Goal: Task Accomplishment & Management: Use online tool/utility

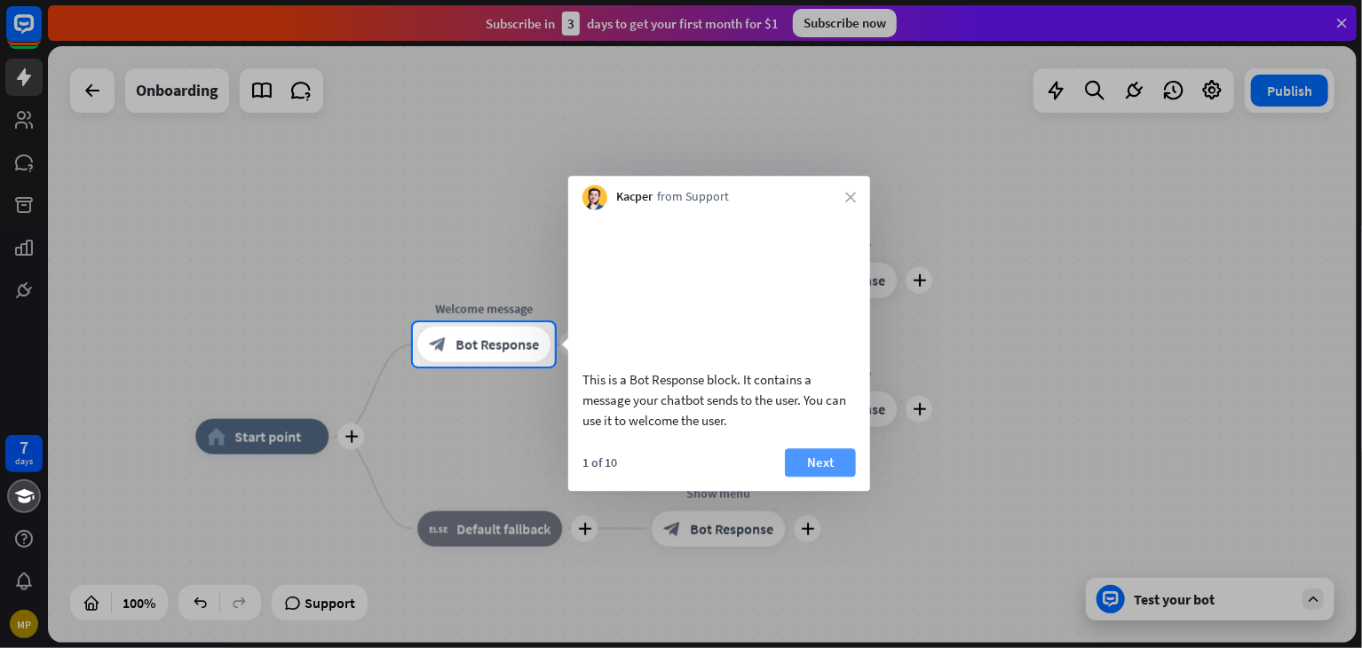
click at [816, 477] on button "Next" at bounding box center [820, 462] width 71 height 28
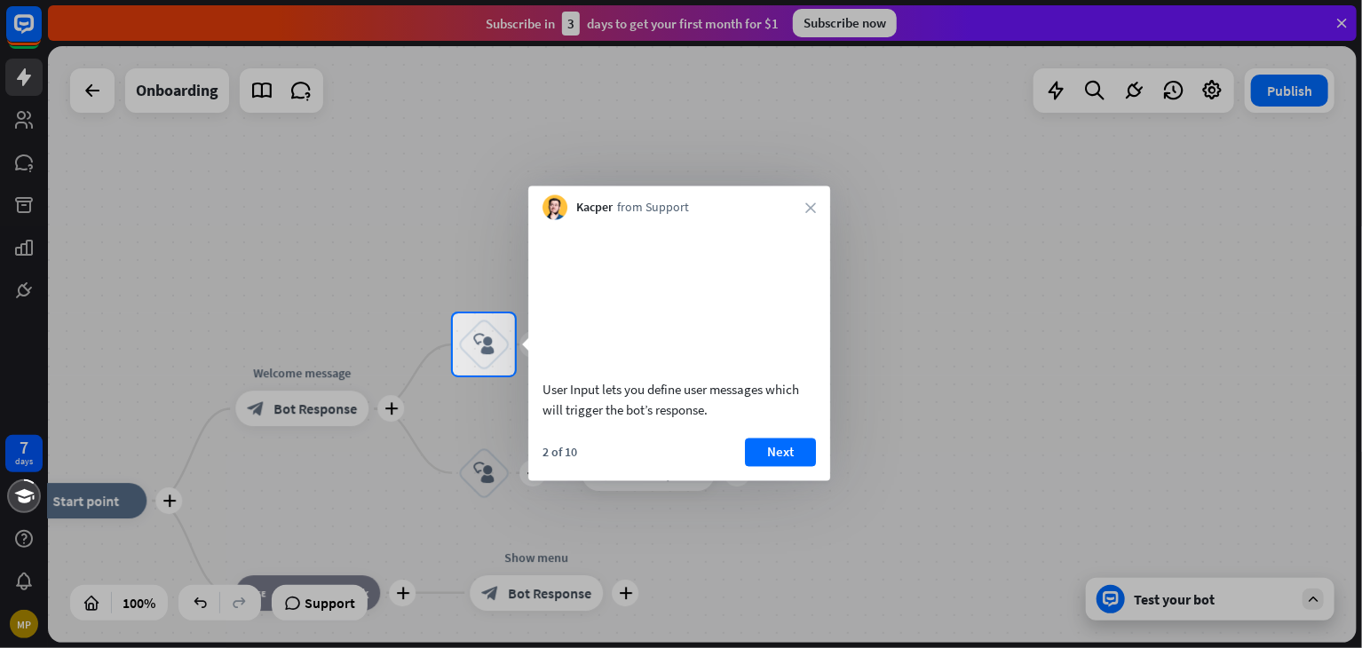
click at [190, 607] on div at bounding box center [681, 512] width 1362 height 273
click at [195, 599] on div at bounding box center [681, 512] width 1362 height 273
click at [88, 89] on div at bounding box center [681, 156] width 1362 height 313
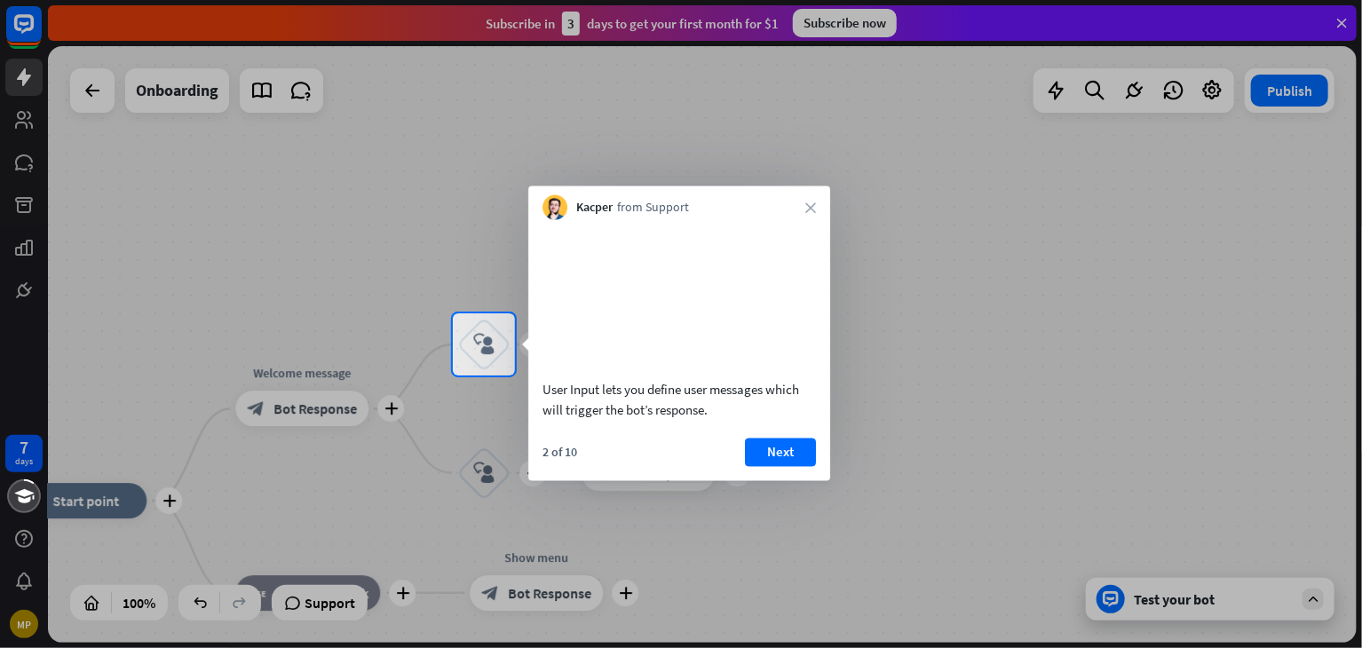
click at [672, 309] on video at bounding box center [680, 297] width 274 height 137
click at [761, 466] on button "Next" at bounding box center [780, 452] width 71 height 28
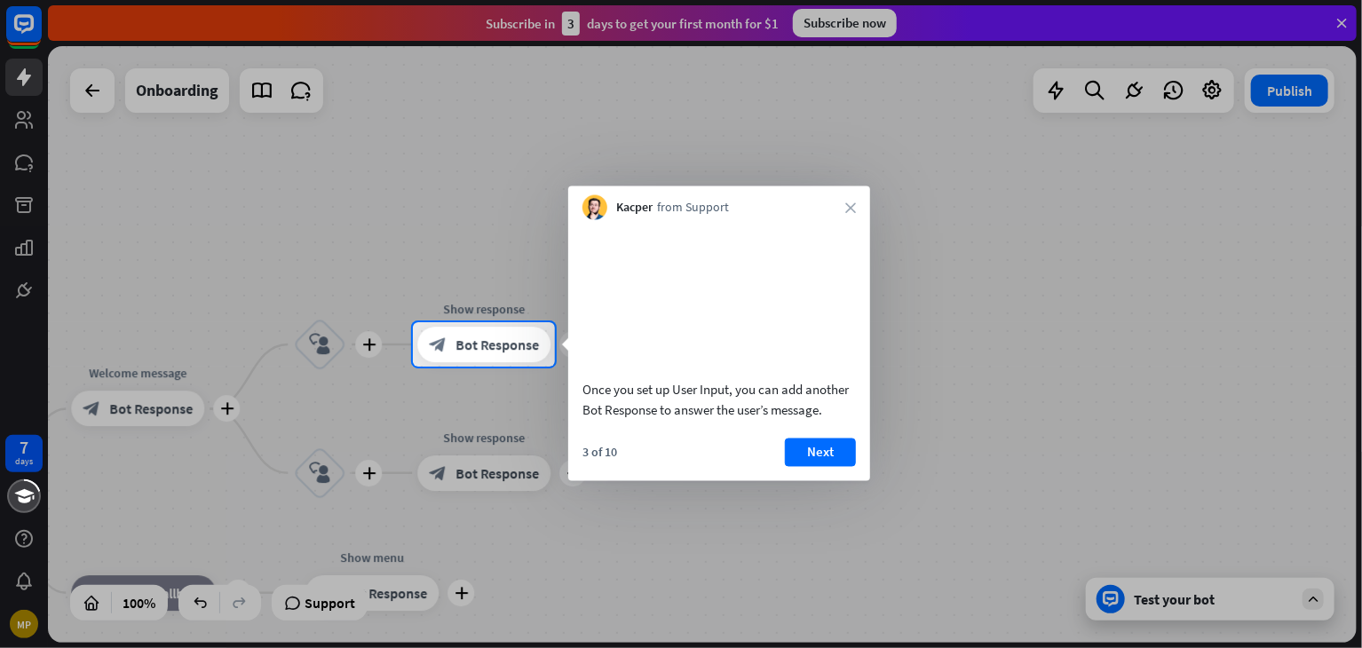
click at [705, 290] on video at bounding box center [720, 297] width 274 height 137
click at [746, 285] on video at bounding box center [720, 297] width 274 height 137
click at [686, 289] on video at bounding box center [720, 297] width 274 height 137
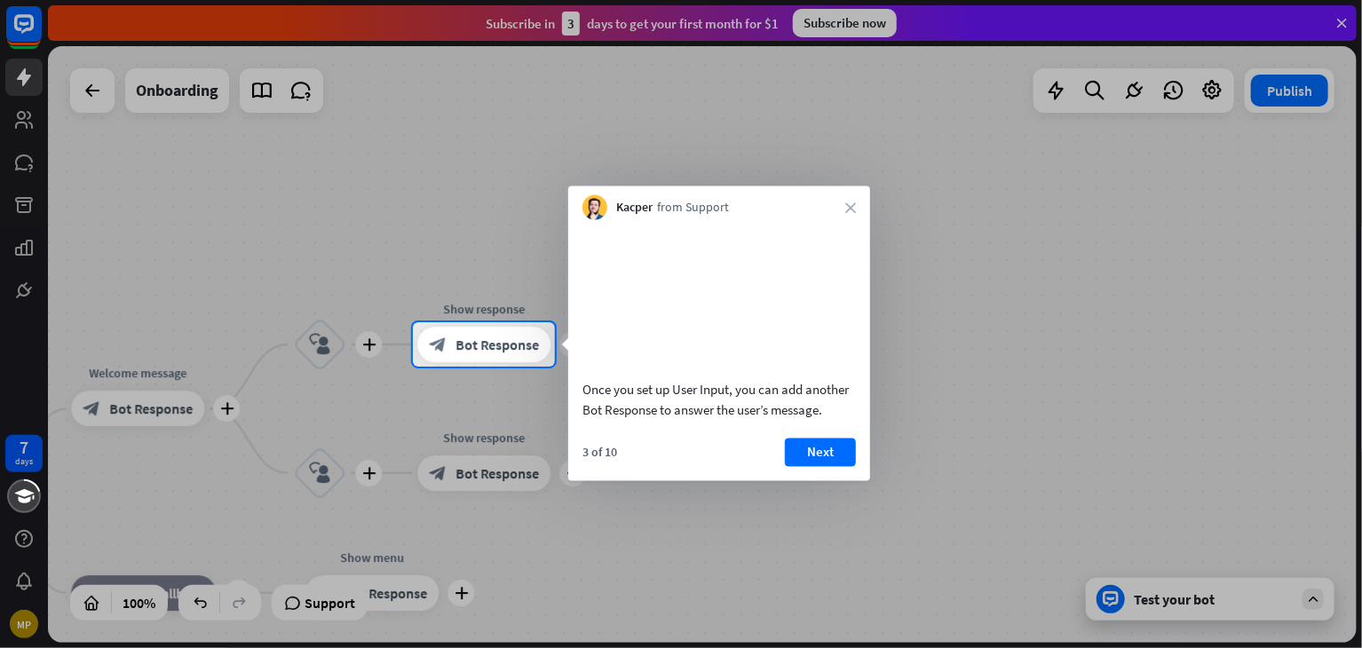
click at [686, 289] on video at bounding box center [720, 297] width 274 height 137
click at [817, 466] on button "Next" at bounding box center [820, 452] width 71 height 28
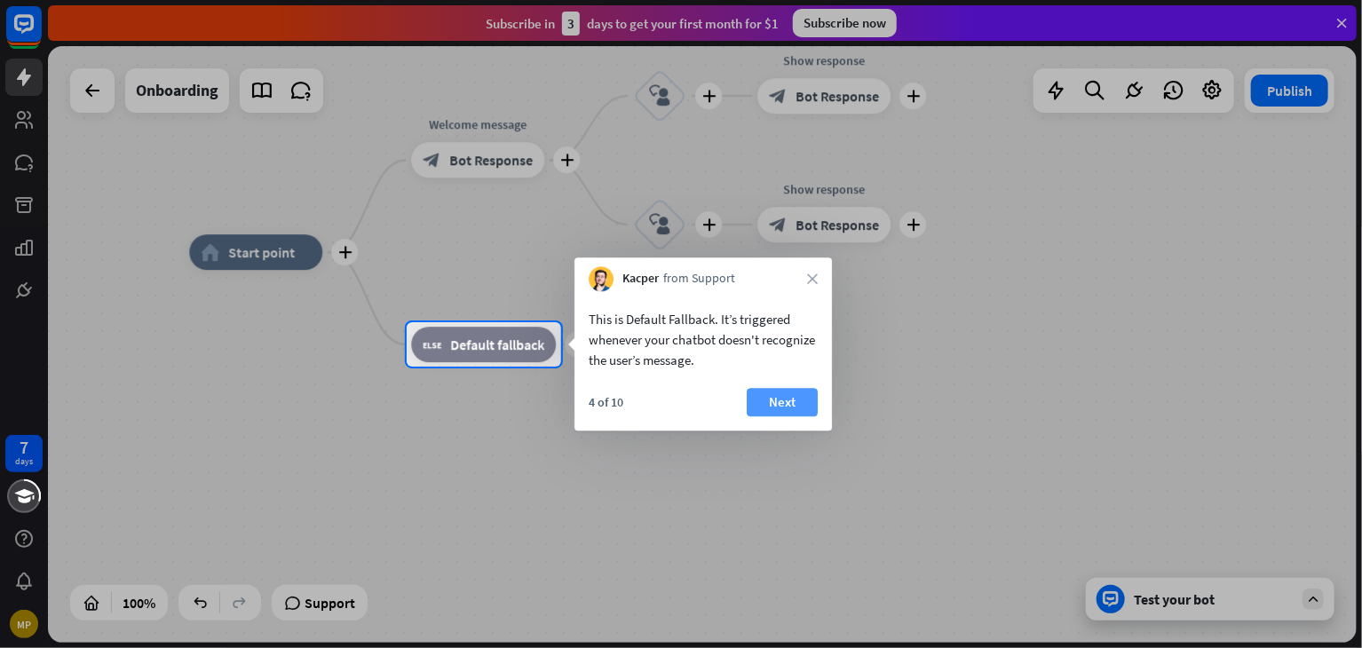
click at [792, 413] on button "Next" at bounding box center [782, 402] width 71 height 28
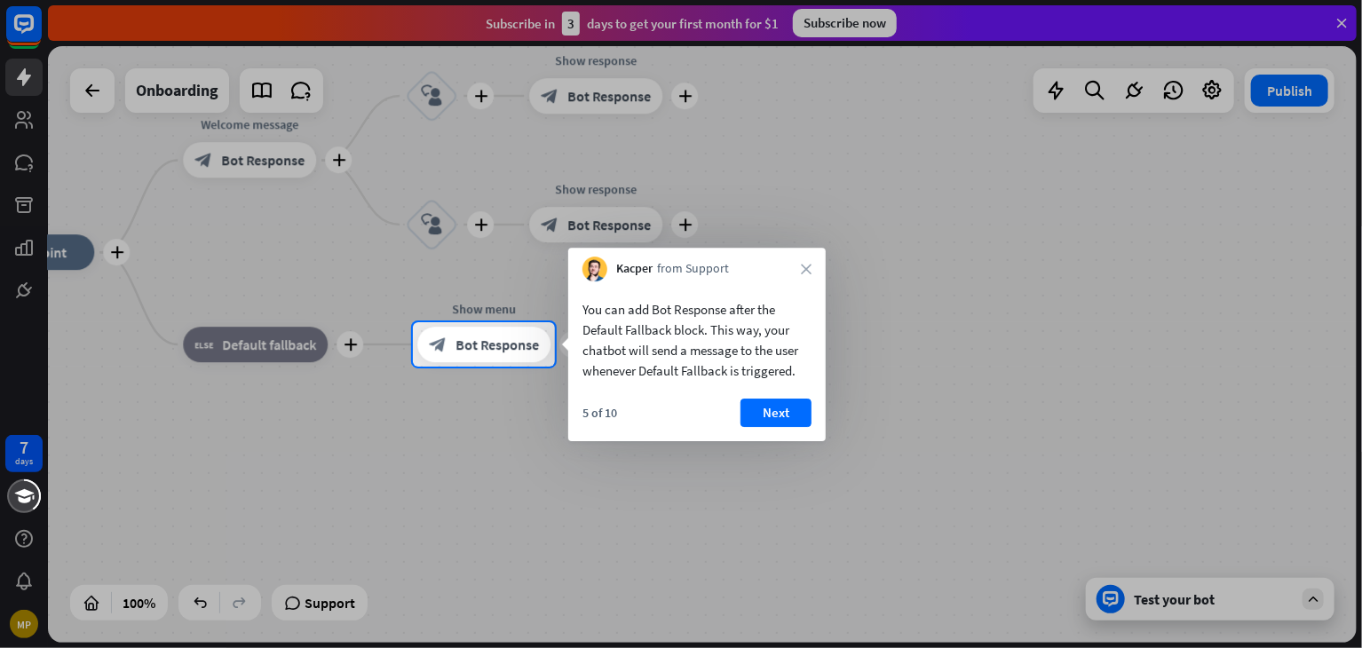
click at [792, 413] on button "Next" at bounding box center [776, 413] width 71 height 28
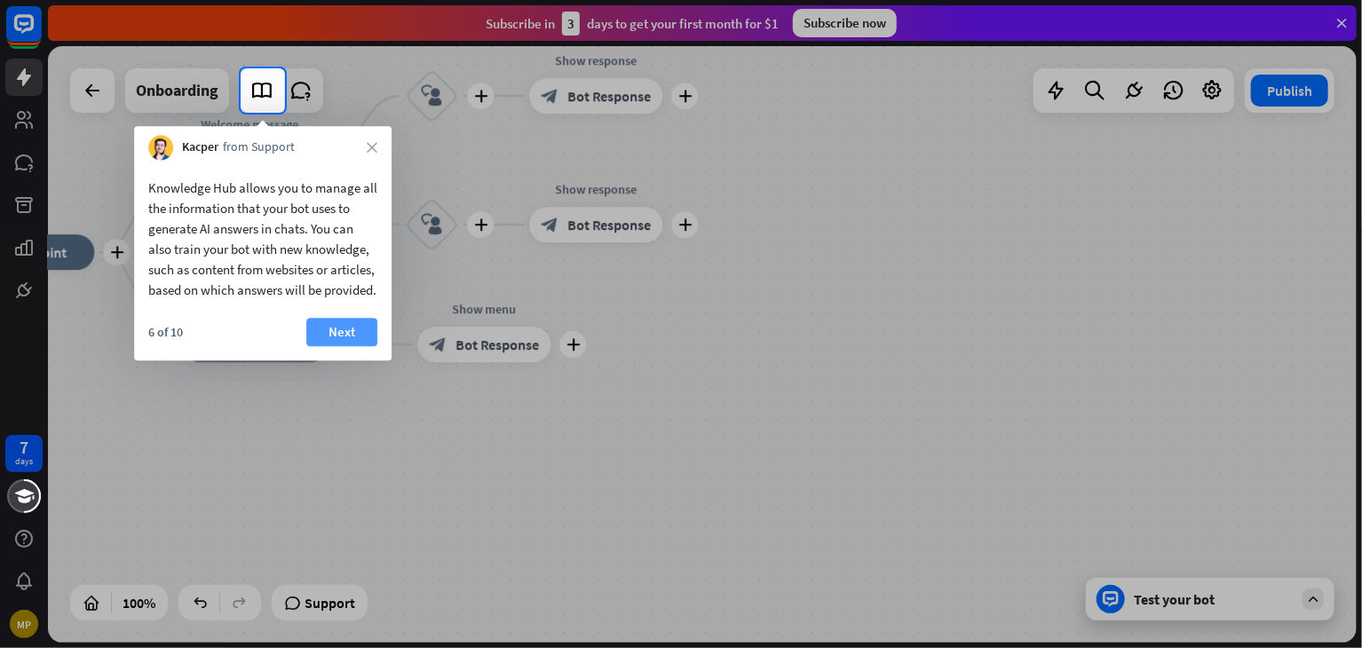
click at [340, 346] on button "Next" at bounding box center [341, 332] width 71 height 28
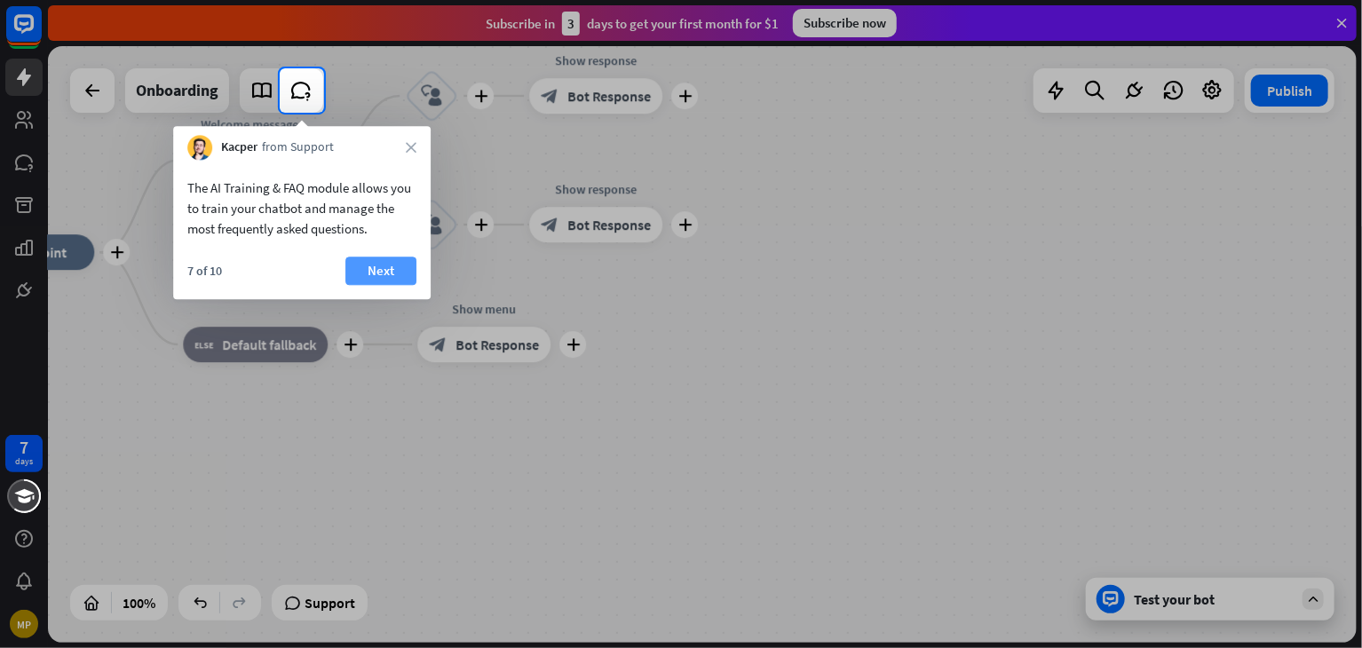
click at [377, 264] on button "Next" at bounding box center [380, 271] width 71 height 28
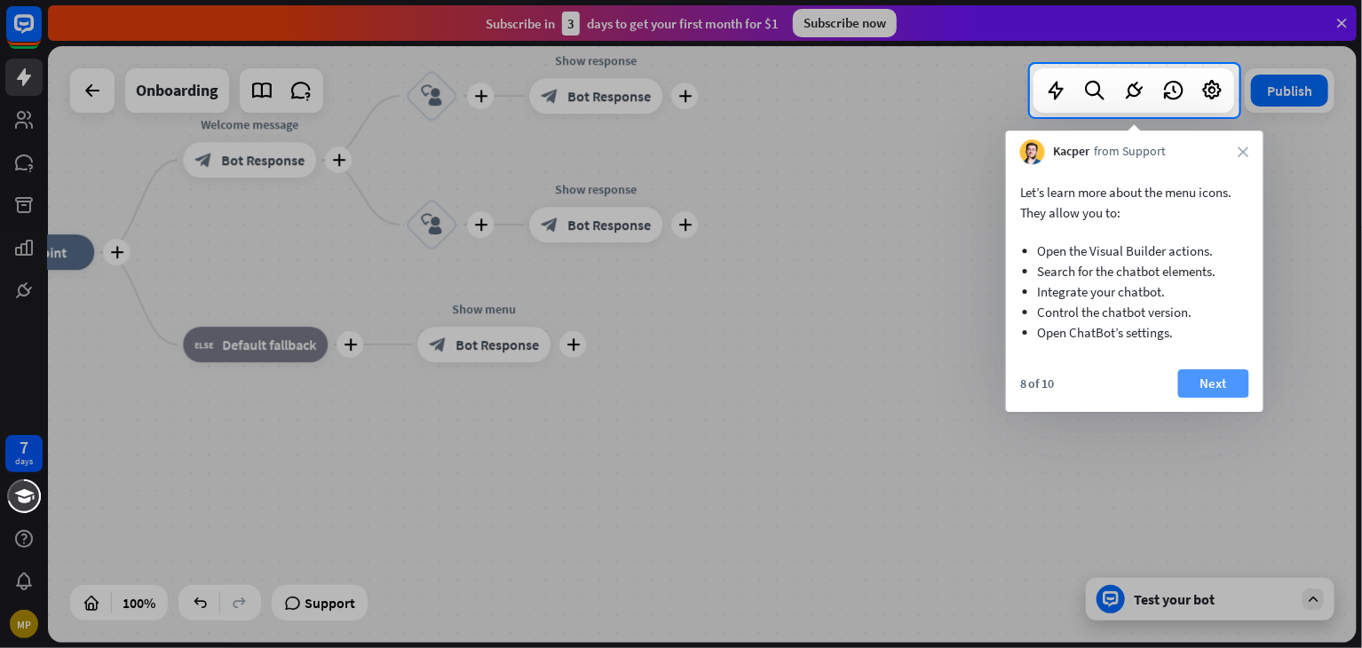
click at [1201, 387] on button "Next" at bounding box center [1213, 383] width 71 height 28
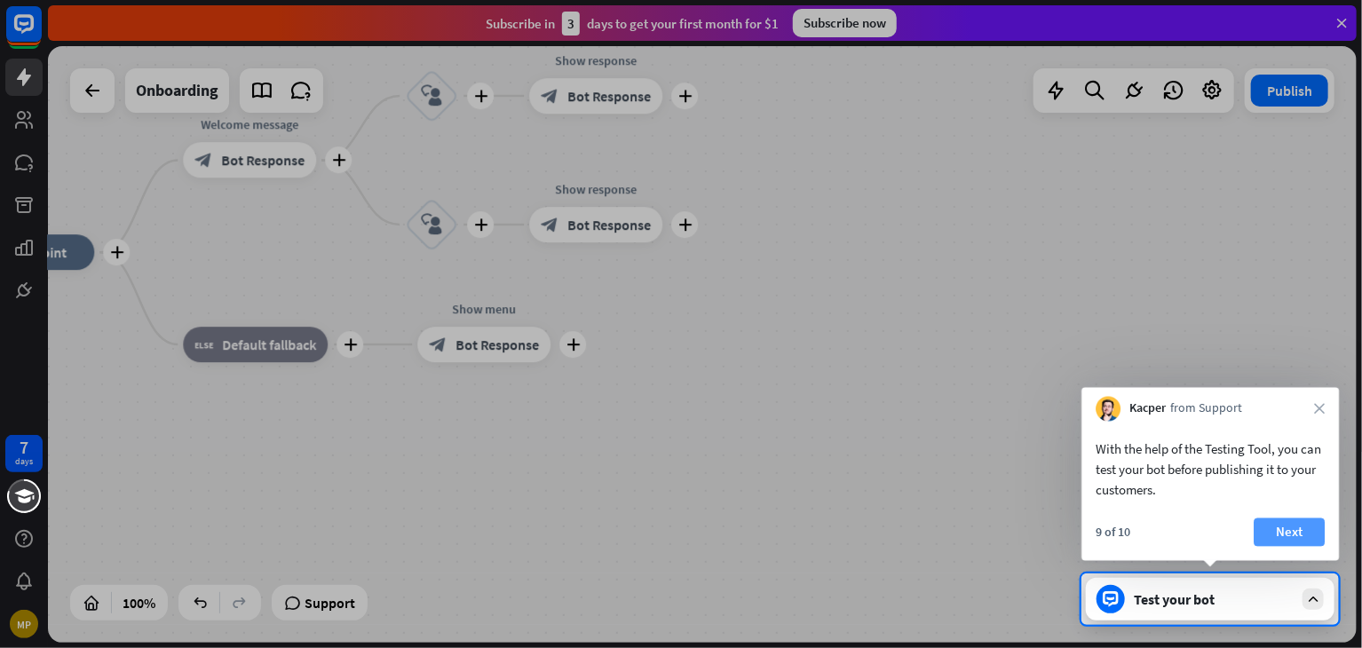
click at [1265, 540] on button "Next" at bounding box center [1289, 533] width 71 height 28
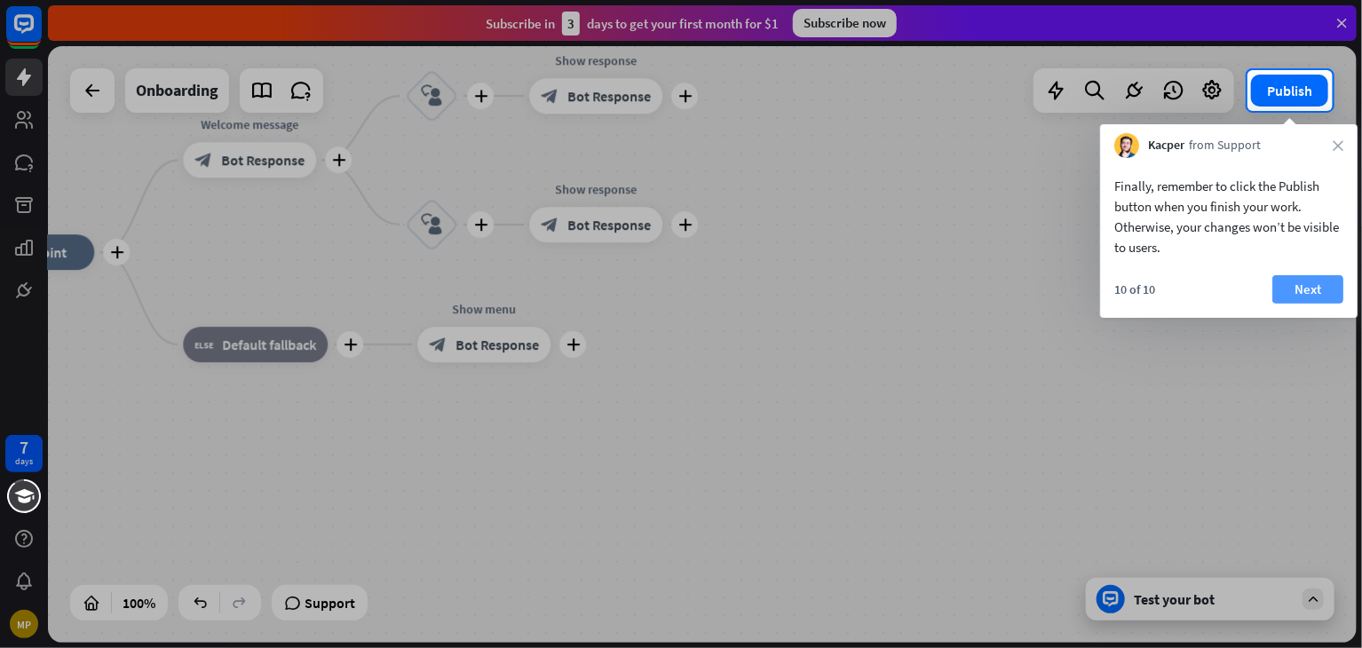
click at [1289, 292] on button "Next" at bounding box center [1308, 289] width 71 height 28
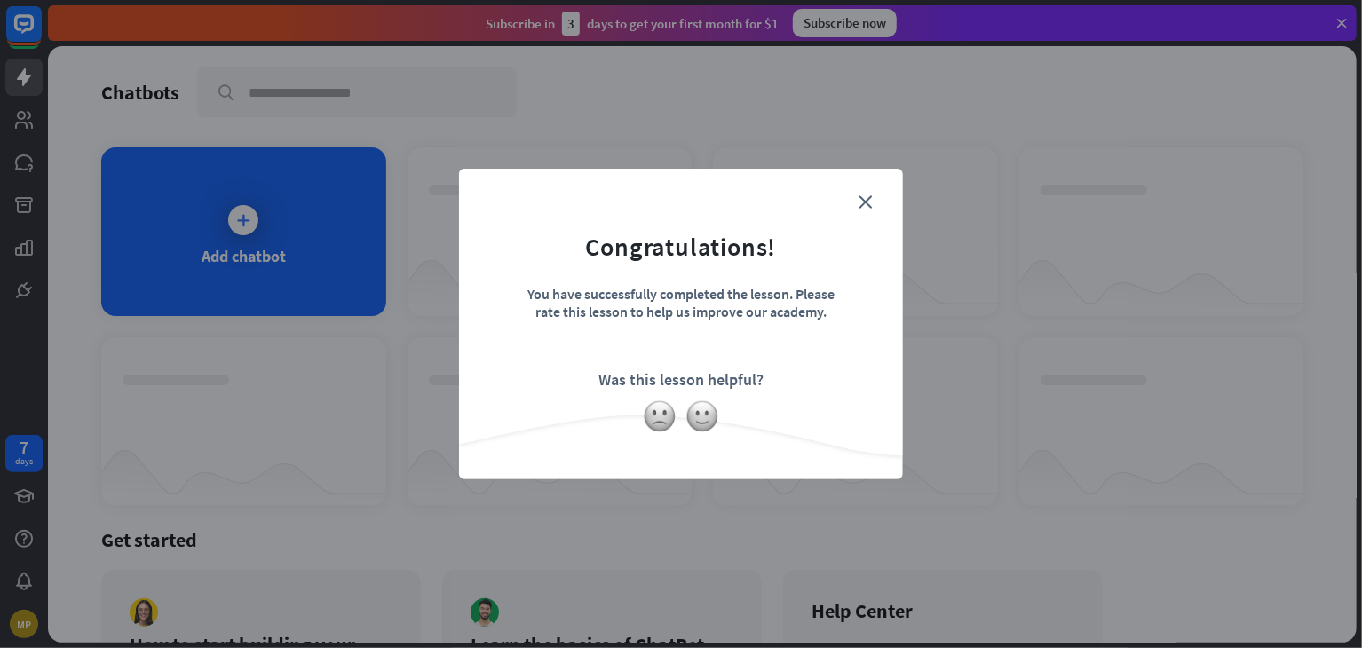
click at [1350, 637] on div "close Congratulations! You have successfully completed the lesson. Please rate …" at bounding box center [681, 324] width 1362 height 648
click at [1353, 615] on div "close Congratulations! You have successfully completed the lesson. Please rate …" at bounding box center [681, 324] width 1362 height 648
click at [1252, 488] on div "close Congratulations! You have successfully completed the lesson. Please rate …" at bounding box center [681, 324] width 1362 height 648
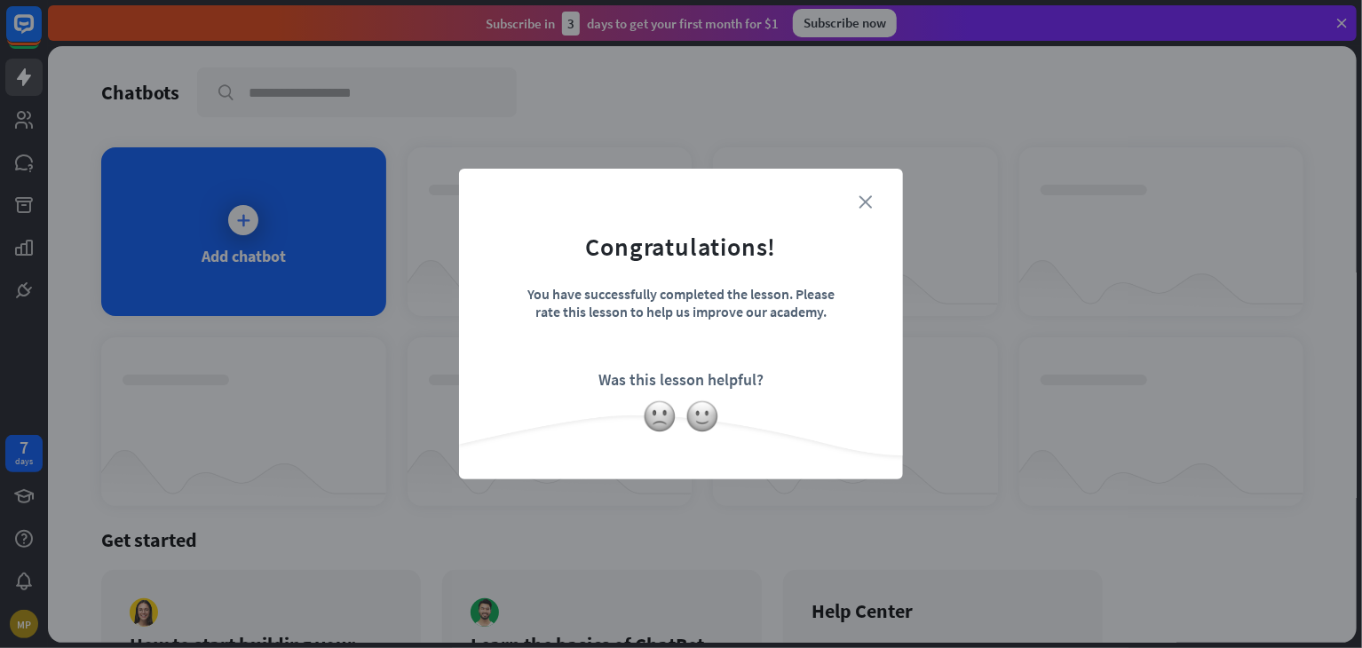
click at [867, 206] on icon "close" at bounding box center [865, 201] width 13 height 13
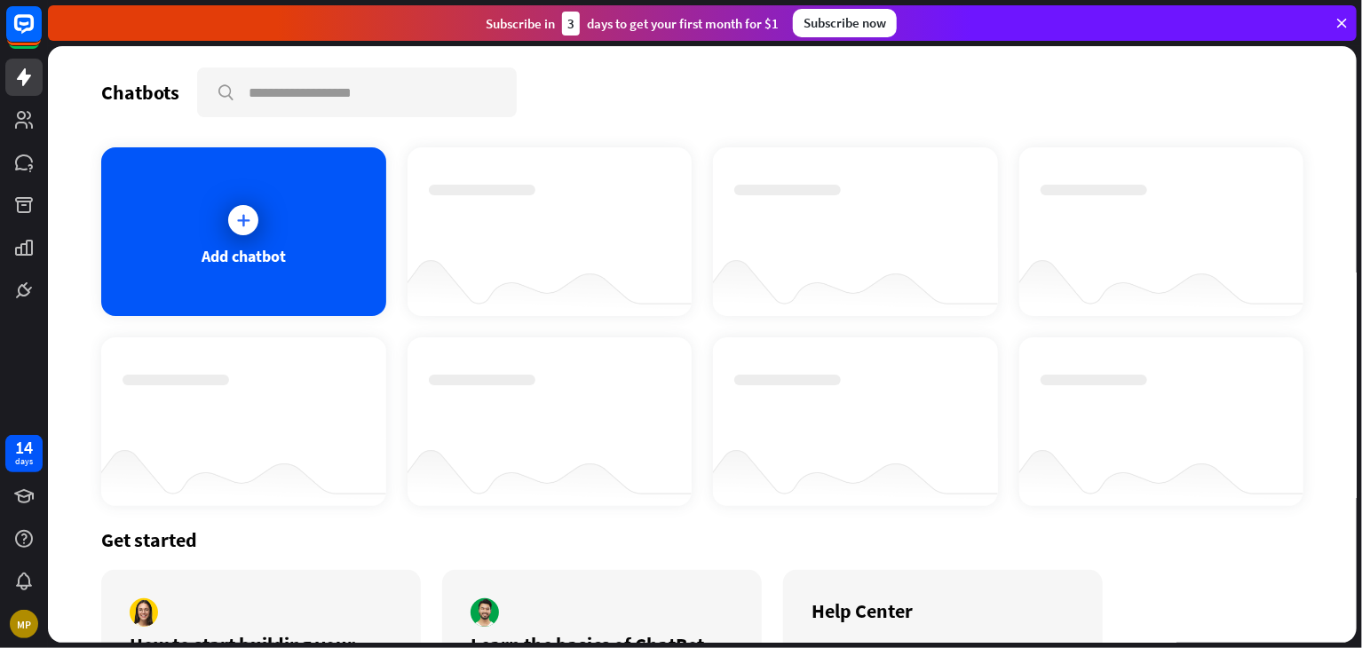
click at [1223, 359] on div at bounding box center [1161, 421] width 285 height 169
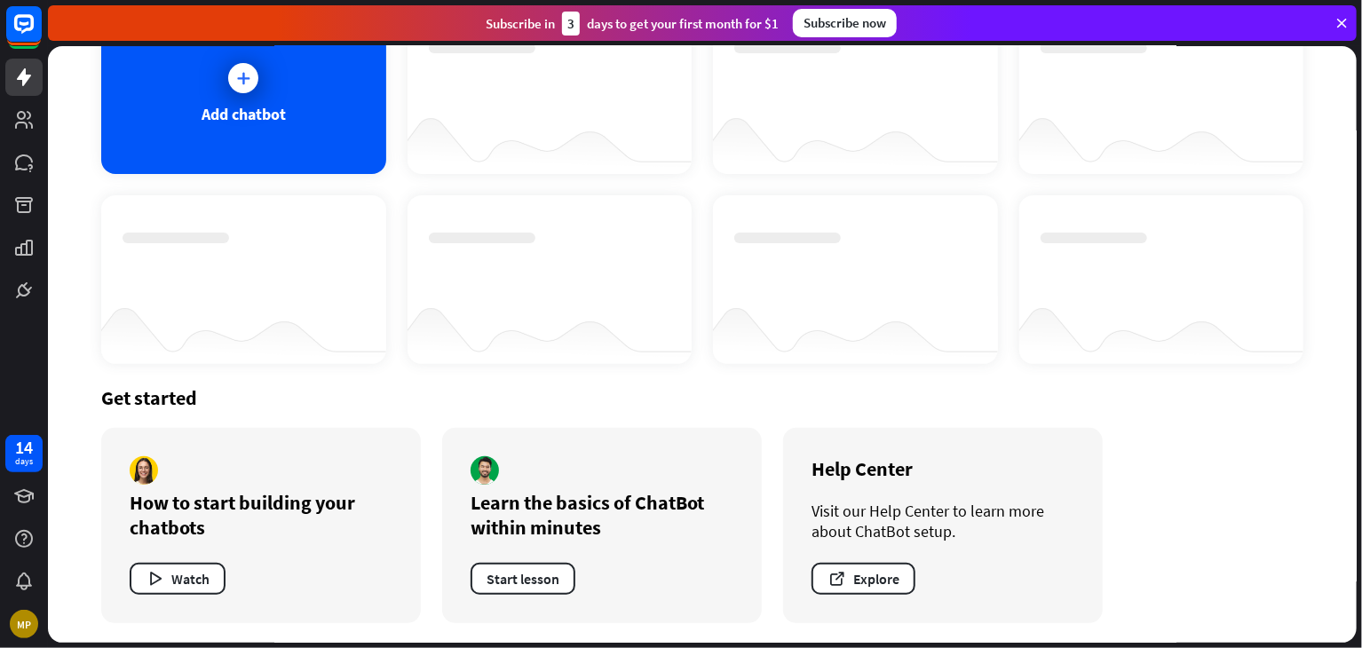
scroll to position [142, 0]
click at [160, 578] on icon "button" at bounding box center [155, 579] width 19 height 19
click at [1027, 111] on div "close" at bounding box center [681, 324] width 1362 height 648
click at [543, 576] on button "Start lesson" at bounding box center [523, 579] width 105 height 32
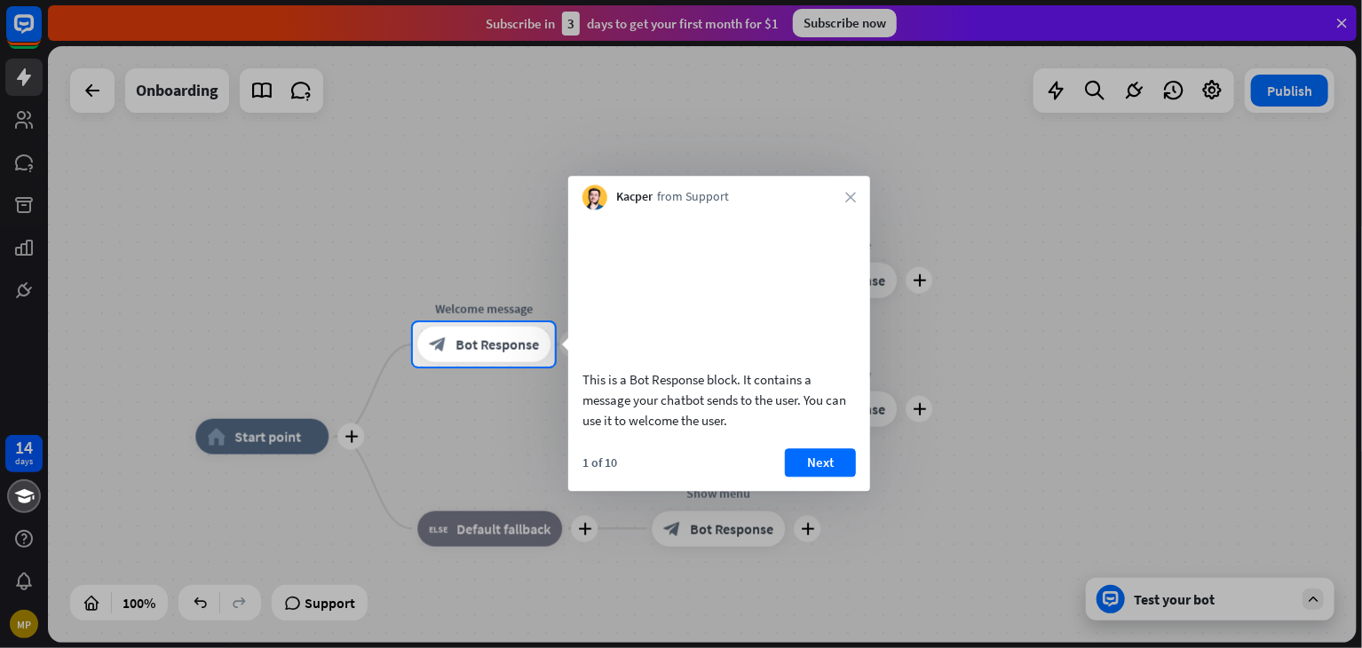
click at [89, 98] on div at bounding box center [681, 161] width 1362 height 322
click at [849, 202] on icon "close" at bounding box center [850, 197] width 11 height 11
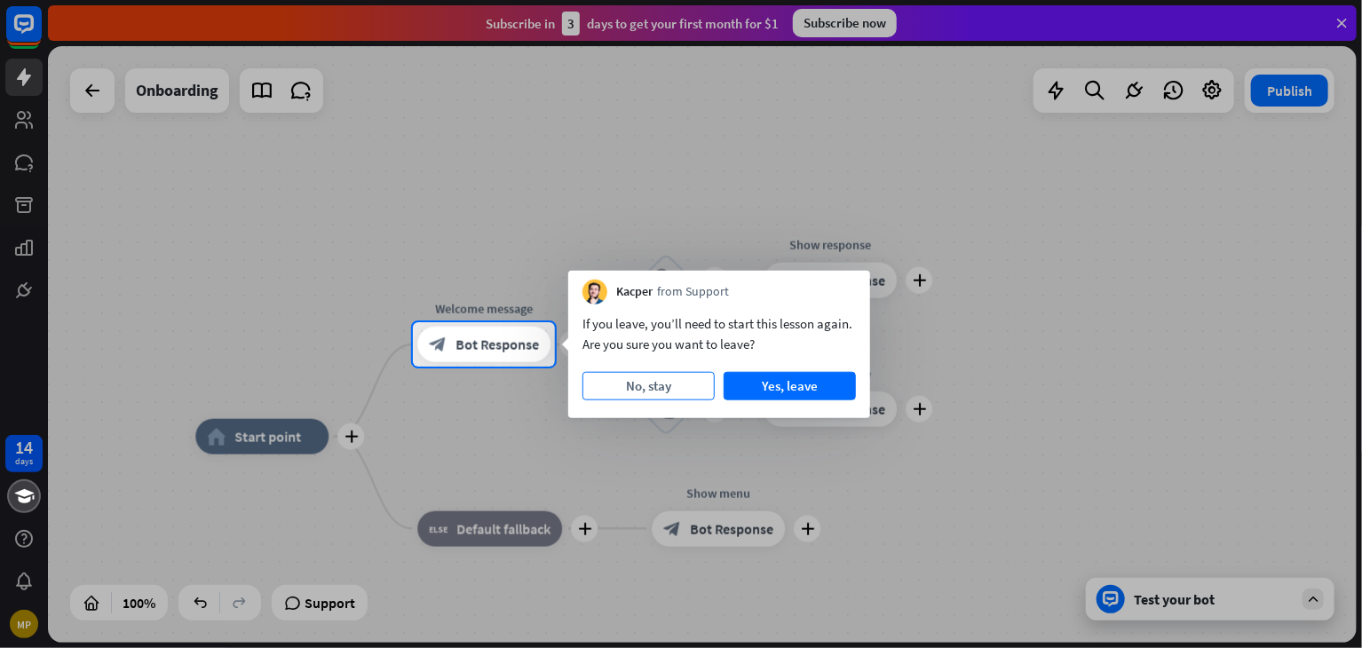
click at [686, 383] on button "No, stay" at bounding box center [649, 386] width 132 height 28
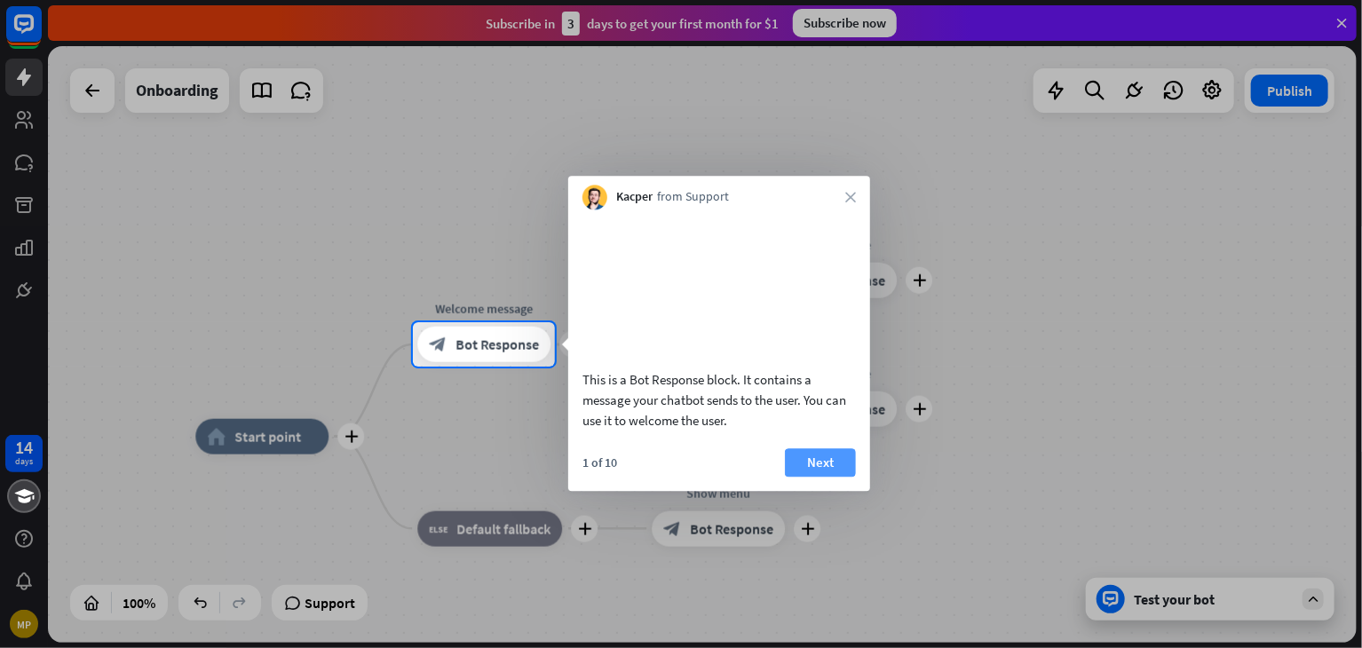
click at [831, 477] on button "Next" at bounding box center [820, 462] width 71 height 28
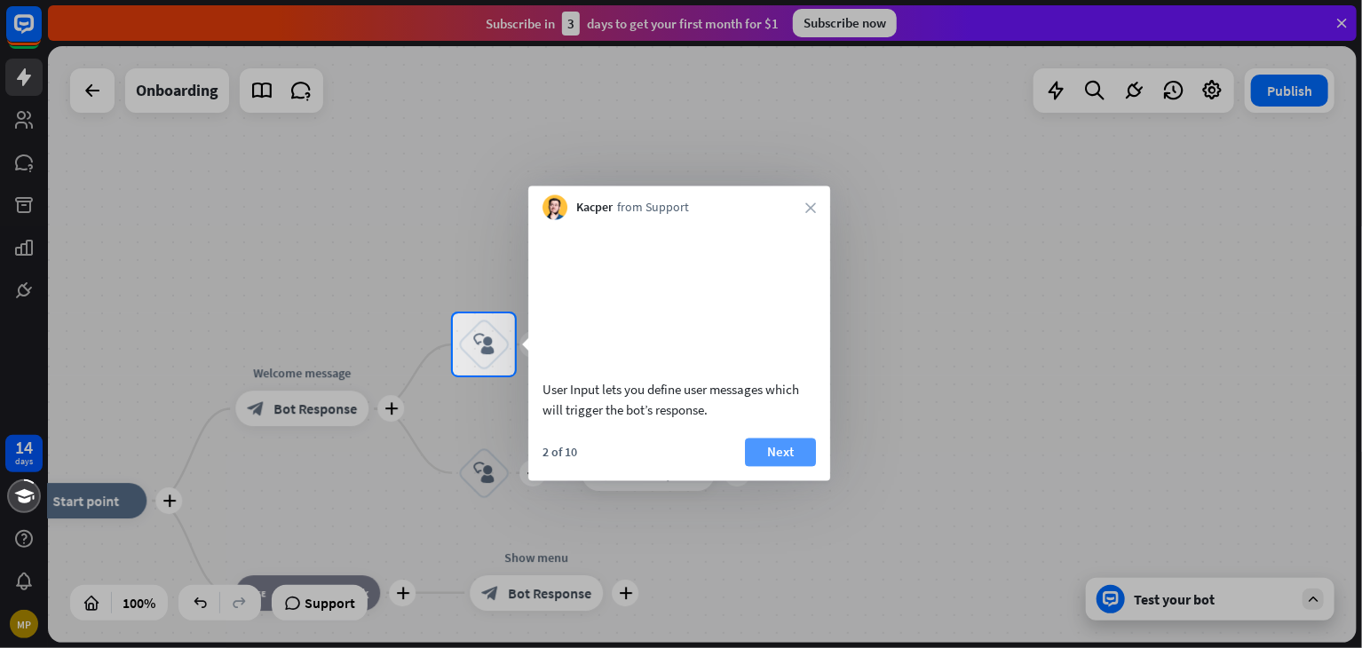
click at [772, 464] on button "Next" at bounding box center [780, 452] width 71 height 28
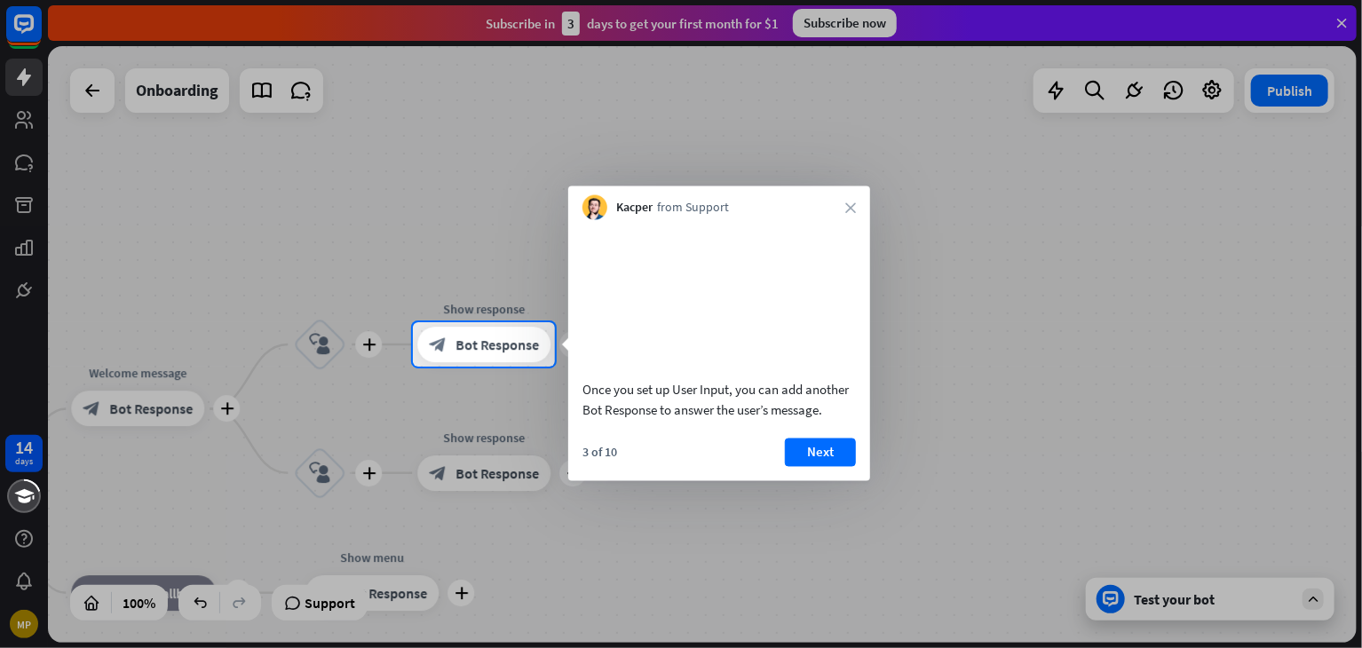
click at [772, 464] on div "3 of 10 Next" at bounding box center [719, 459] width 302 height 43
click at [805, 466] on button "Next" at bounding box center [820, 452] width 71 height 28
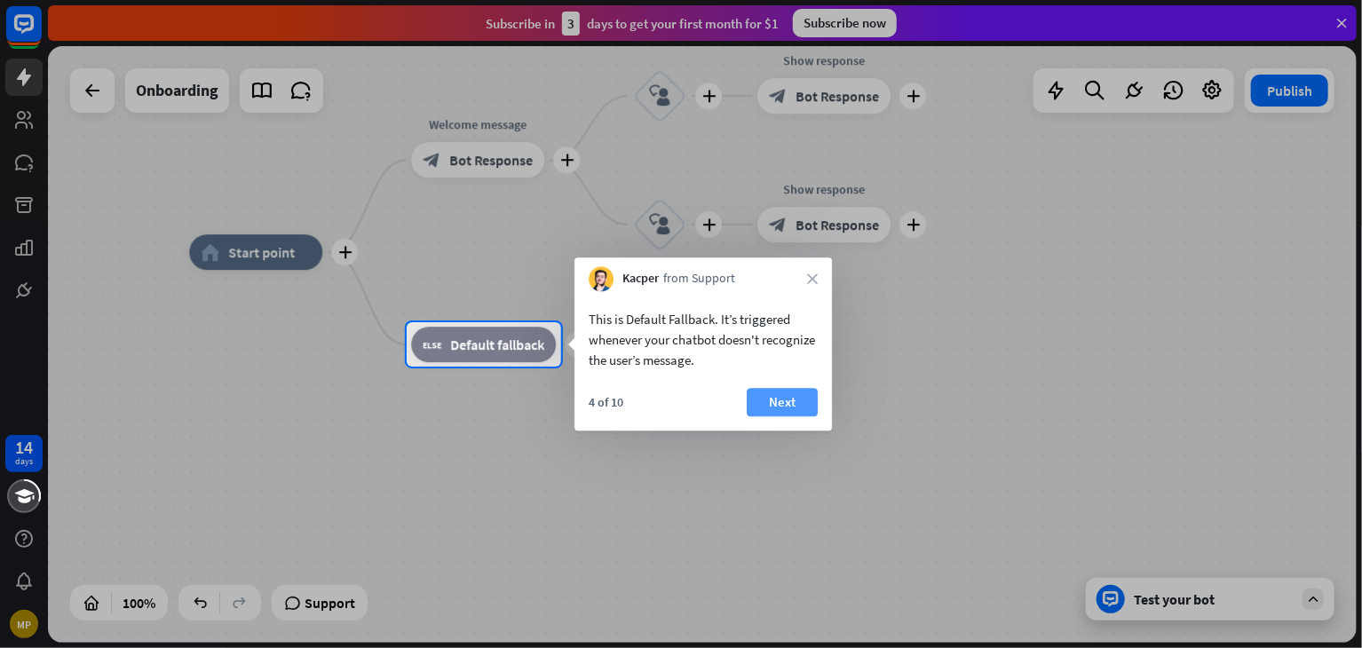
click at [772, 409] on button "Next" at bounding box center [782, 402] width 71 height 28
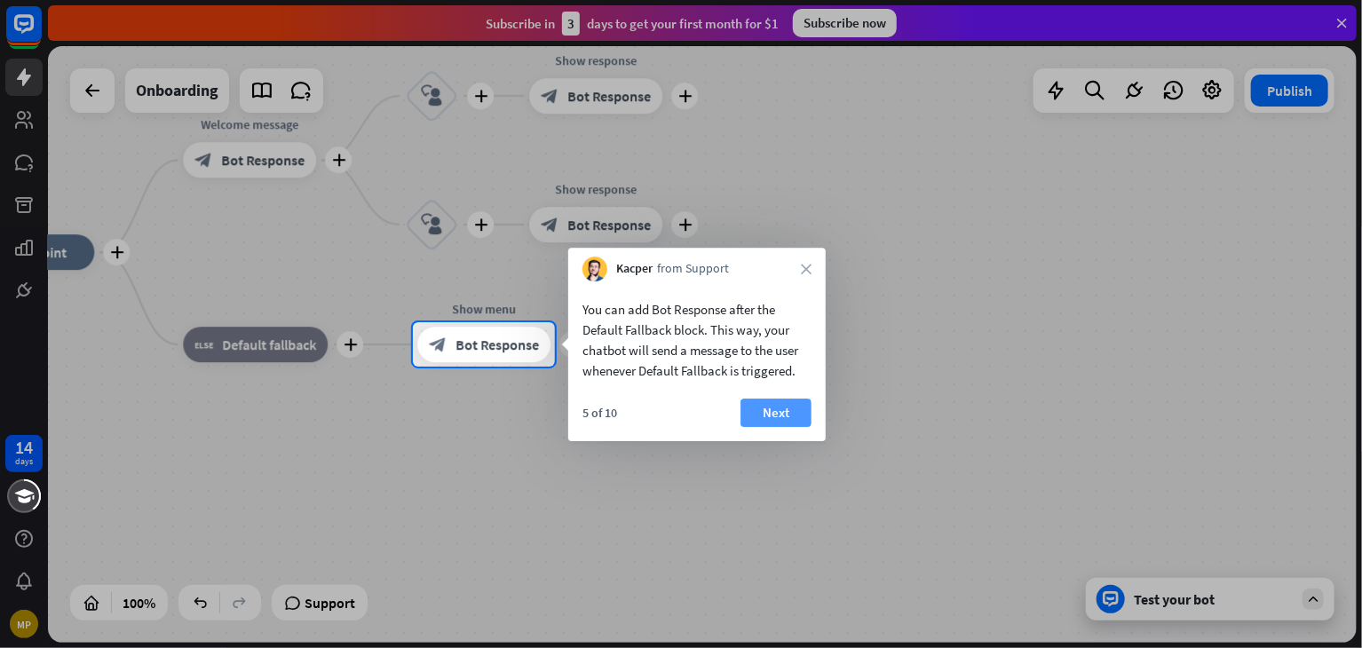
click at [778, 409] on button "Next" at bounding box center [776, 413] width 71 height 28
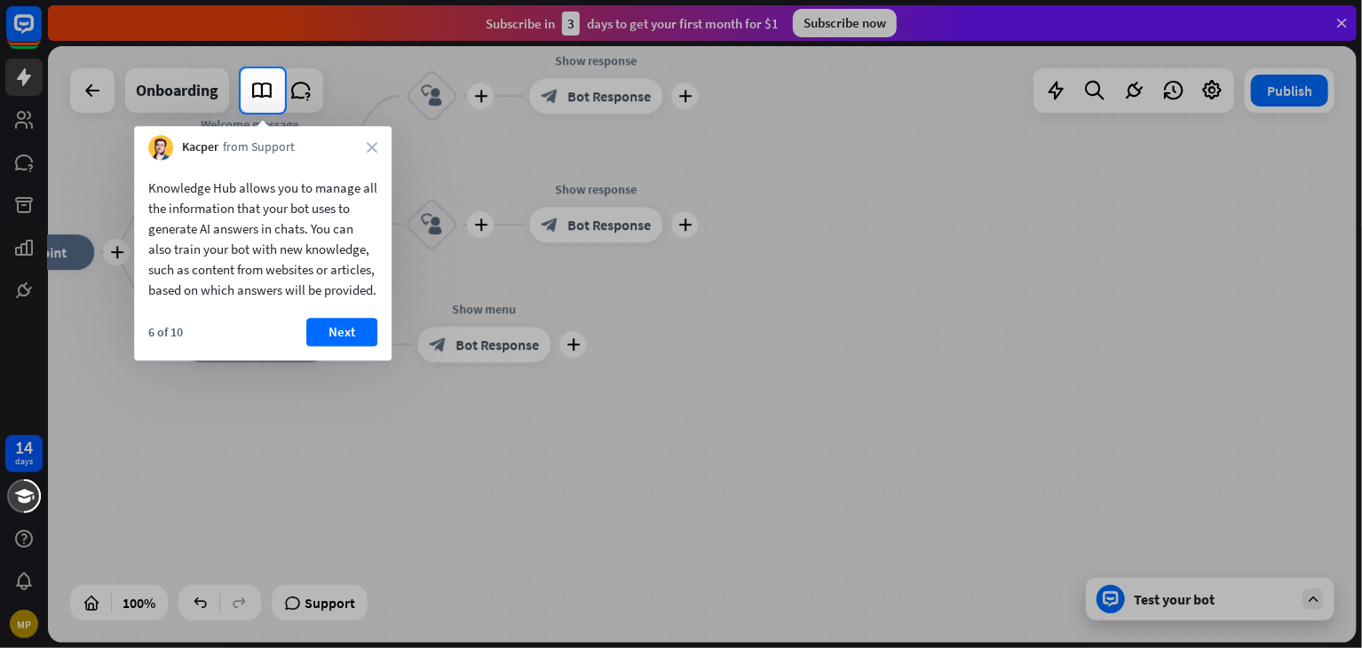
click at [365, 336] on div "Knowledge Hub allows you to manage all the information that your bot uses to ge…" at bounding box center [263, 260] width 258 height 201
click at [254, 91] on icon at bounding box center [261, 90] width 23 height 23
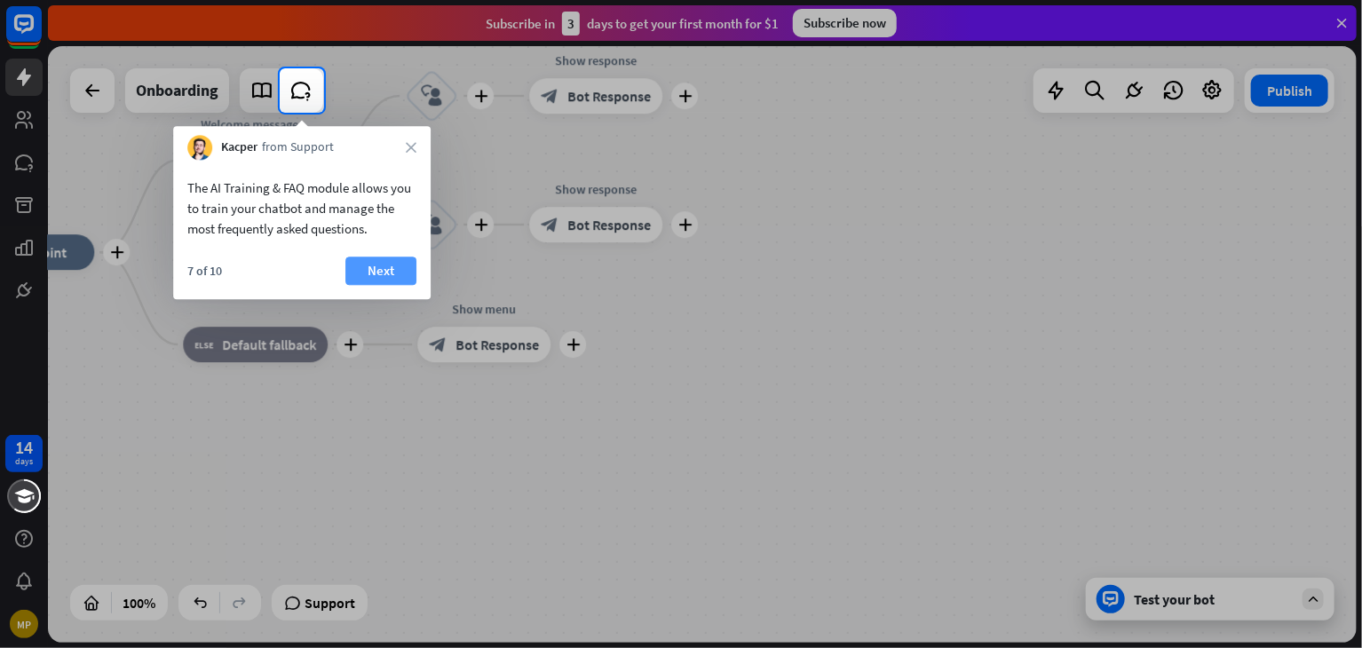
click at [364, 268] on button "Next" at bounding box center [380, 271] width 71 height 28
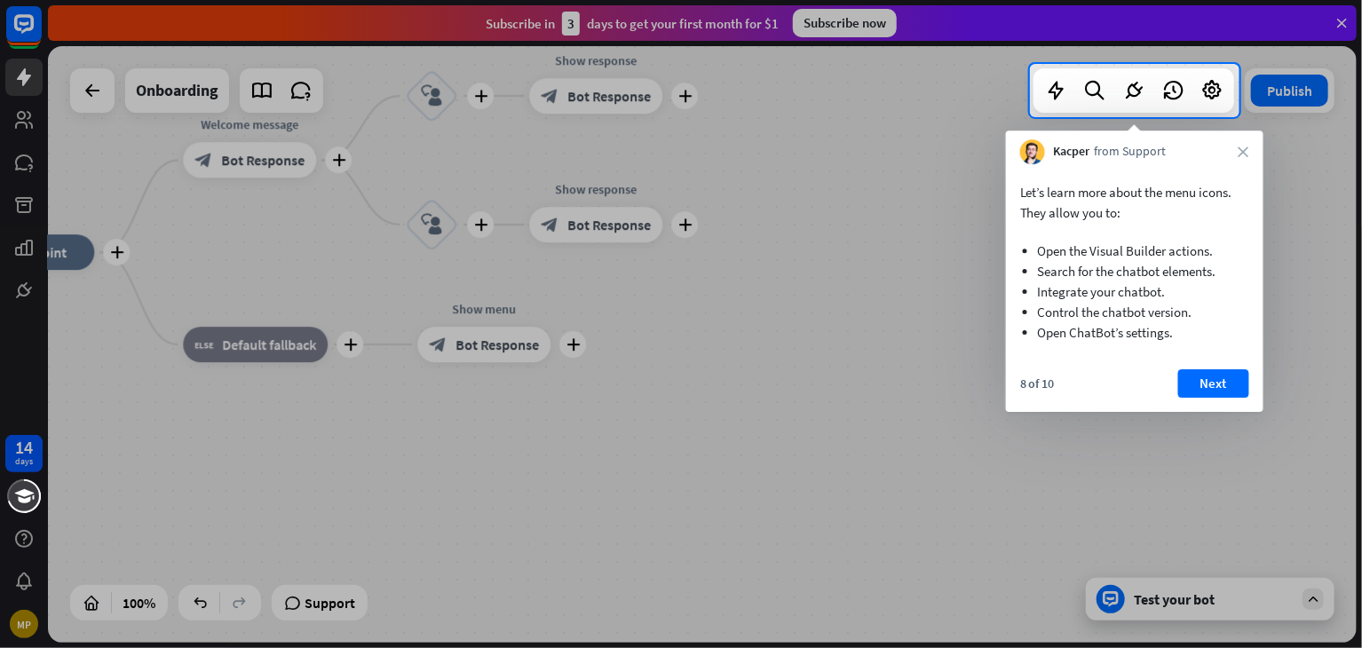
click at [1204, 369] on div "Let’s learn more about the menu icons. They allow you to: Open the Visual Build…" at bounding box center [1135, 288] width 258 height 248
click at [1204, 385] on button "Next" at bounding box center [1213, 383] width 71 height 28
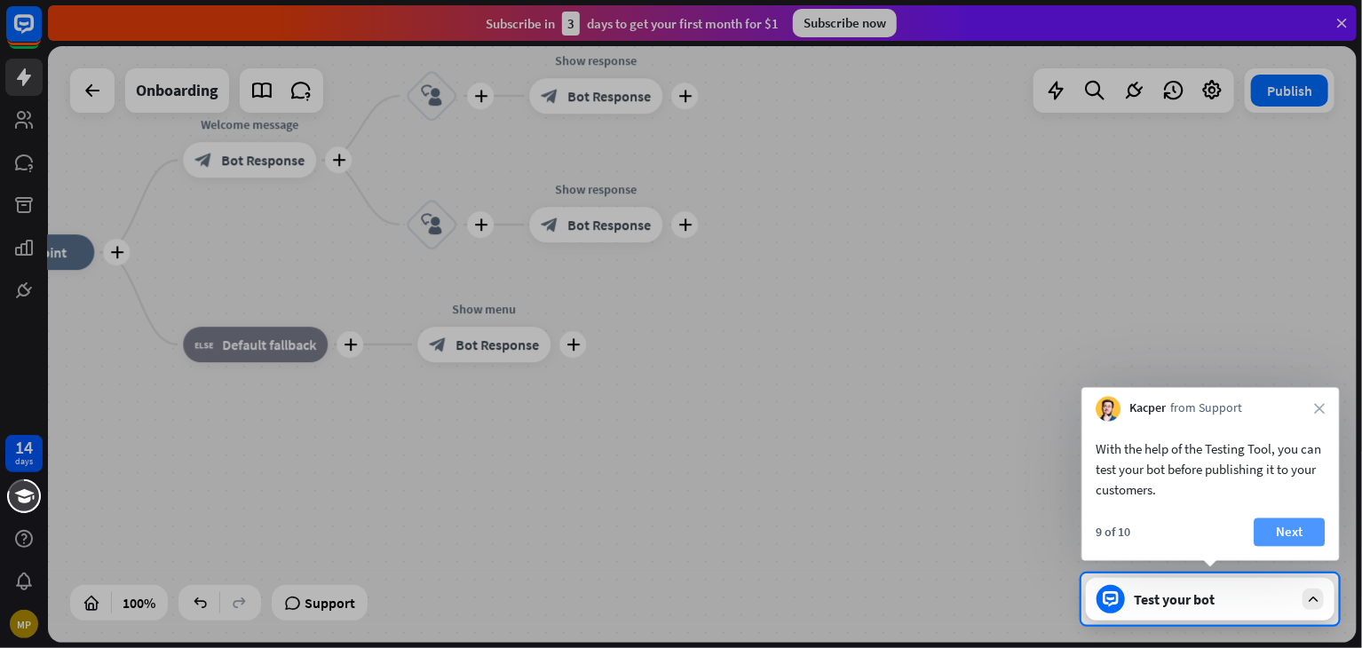
click at [1301, 530] on button "Next" at bounding box center [1289, 533] width 71 height 28
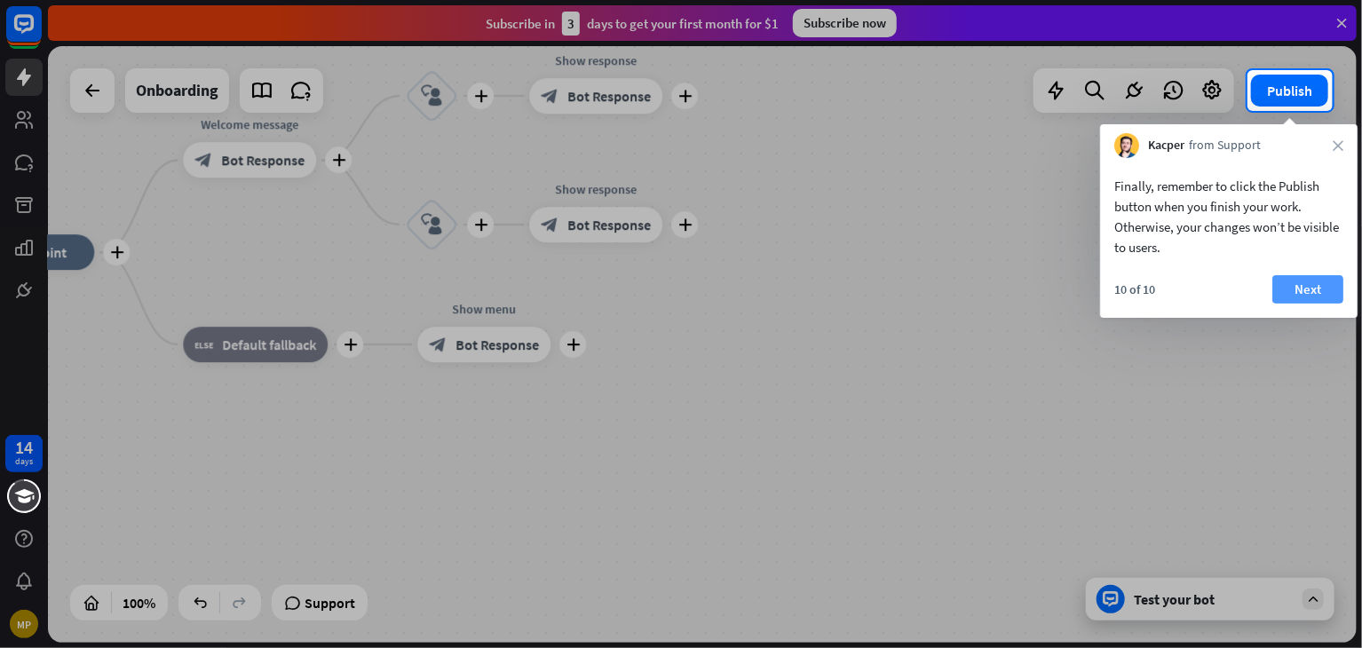
click at [1312, 282] on button "Next" at bounding box center [1308, 289] width 71 height 28
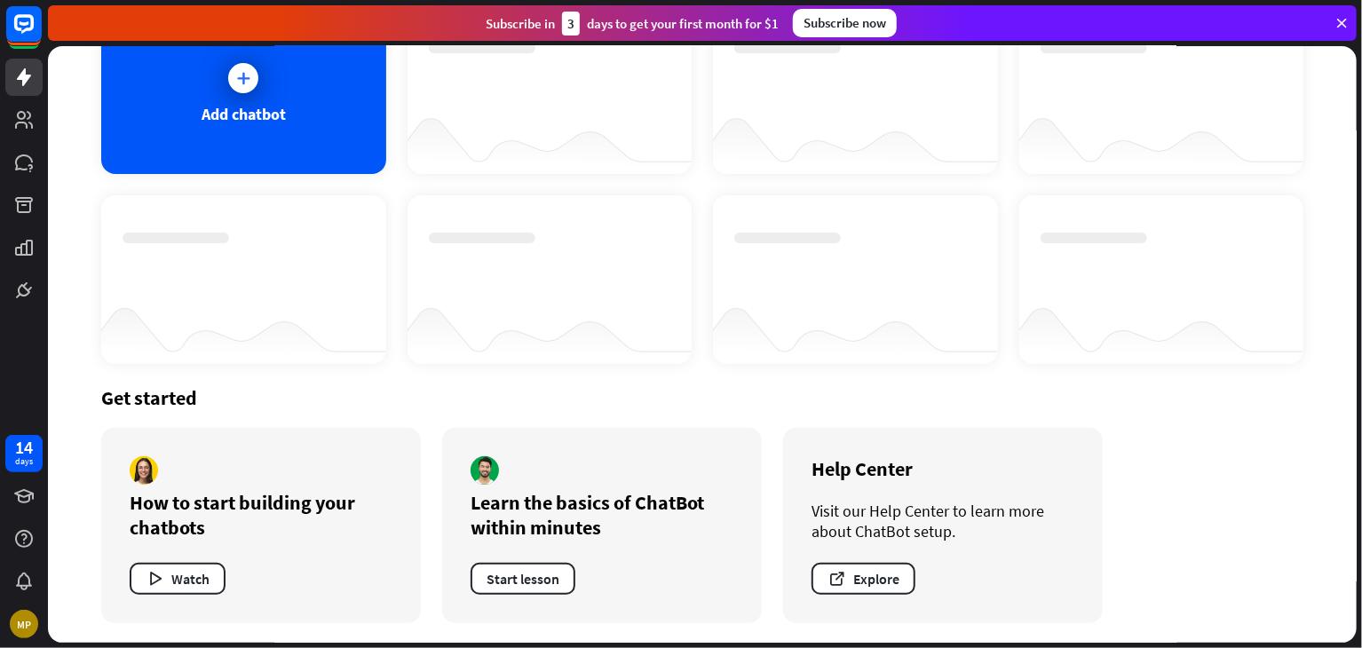
scroll to position [142, 0]
click at [876, 520] on div "Visit our Help Center to learn more about ChatBot setup." at bounding box center [943, 521] width 263 height 41
click at [877, 472] on div "Help Center" at bounding box center [943, 468] width 263 height 25
click at [940, 534] on div "Visit our Help Center to learn more about ChatBot setup." at bounding box center [943, 521] width 263 height 41
click at [911, 529] on div "Visit our Help Center to learn more about ChatBot setup." at bounding box center [943, 521] width 263 height 41
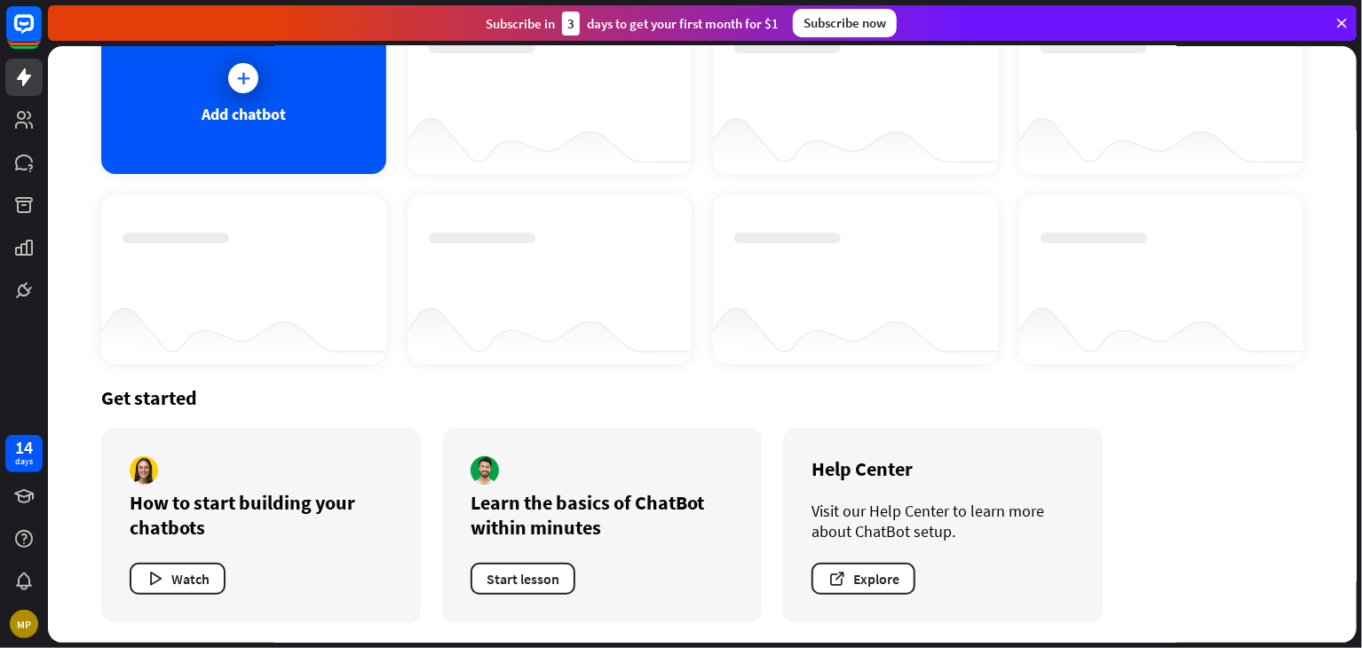
click at [911, 529] on div "Visit our Help Center to learn more about ChatBot setup." at bounding box center [943, 521] width 263 height 41
click at [899, 528] on div "Visit our Help Center to learn more about ChatBot setup." at bounding box center [943, 521] width 263 height 41
click at [185, 586] on button "Watch" at bounding box center [178, 579] width 96 height 32
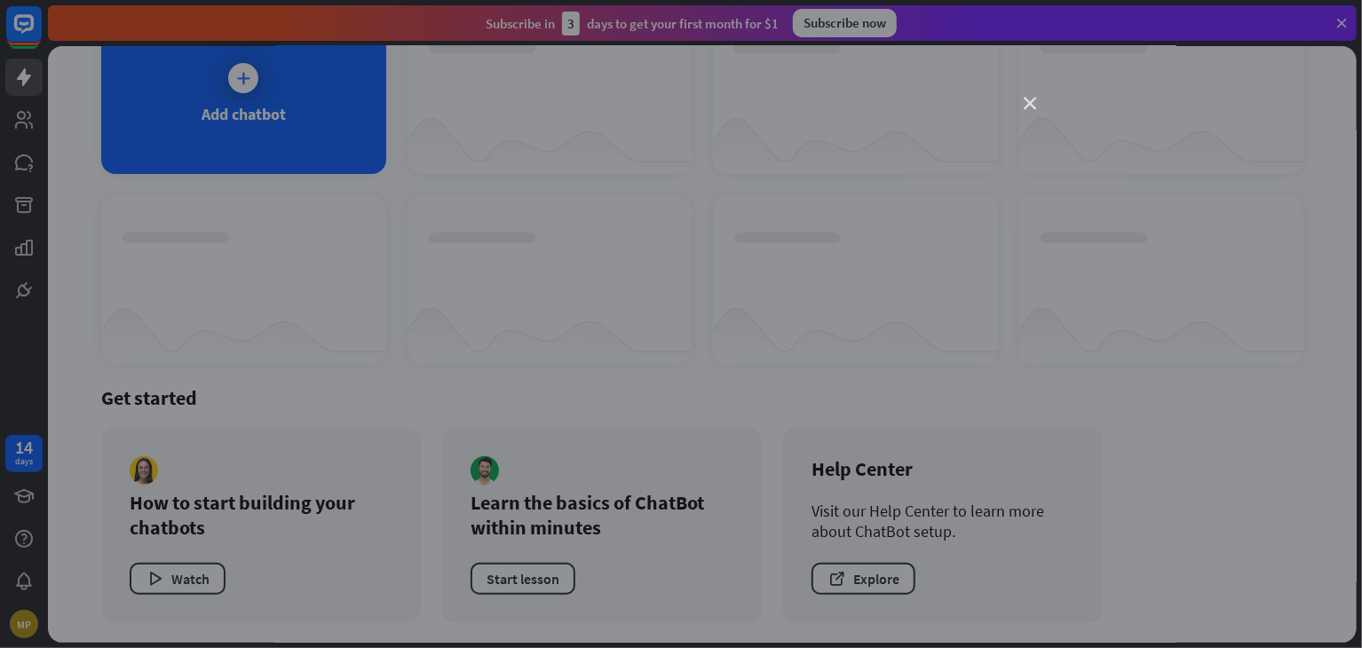
click at [1029, 103] on icon "close" at bounding box center [1030, 104] width 12 height 12
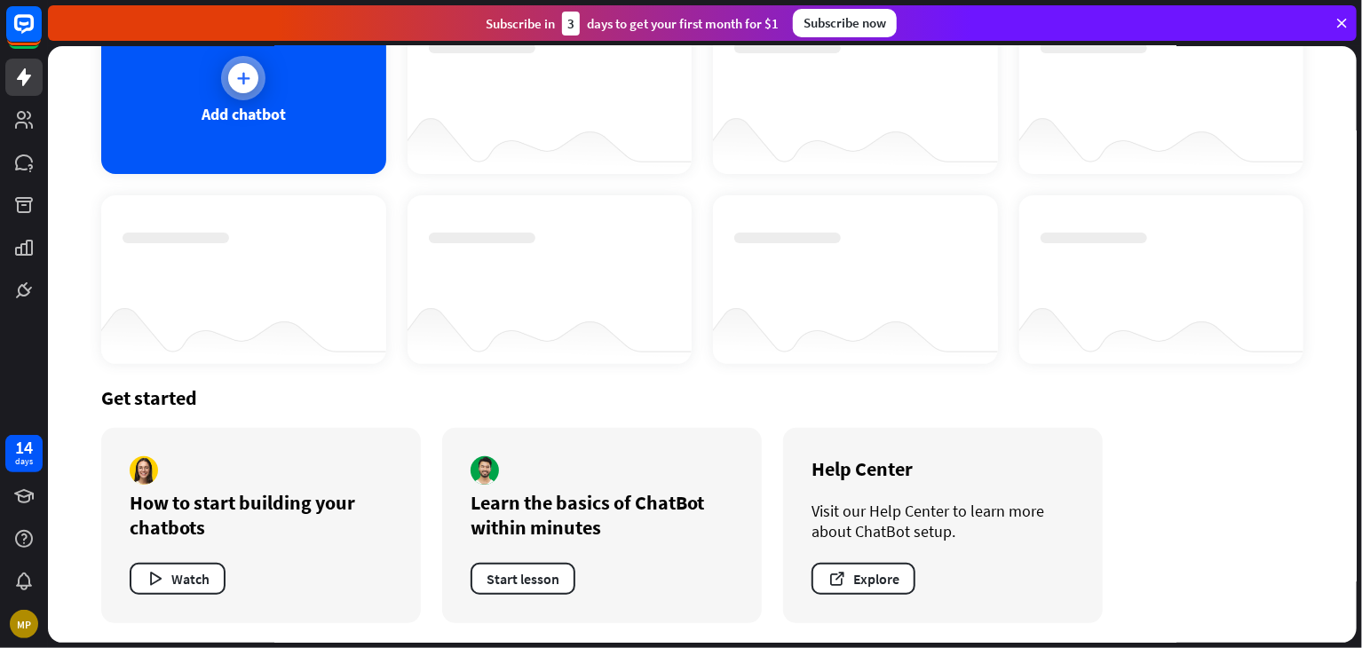
click at [238, 69] on icon at bounding box center [243, 78] width 18 height 18
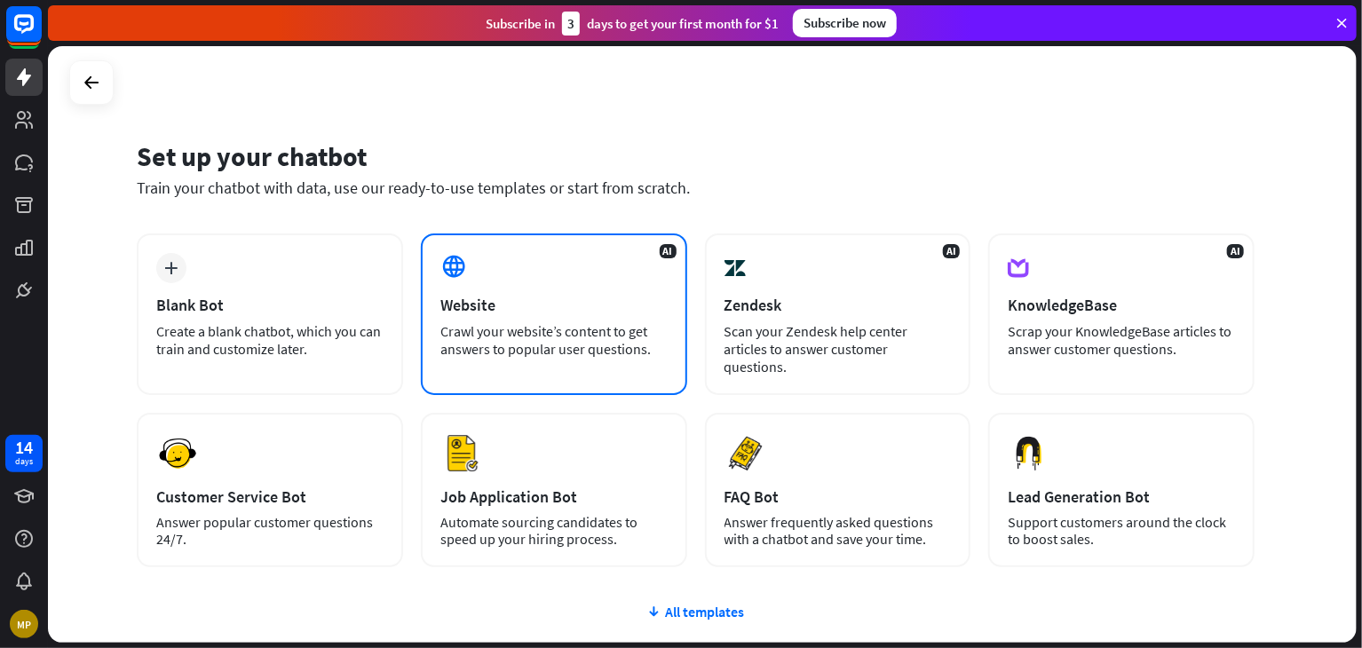
click at [483, 305] on div "Website" at bounding box center [553, 305] width 227 height 20
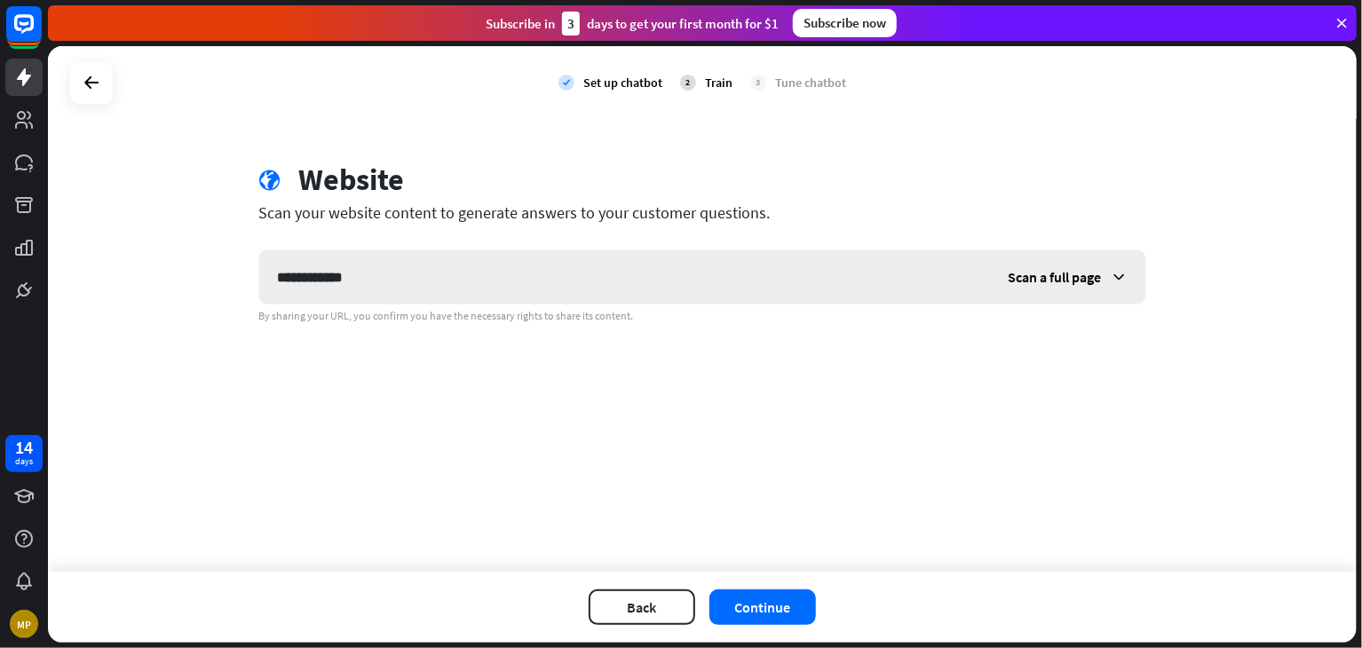
click at [310, 276] on input "**********" at bounding box center [624, 276] width 731 height 53
click at [375, 282] on input "**********" at bounding box center [624, 276] width 731 height 53
type input "**********"
click at [754, 601] on button "Continue" at bounding box center [763, 608] width 107 height 36
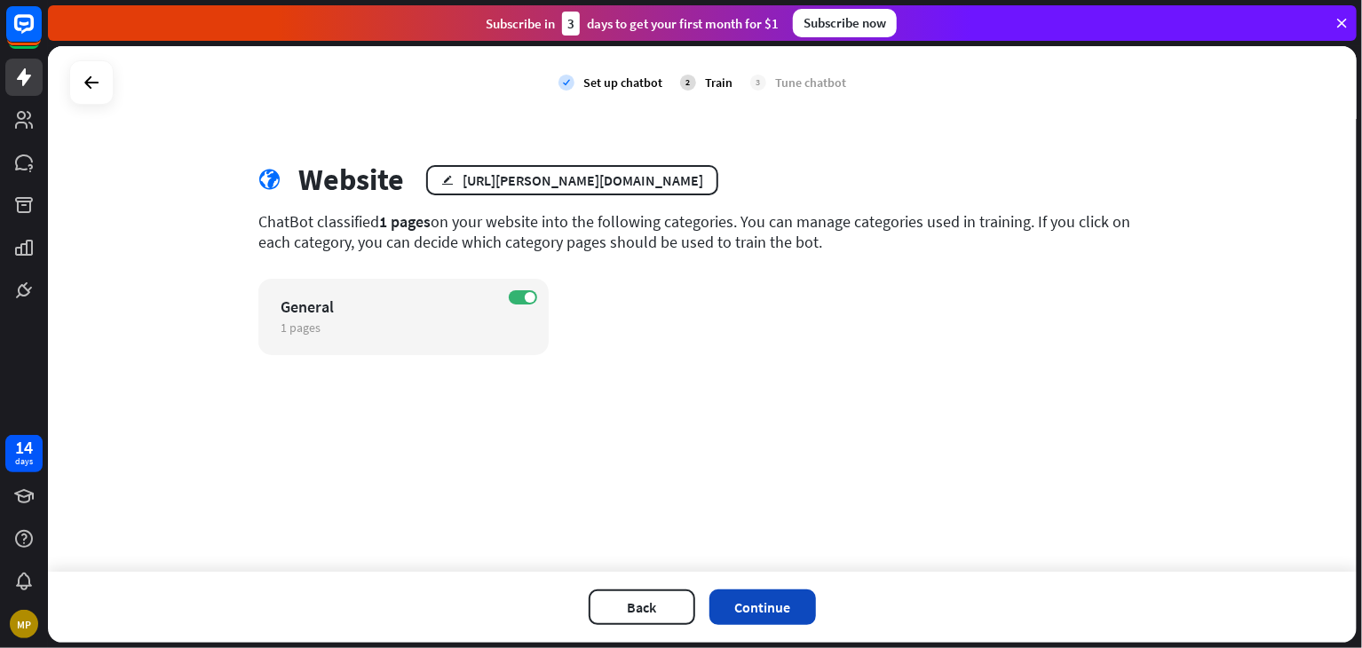
click at [766, 607] on button "Continue" at bounding box center [763, 608] width 107 height 36
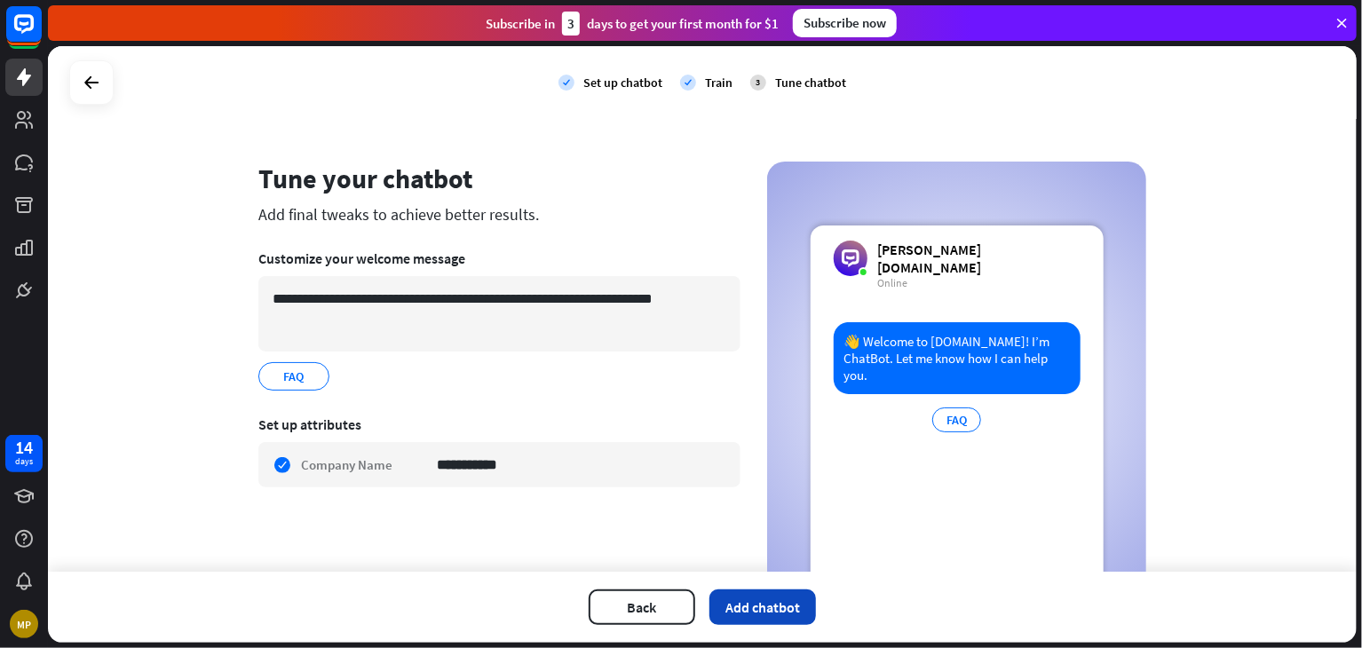
click at [791, 611] on button "Add chatbot" at bounding box center [763, 608] width 107 height 36
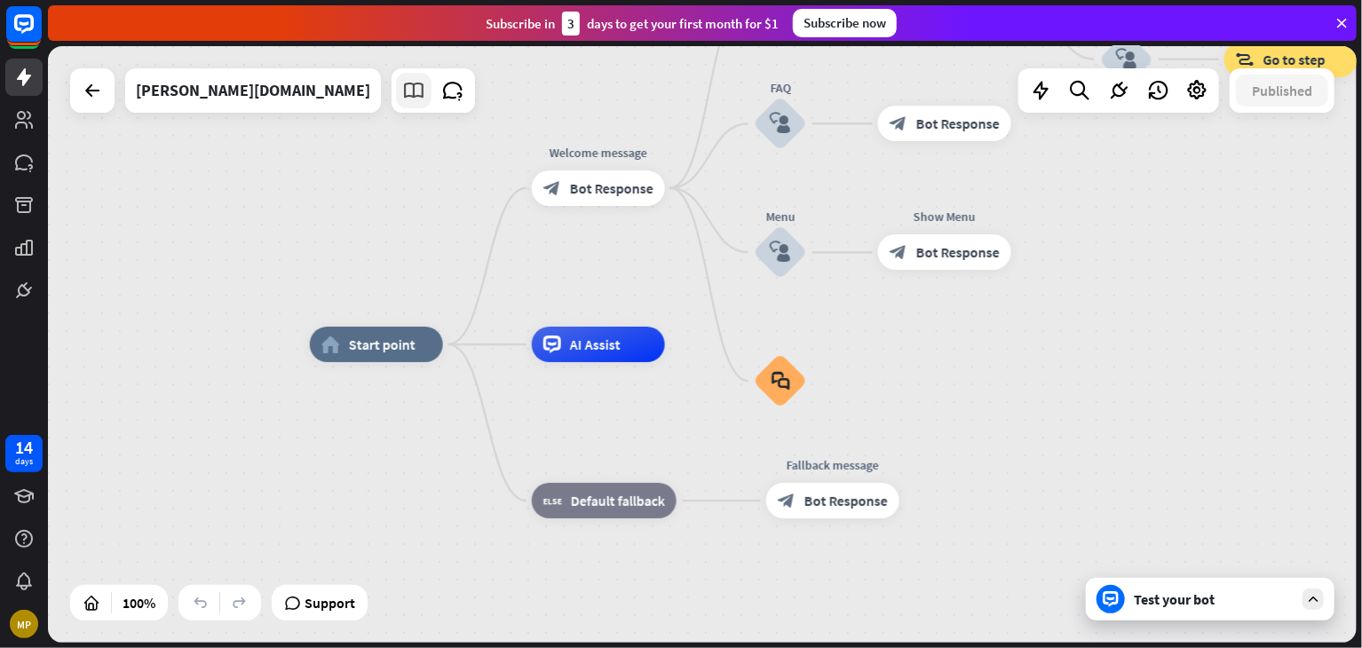
click at [402, 98] on icon at bounding box center [413, 90] width 23 height 23
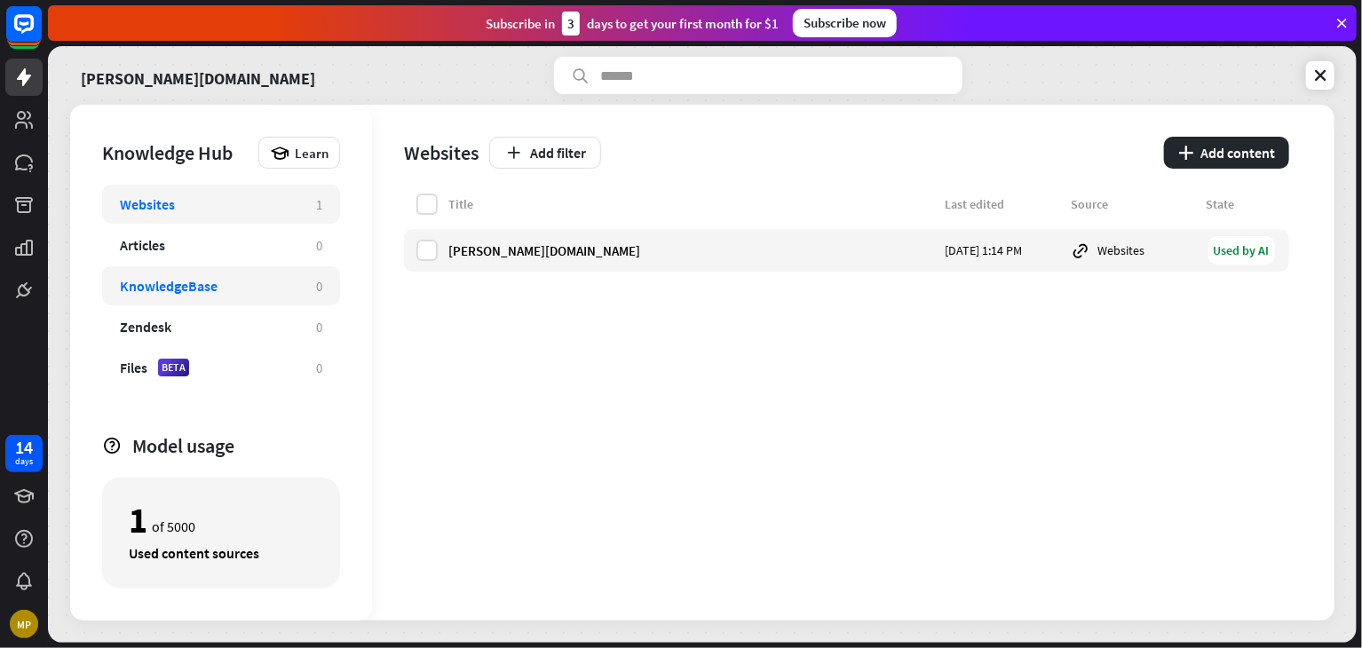
click at [183, 283] on div "KnowledgeBase" at bounding box center [169, 286] width 98 height 18
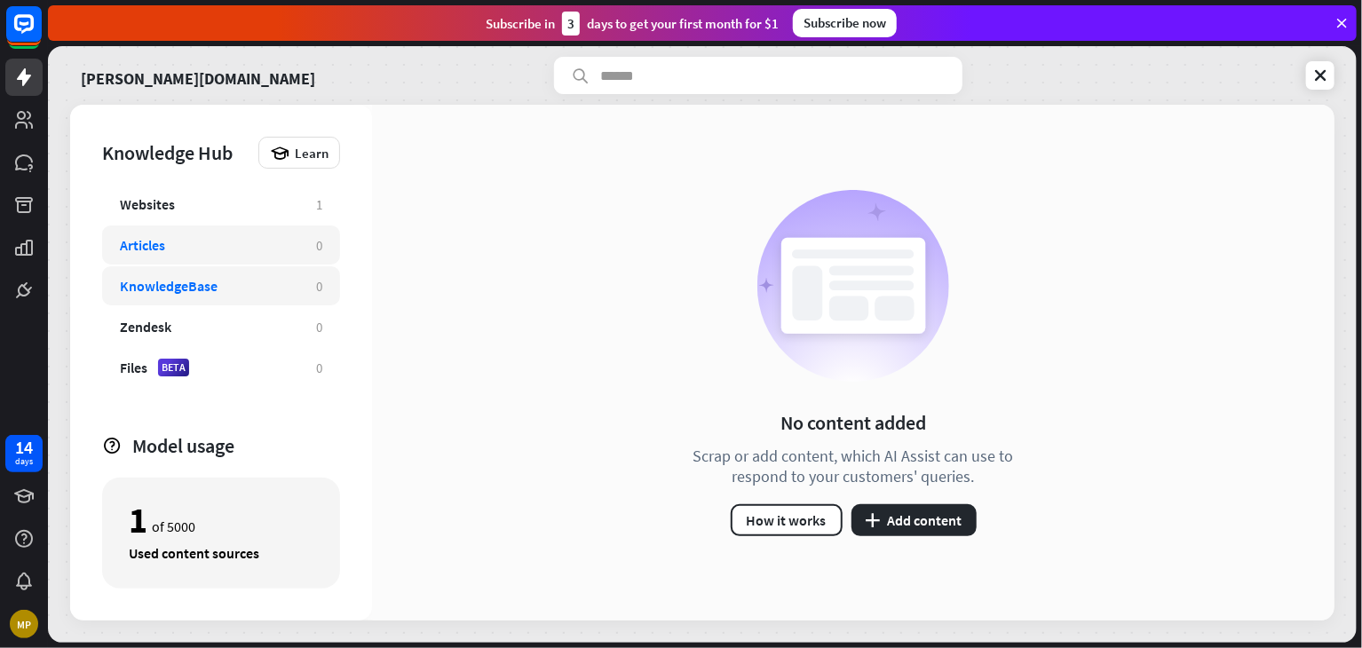
click at [184, 252] on div "Articles" at bounding box center [209, 245] width 179 height 18
click at [181, 217] on div "Websites 1" at bounding box center [221, 204] width 238 height 39
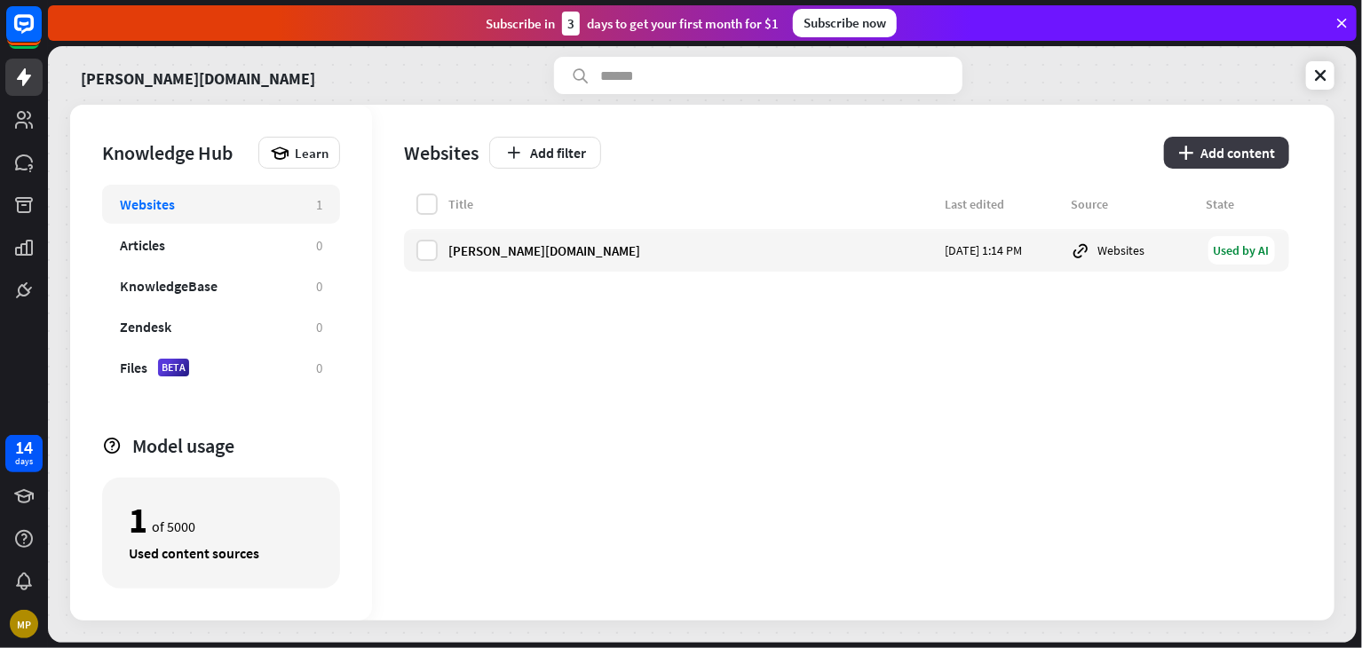
click at [1207, 155] on button "plus Add content" at bounding box center [1226, 153] width 125 height 32
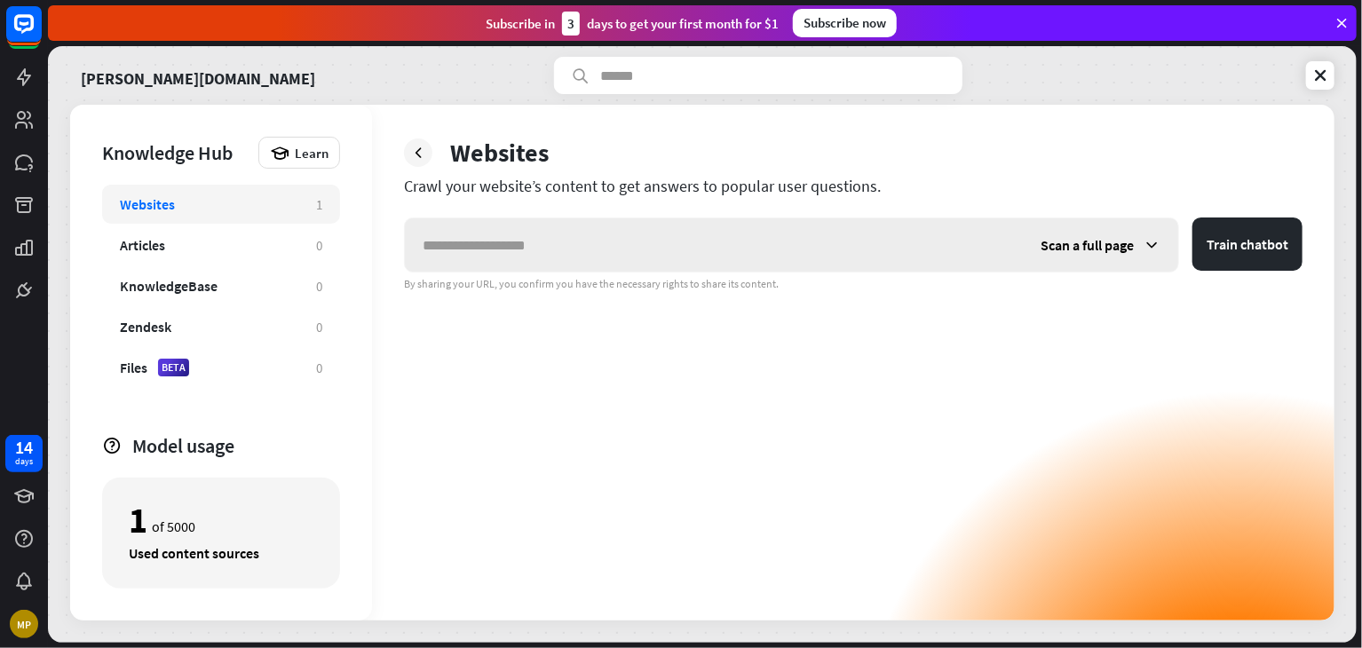
click at [1123, 249] on span "Scan a full page" at bounding box center [1087, 245] width 93 height 18
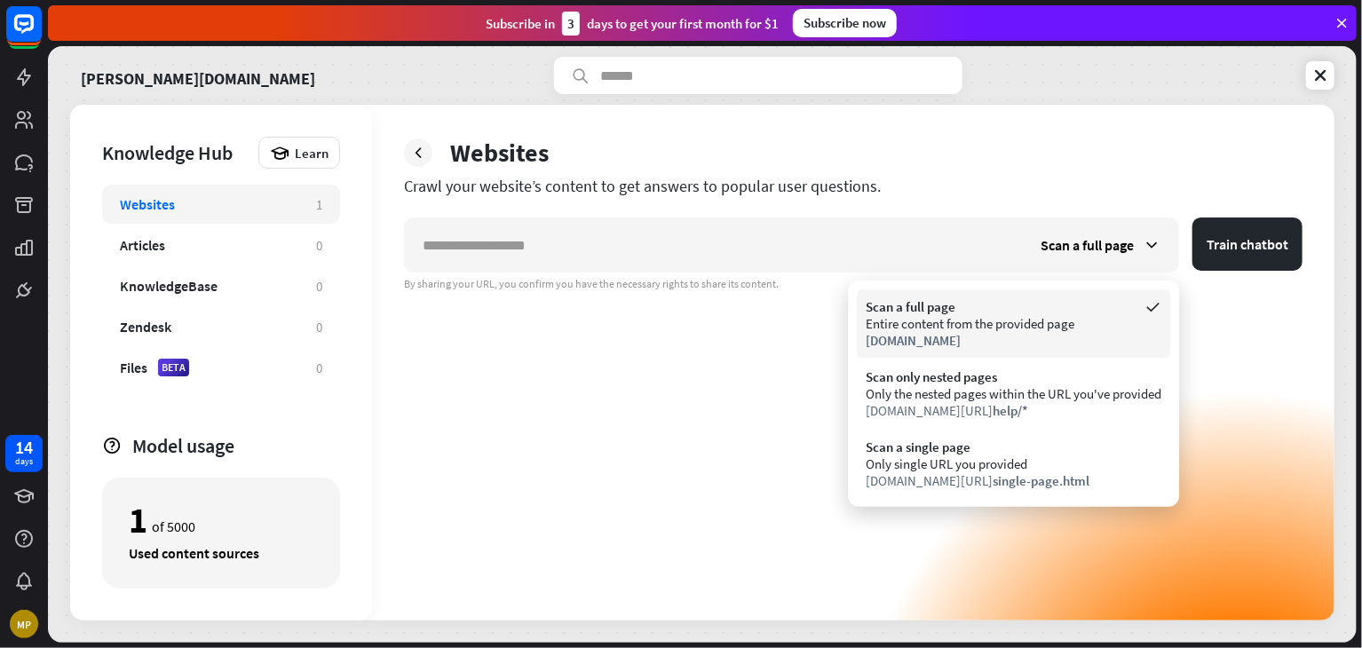
click at [1041, 332] on div "[DOMAIN_NAME]" at bounding box center [1014, 340] width 296 height 17
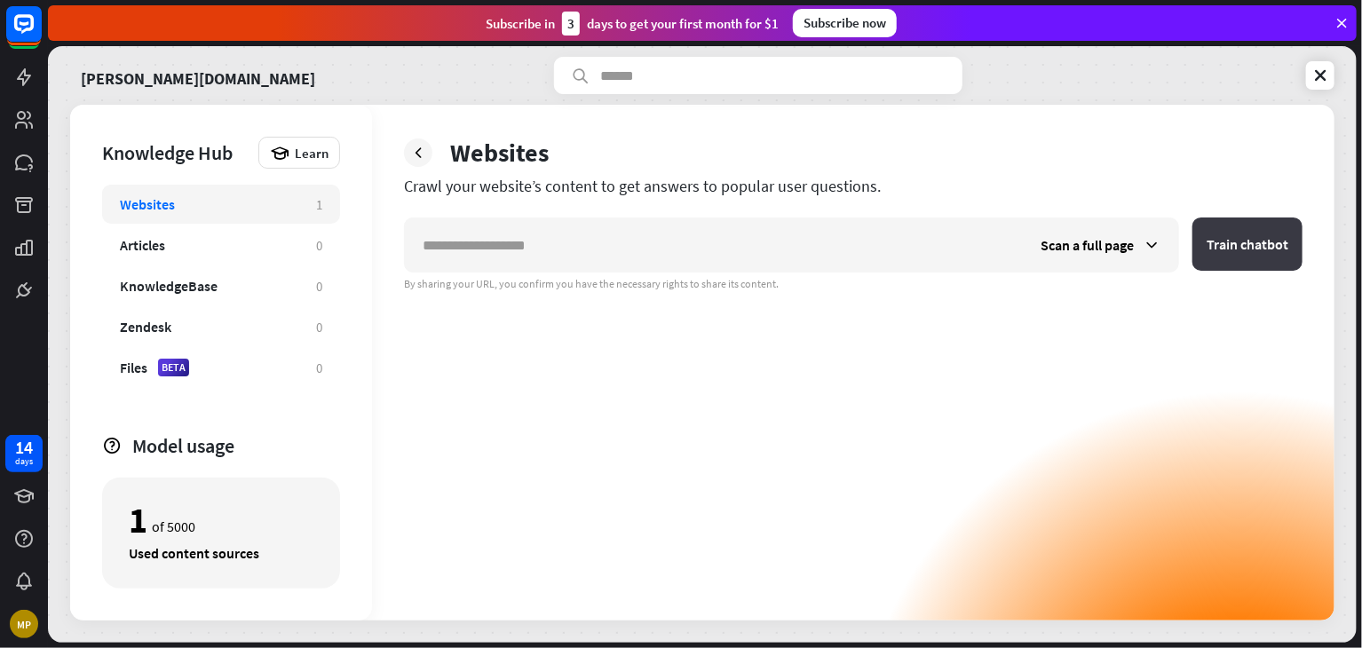
click at [1208, 244] on button "Train chatbot" at bounding box center [1248, 244] width 110 height 53
click at [1073, 250] on span "Scan a full page" at bounding box center [1087, 245] width 93 height 18
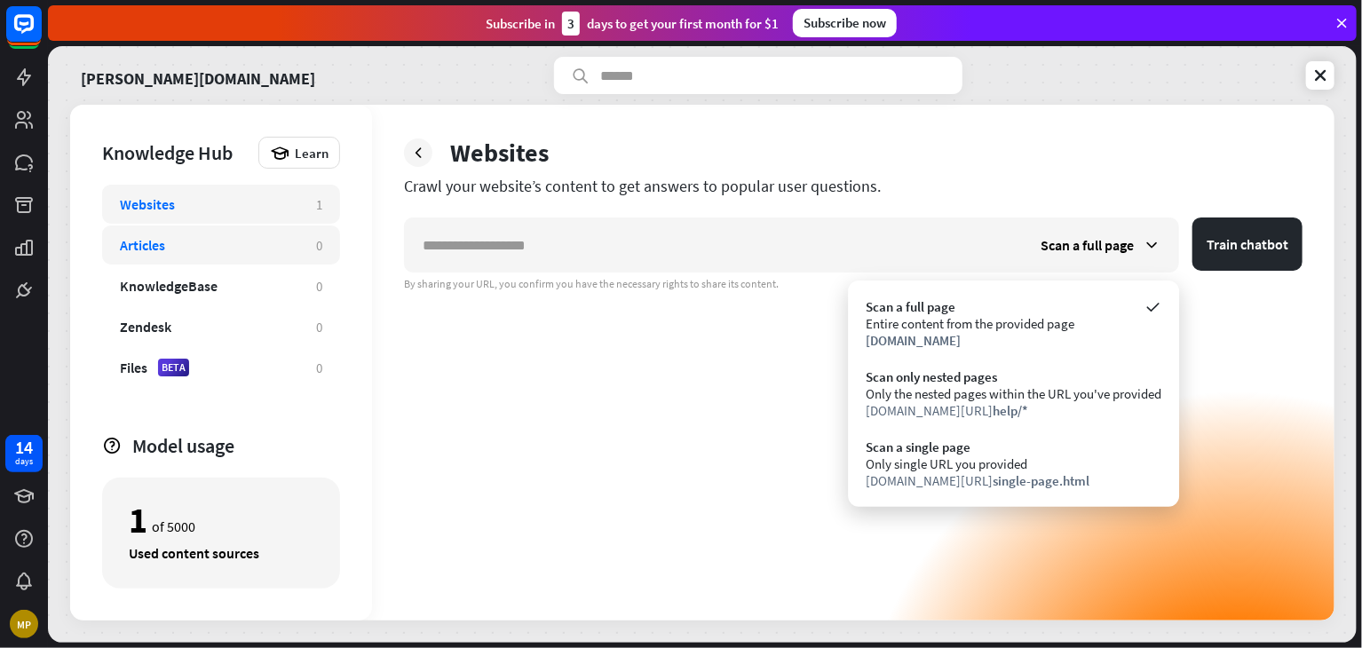
click at [239, 240] on div "Articles" at bounding box center [209, 245] width 179 height 18
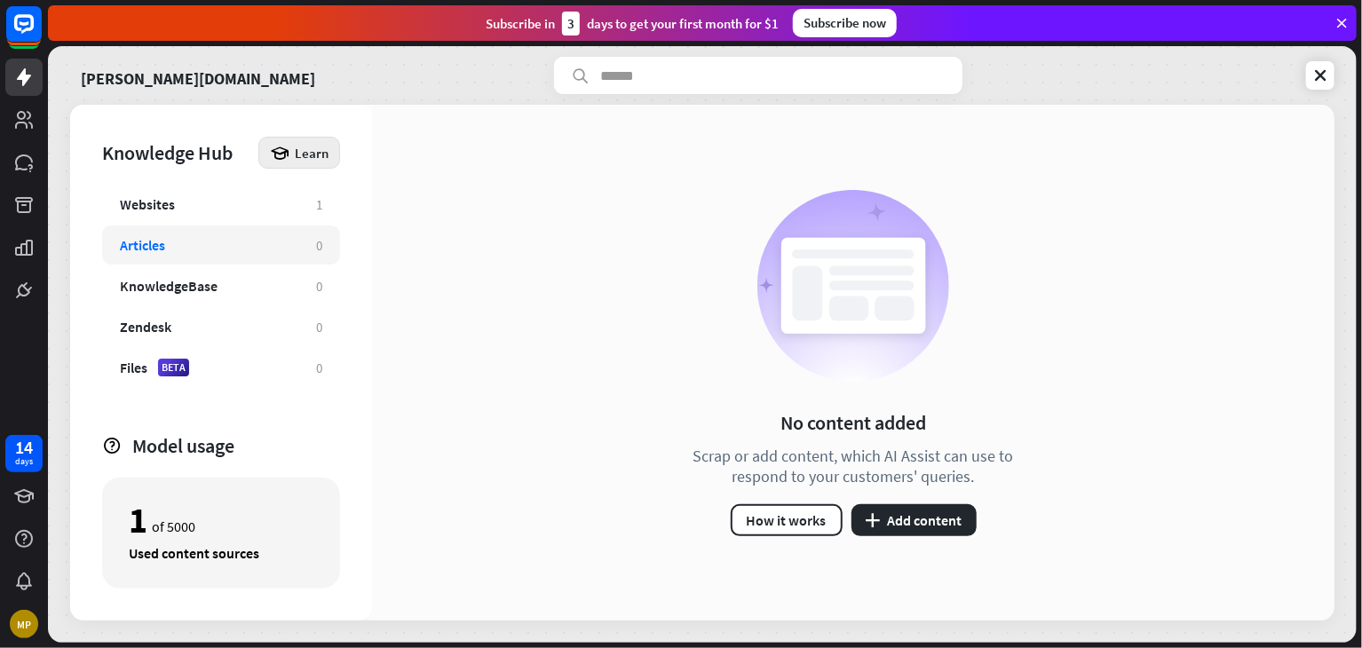
click at [302, 156] on span "Learn" at bounding box center [312, 153] width 34 height 17
click at [323, 203] on div "Get started with Knowledge Hub" at bounding box center [375, 202] width 203 height 35
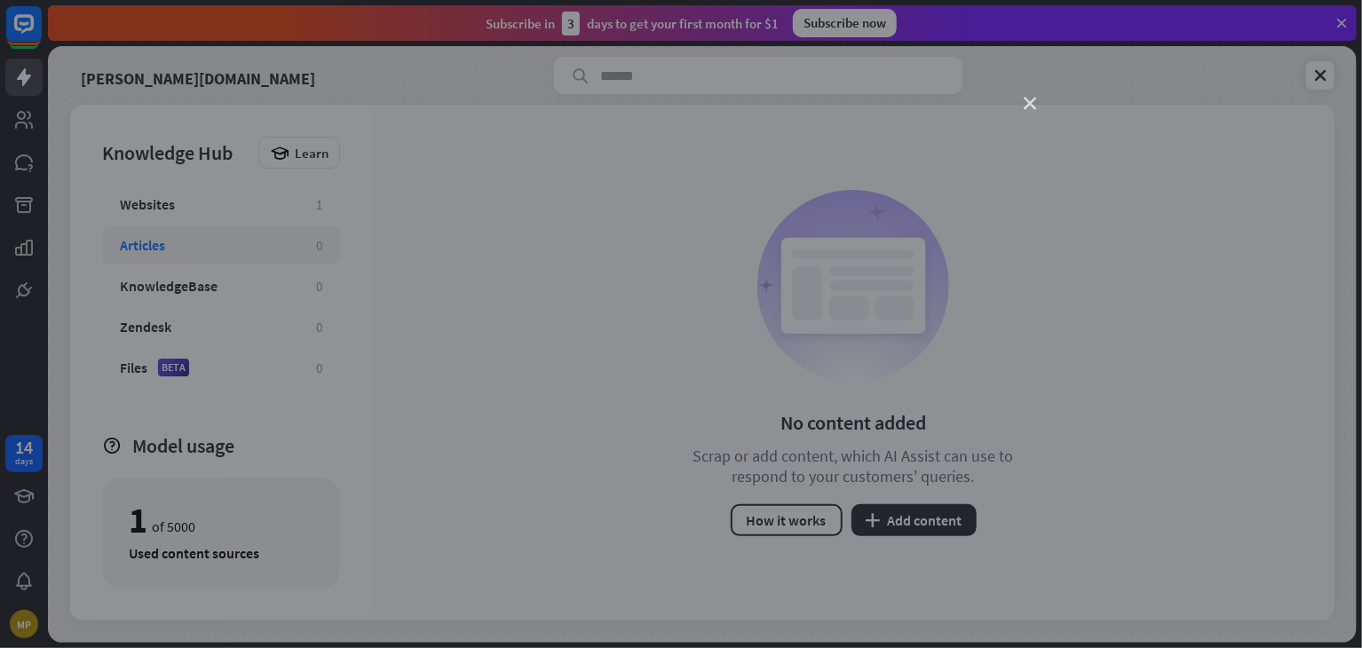
click at [1034, 107] on icon "close" at bounding box center [1030, 104] width 12 height 12
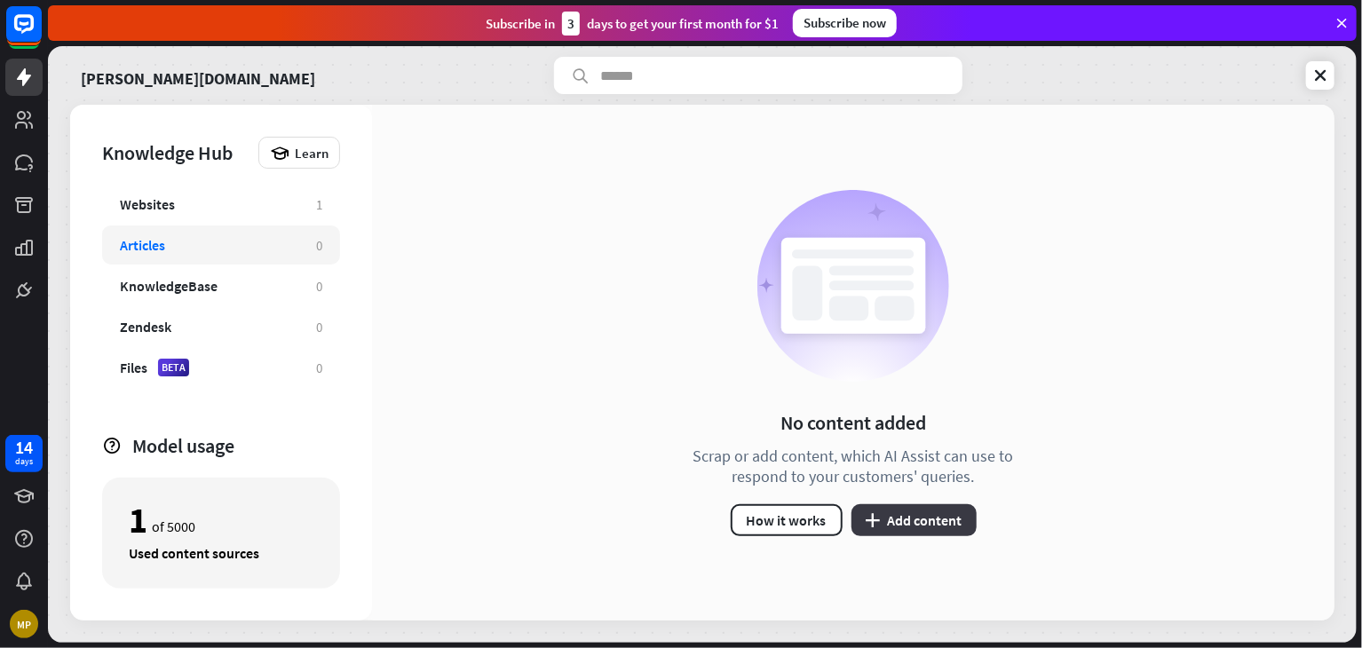
click at [868, 515] on icon "plus" at bounding box center [873, 520] width 15 height 14
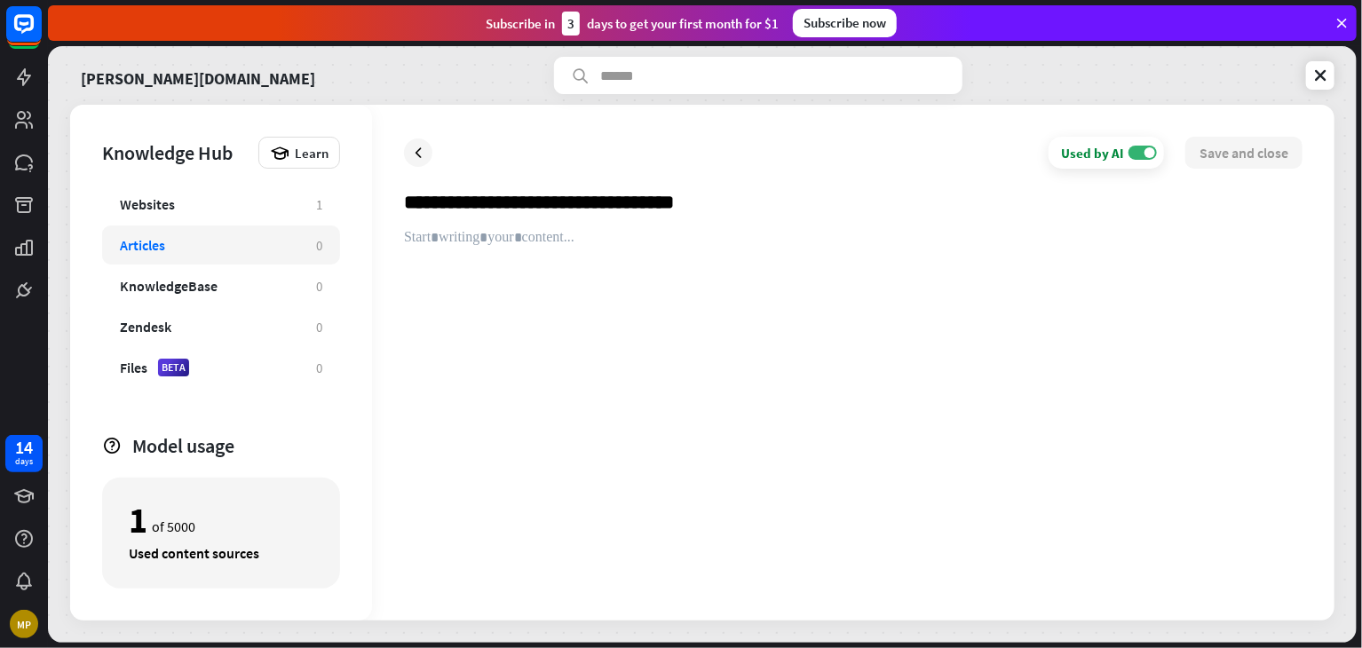
type input "**********"
click at [1098, 272] on div at bounding box center [853, 409] width 899 height 360
click at [308, 145] on span "Learn" at bounding box center [312, 153] width 34 height 17
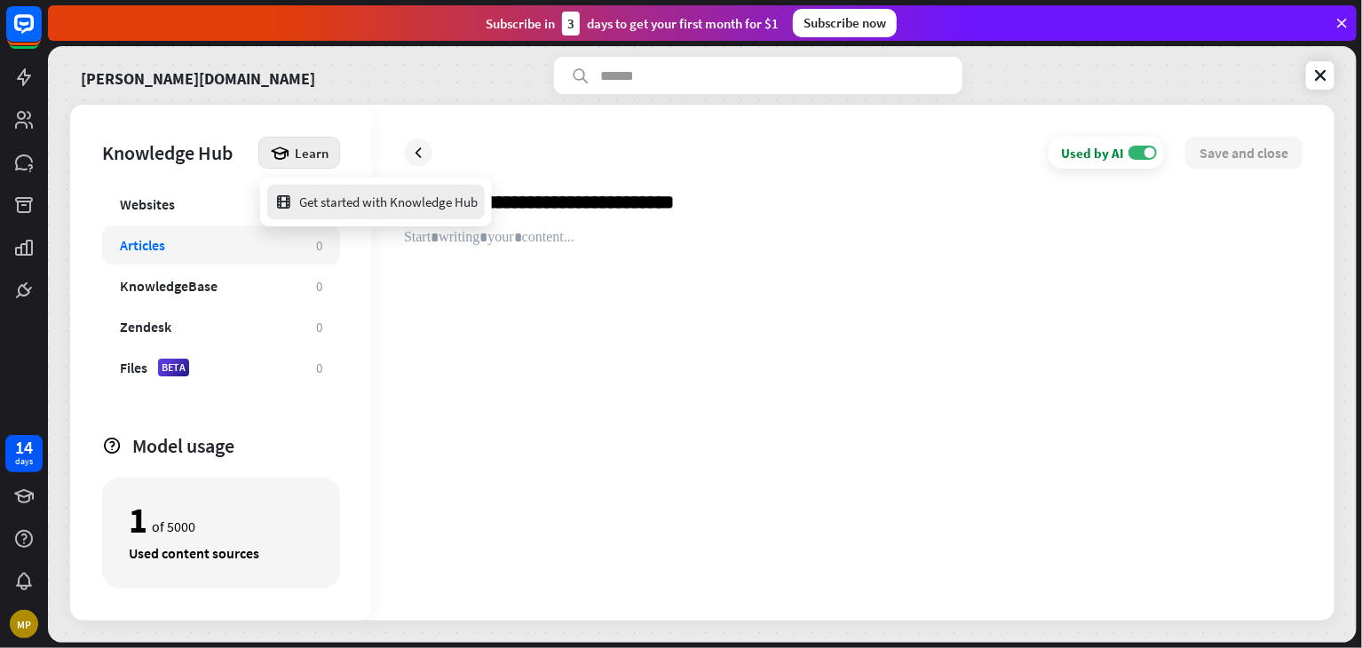
click at [440, 206] on div "Get started with Knowledge Hub" at bounding box center [375, 202] width 203 height 35
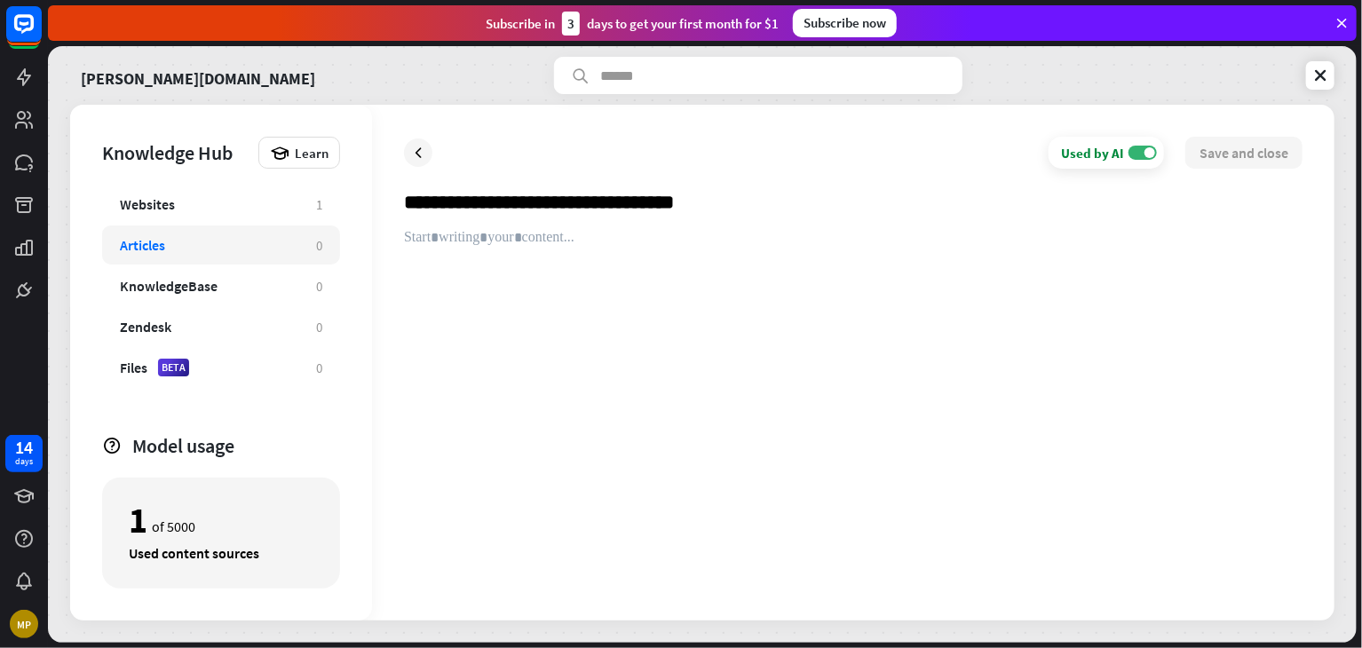
click at [1023, 111] on div "close" at bounding box center [681, 324] width 1362 height 648
click at [721, 219] on input "**********" at bounding box center [853, 209] width 899 height 39
click at [271, 197] on div "Websites" at bounding box center [209, 204] width 179 height 18
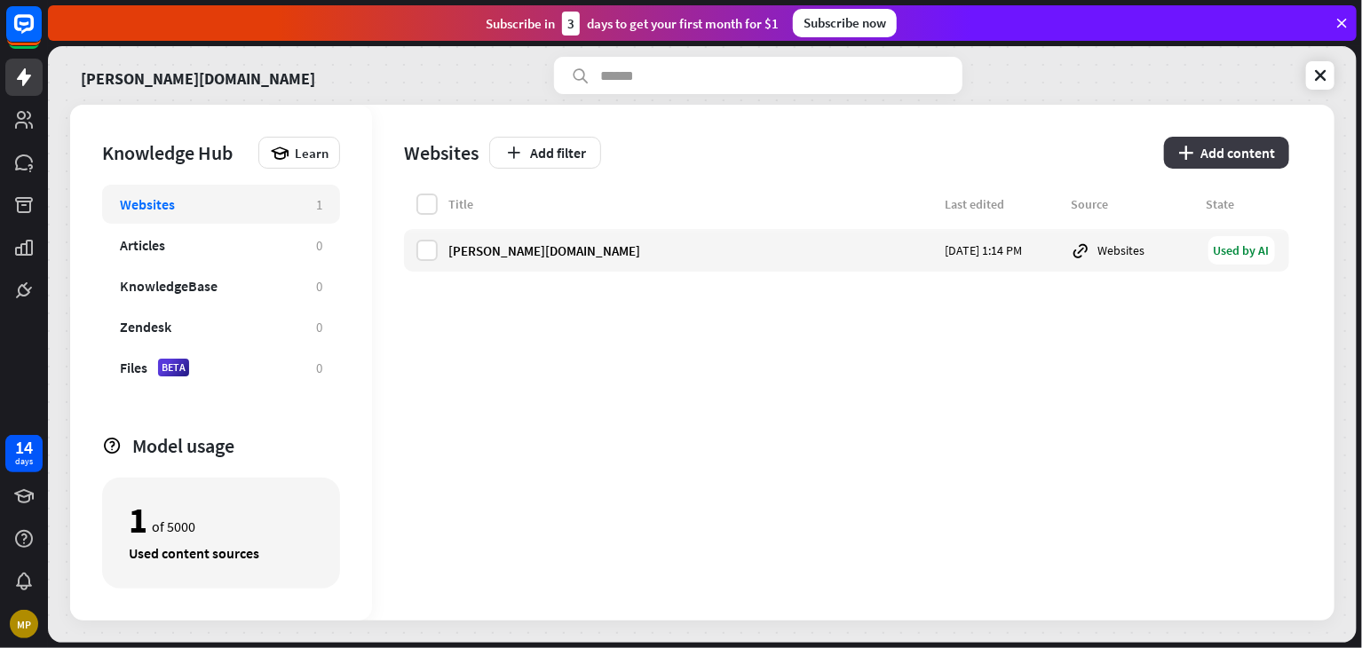
click at [1186, 147] on icon "plus" at bounding box center [1185, 153] width 15 height 14
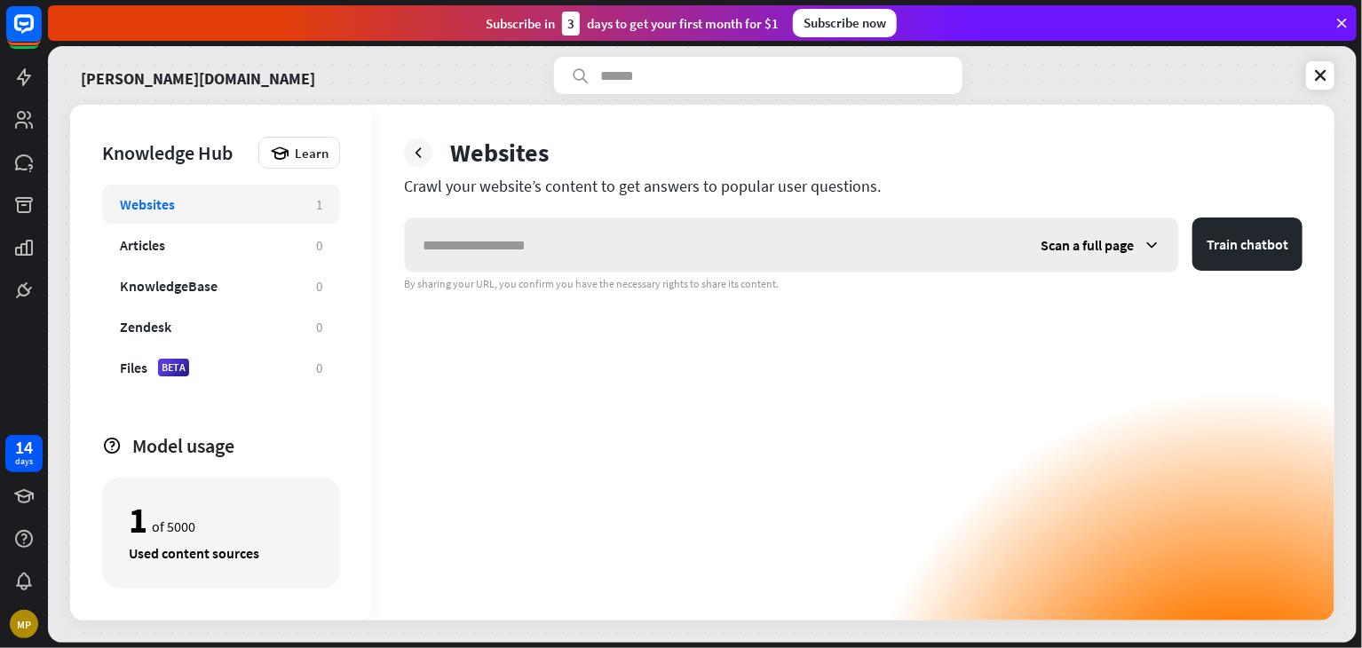
click at [493, 253] on input "text" at bounding box center [714, 244] width 618 height 53
click at [1067, 246] on span "Scan a full page" at bounding box center [1087, 245] width 93 height 18
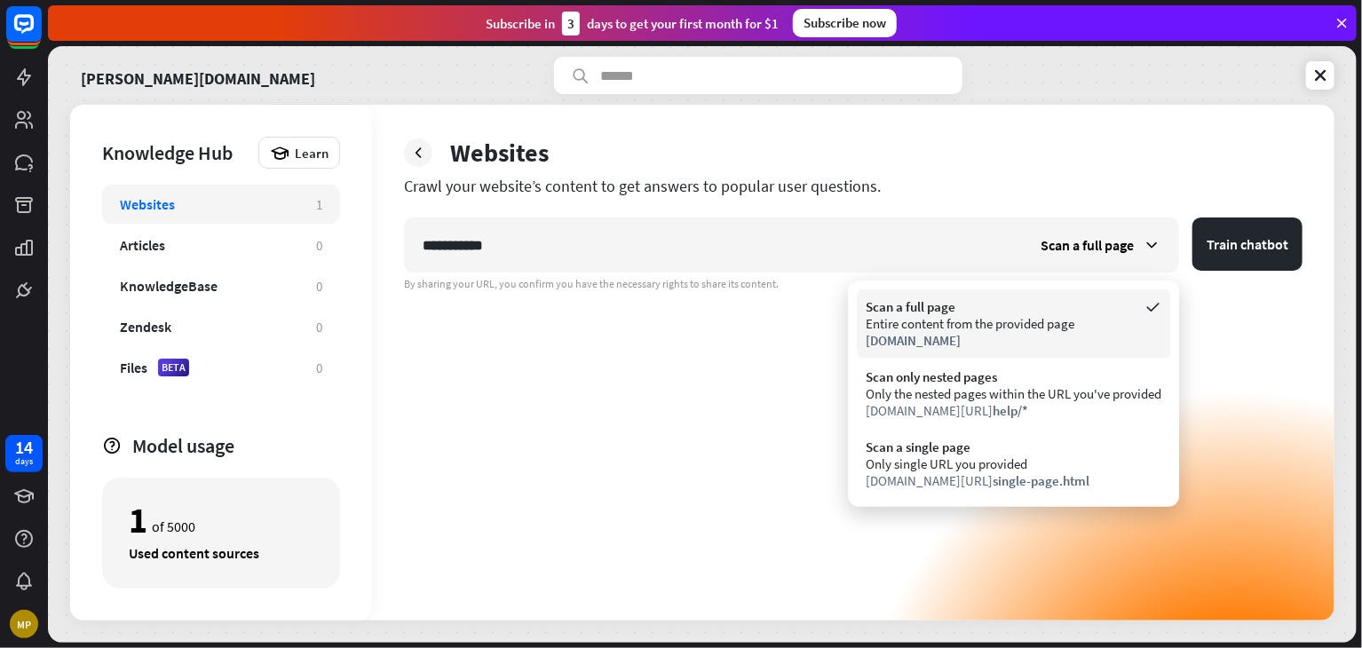
click at [931, 342] on span "[DOMAIN_NAME]" at bounding box center [913, 340] width 95 height 17
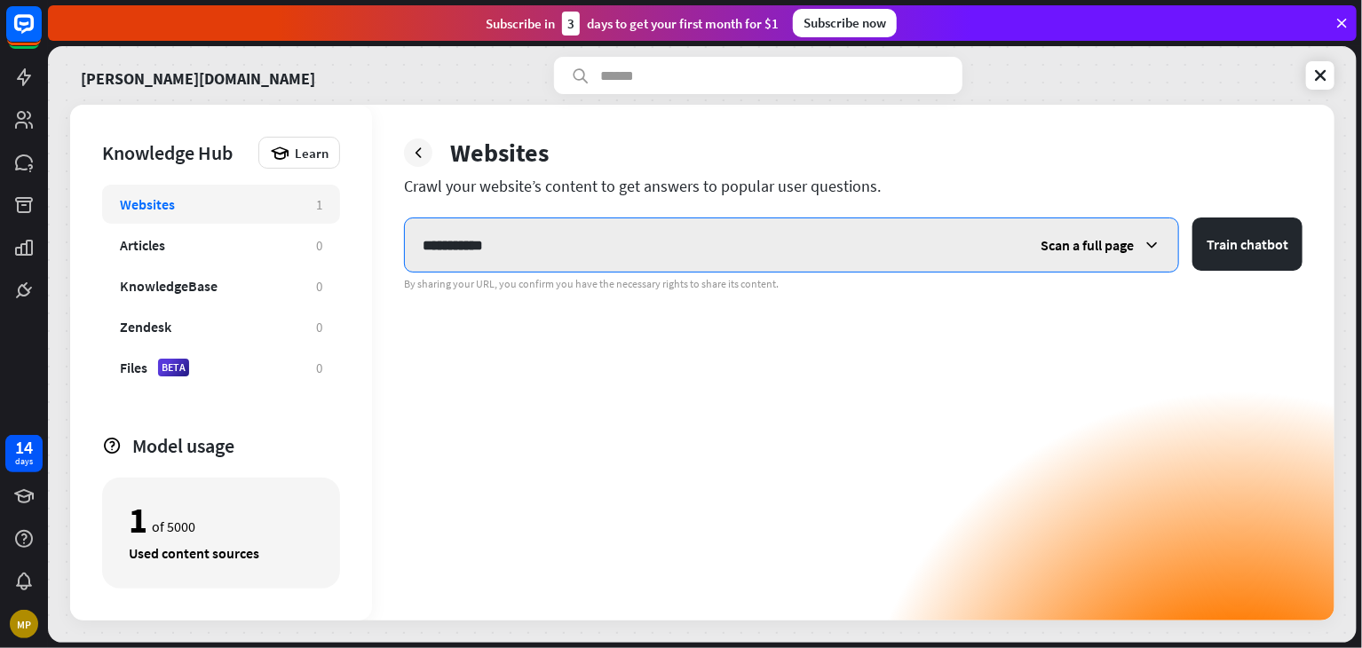
click at [519, 246] on input "**********" at bounding box center [714, 244] width 618 height 53
type input "*"
type input "**********"
click at [1193, 218] on button "Train chatbot" at bounding box center [1248, 244] width 110 height 53
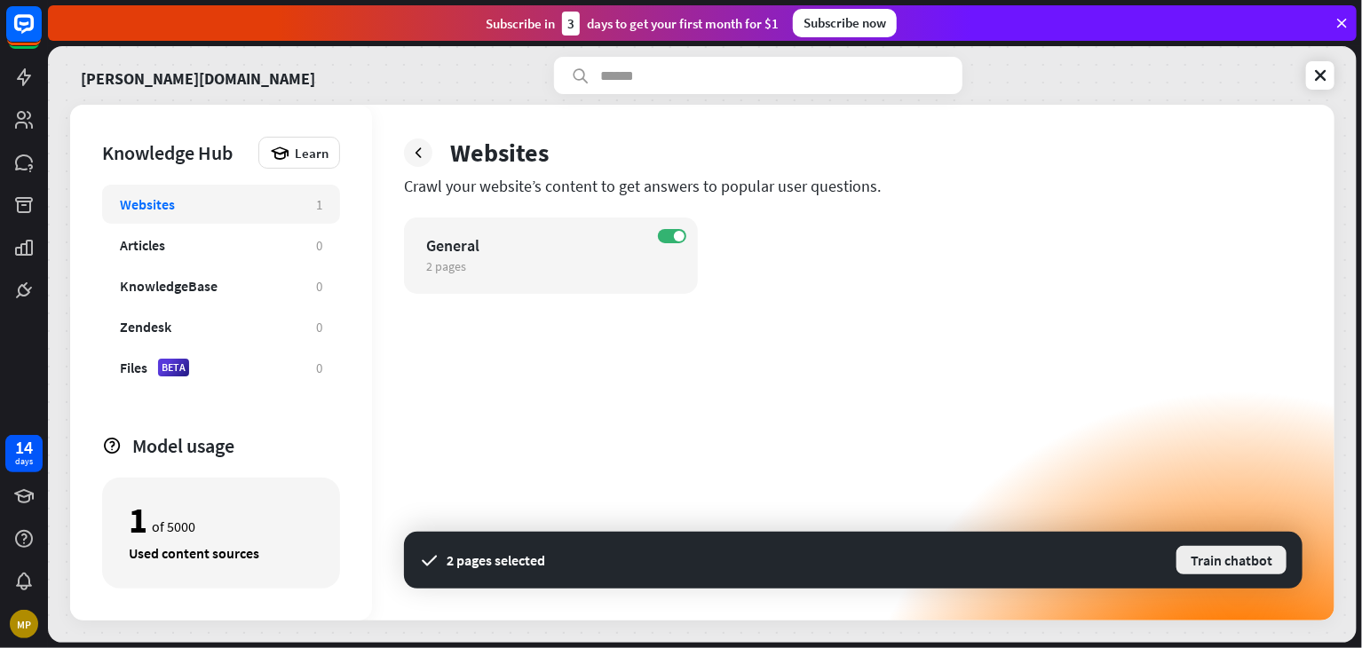
click at [1221, 559] on button "Train chatbot" at bounding box center [1232, 560] width 114 height 32
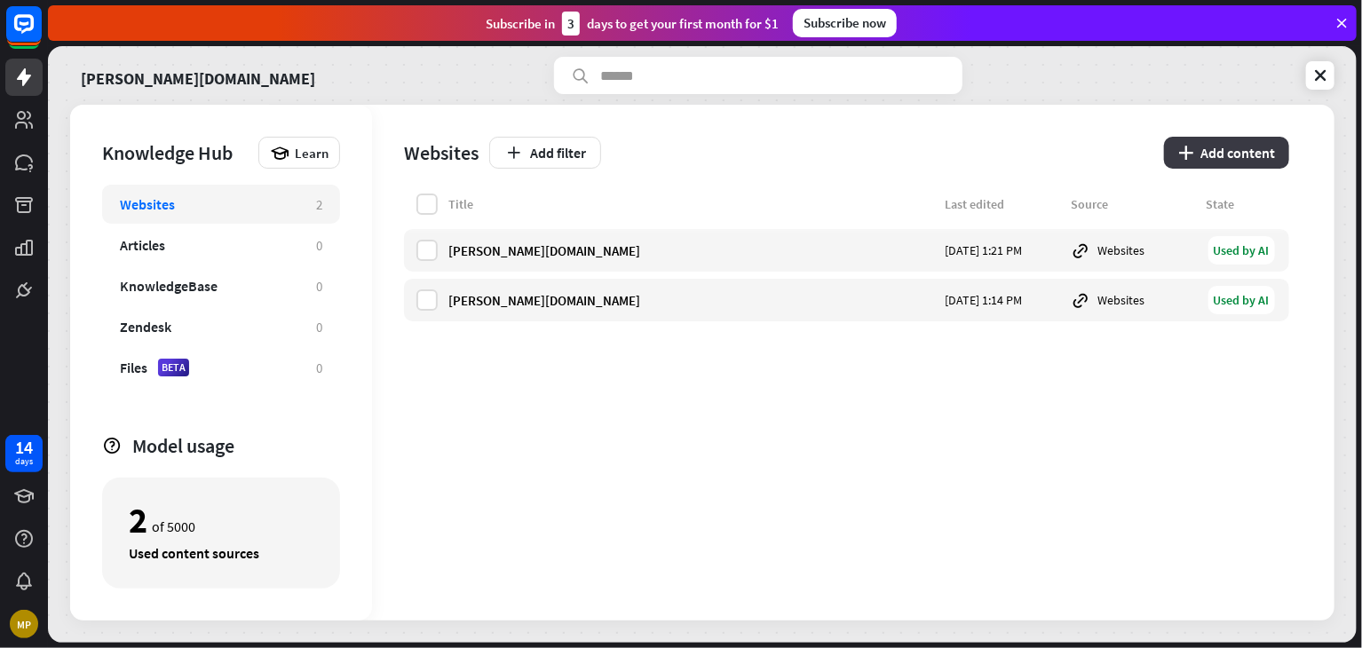
click at [1194, 147] on button "plus Add content" at bounding box center [1226, 153] width 125 height 32
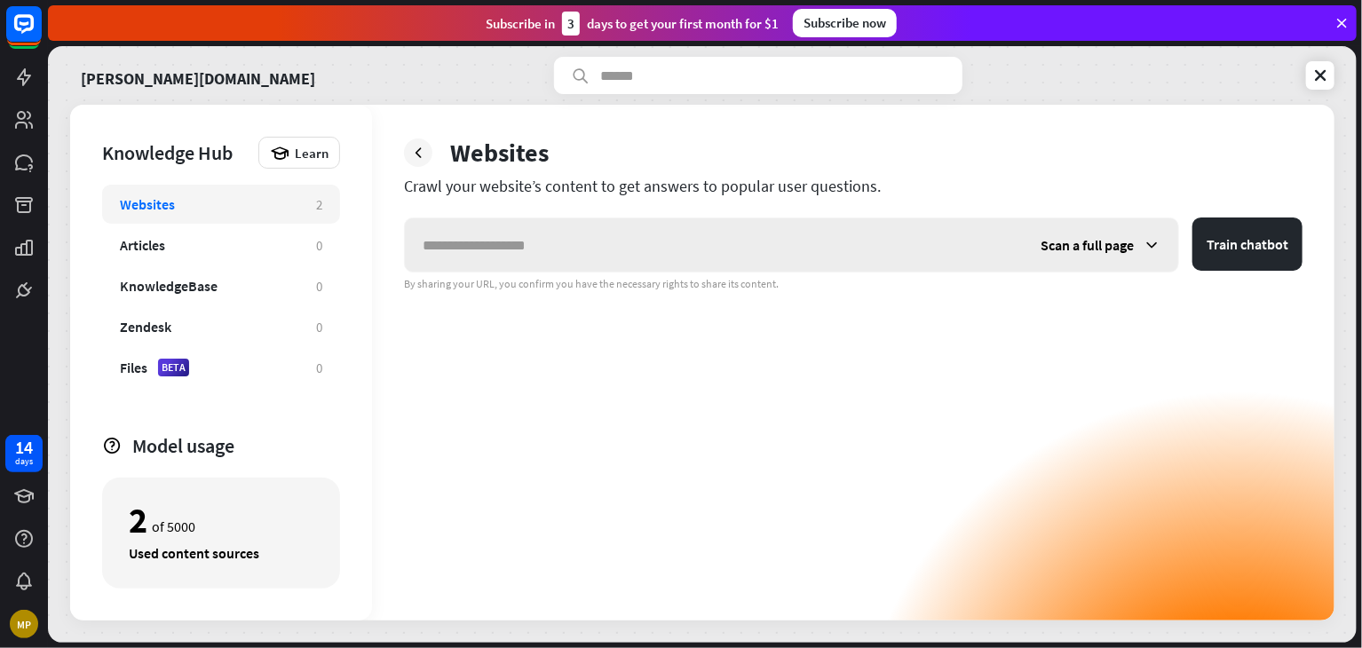
click at [673, 254] on input "text" at bounding box center [714, 244] width 618 height 53
click at [1193, 218] on button "Train chatbot" at bounding box center [1248, 244] width 110 height 53
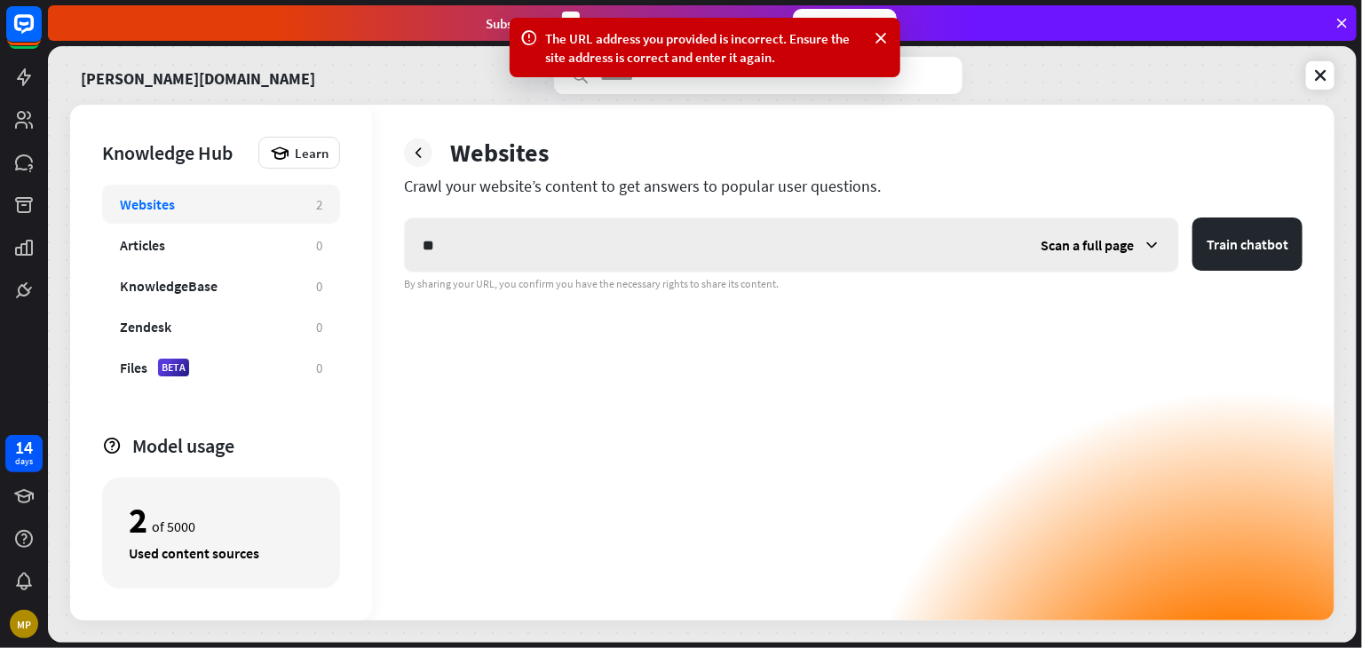
type input "*"
click at [596, 256] on input "text" at bounding box center [714, 244] width 618 height 53
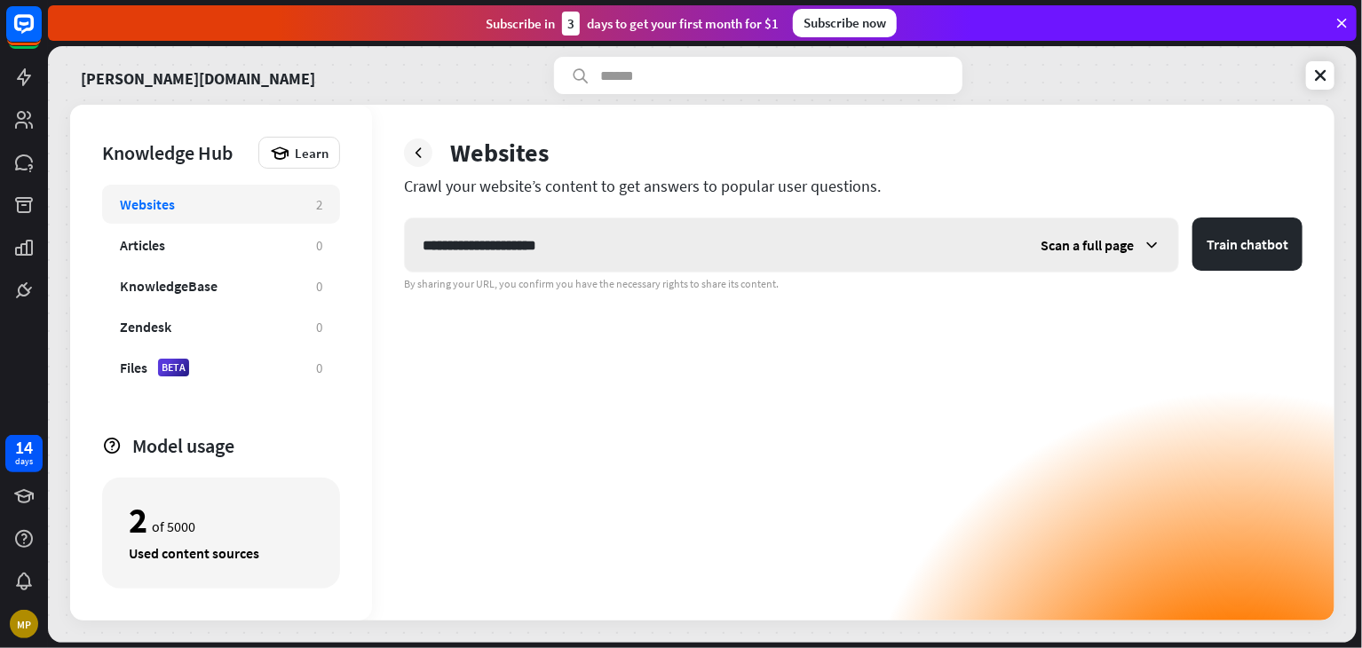
type input "**********"
click at [1193, 218] on button "Train chatbot" at bounding box center [1248, 244] width 110 height 53
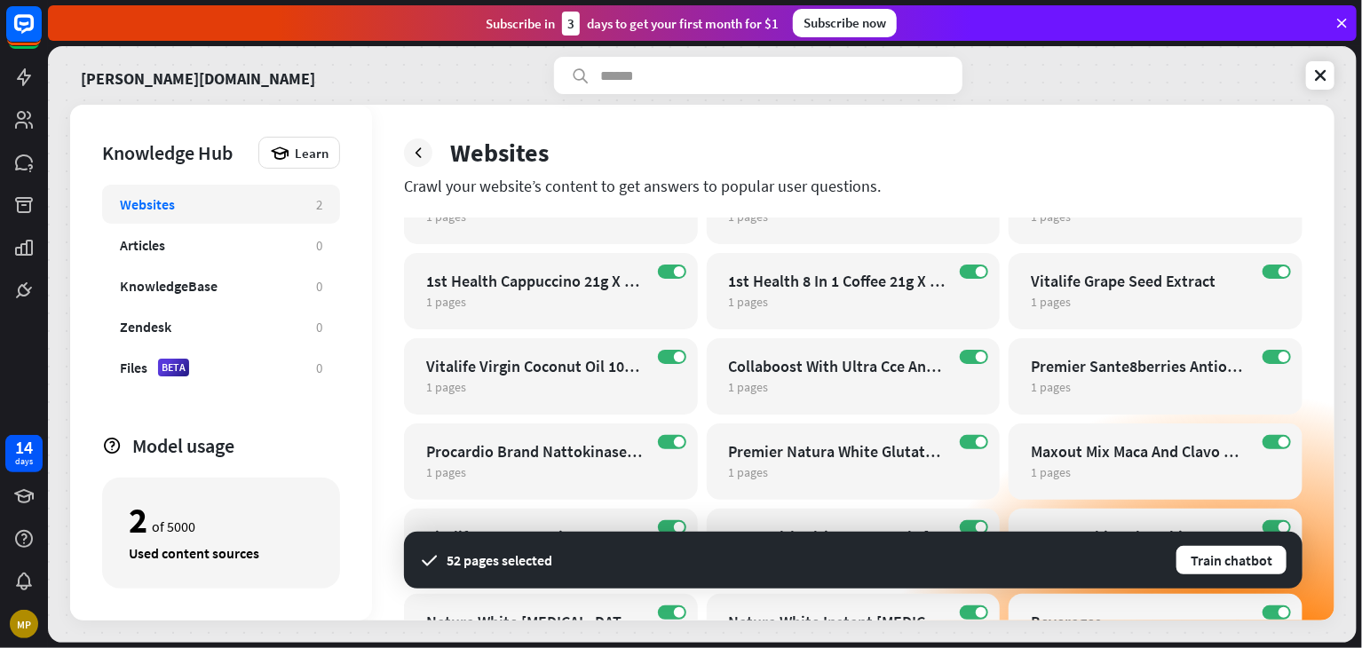
scroll to position [320, 0]
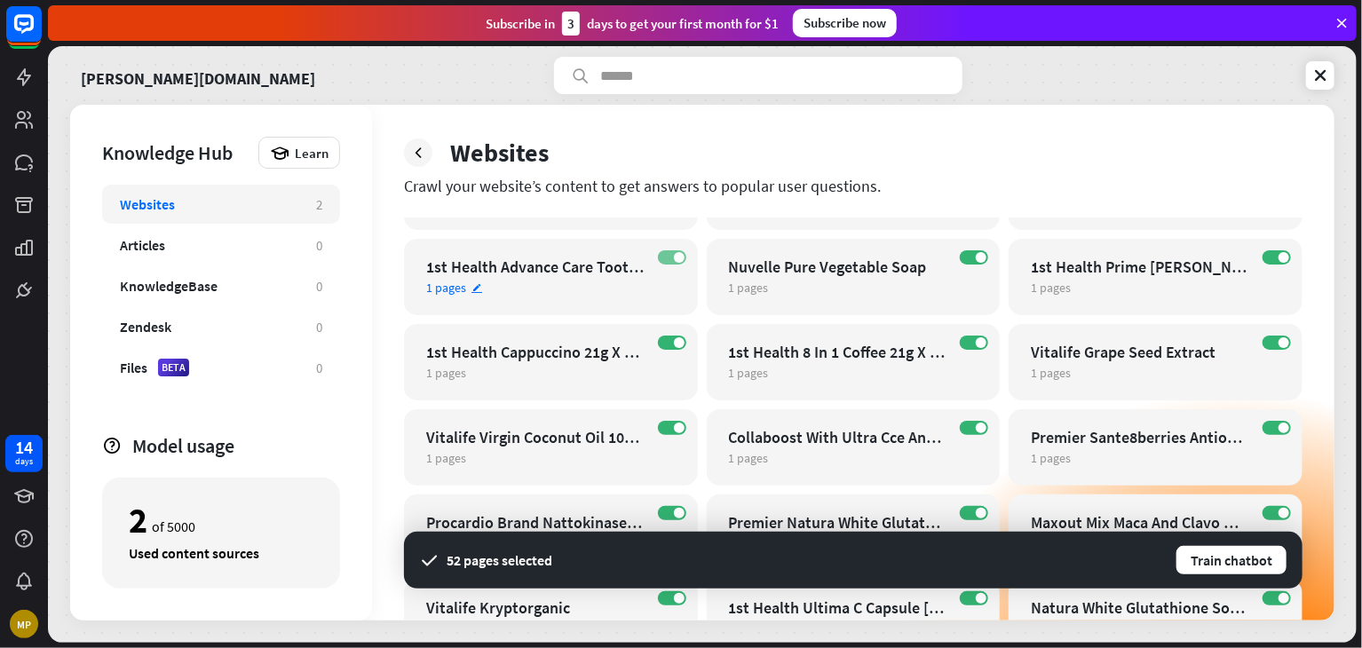
click at [666, 263] on label "ON" at bounding box center [672, 257] width 28 height 14
click at [669, 343] on label "ON" at bounding box center [672, 343] width 28 height 14
click at [964, 258] on label "ON" at bounding box center [974, 257] width 28 height 14
click at [964, 343] on label "ON" at bounding box center [974, 343] width 28 height 14
click at [1265, 260] on label "ON" at bounding box center [1277, 257] width 28 height 14
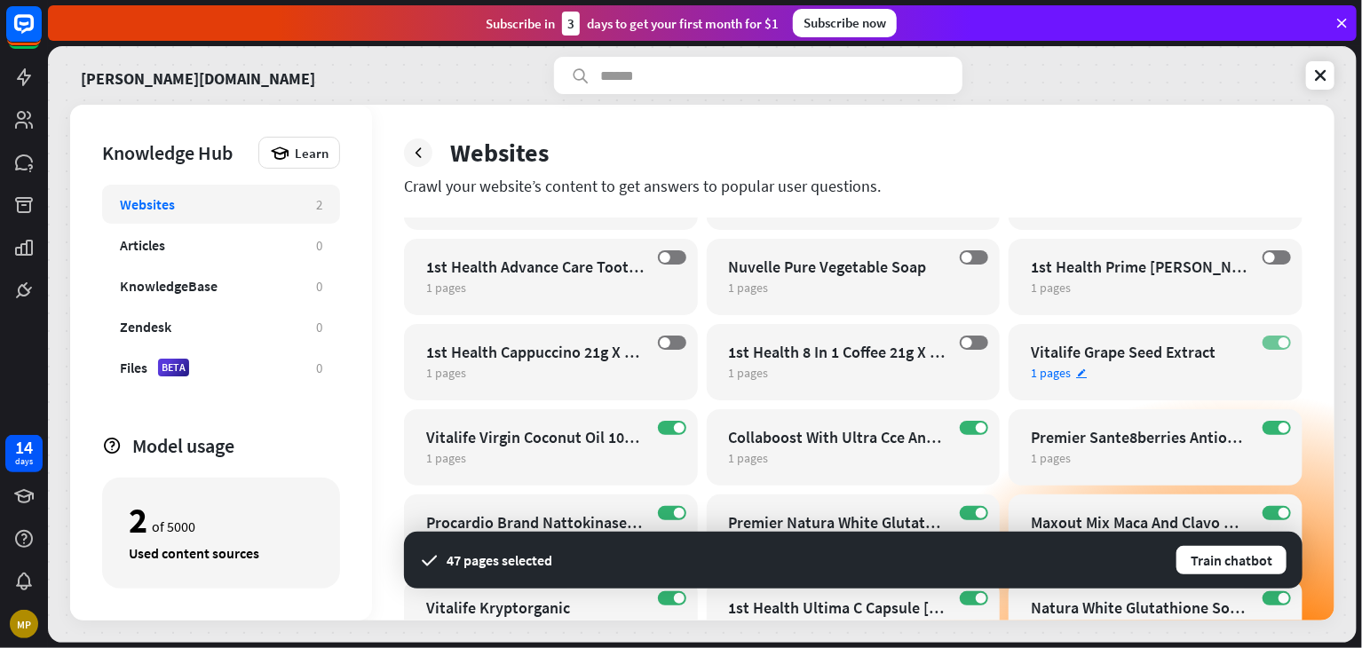
click at [1268, 345] on label "ON" at bounding box center [1277, 343] width 28 height 14
click at [1262, 424] on div "ON Premier Sante8berries Antioxidant 60 Capsules 1 pages edit" at bounding box center [1156, 447] width 294 height 76
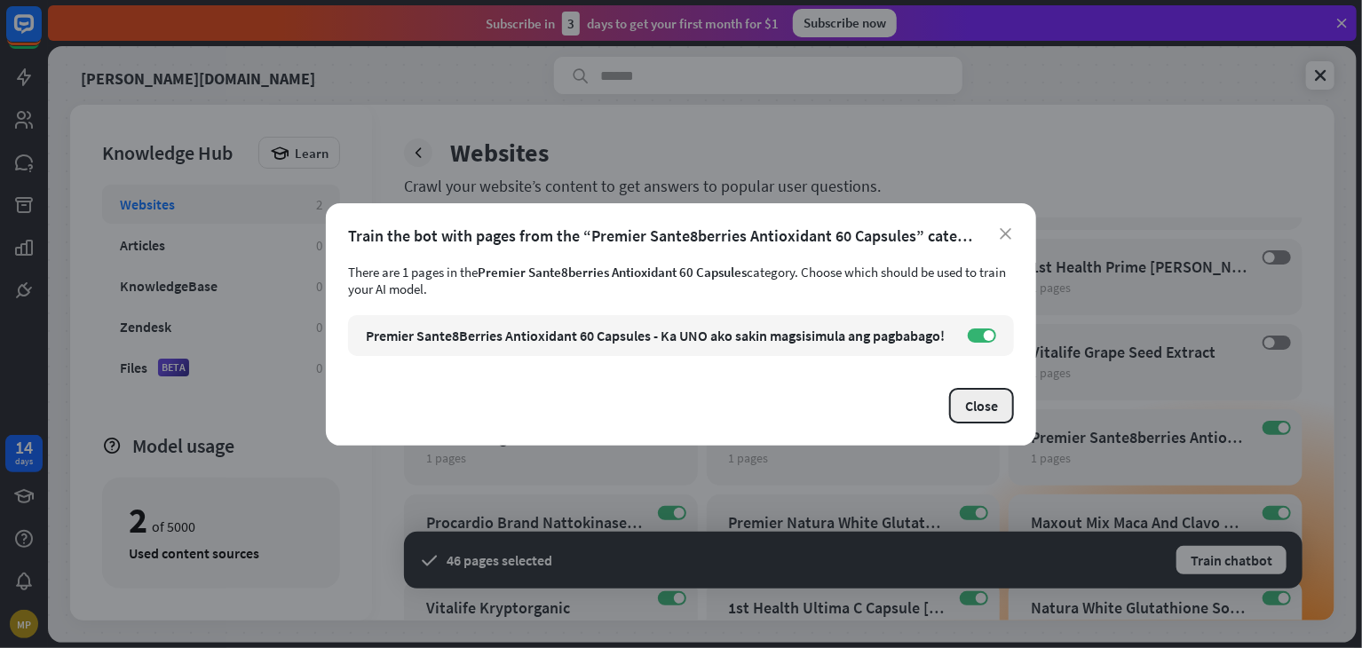
click at [977, 411] on button "Close" at bounding box center [981, 406] width 65 height 36
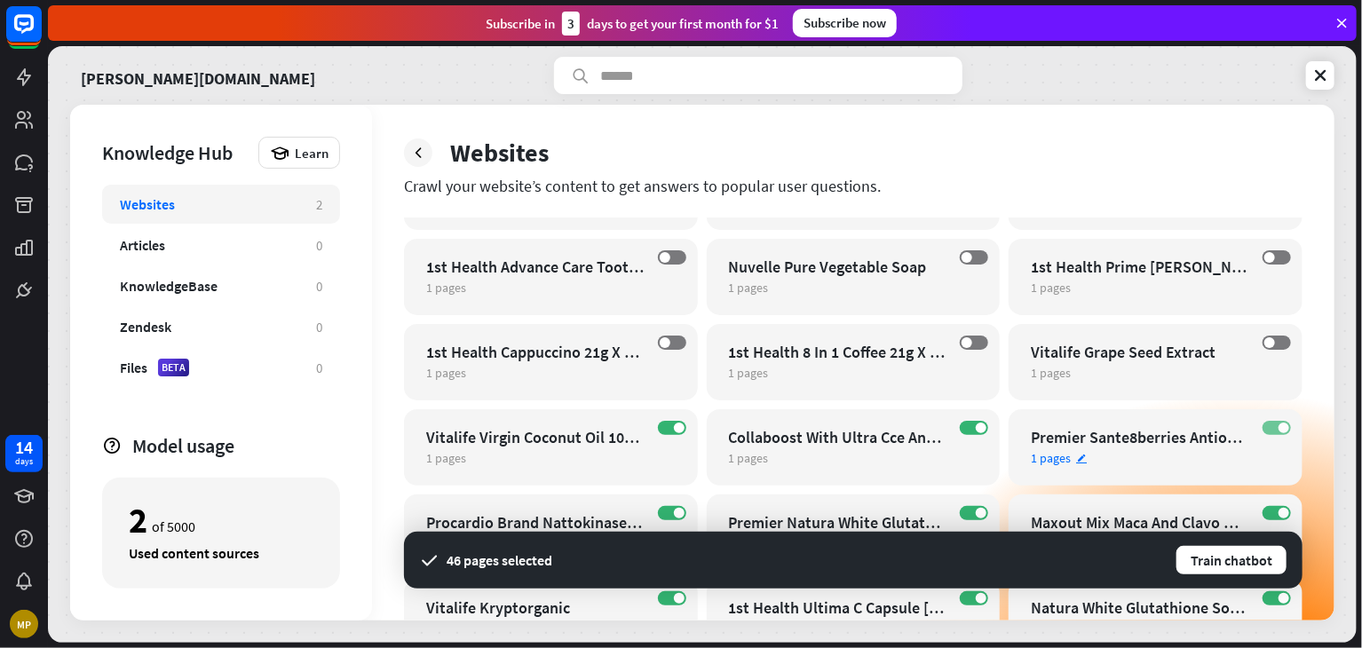
click at [1266, 432] on label "ON" at bounding box center [1277, 428] width 28 height 14
click at [970, 434] on label "ON" at bounding box center [974, 428] width 28 height 14
click at [668, 431] on label "ON" at bounding box center [672, 428] width 28 height 14
click at [654, 514] on div "ON Procardio Brand Nattokinase Rhodiola And Pine Extract 500 Mg Food Supplement…" at bounding box center [551, 533] width 294 height 76
click at [668, 514] on label "ON" at bounding box center [672, 513] width 28 height 14
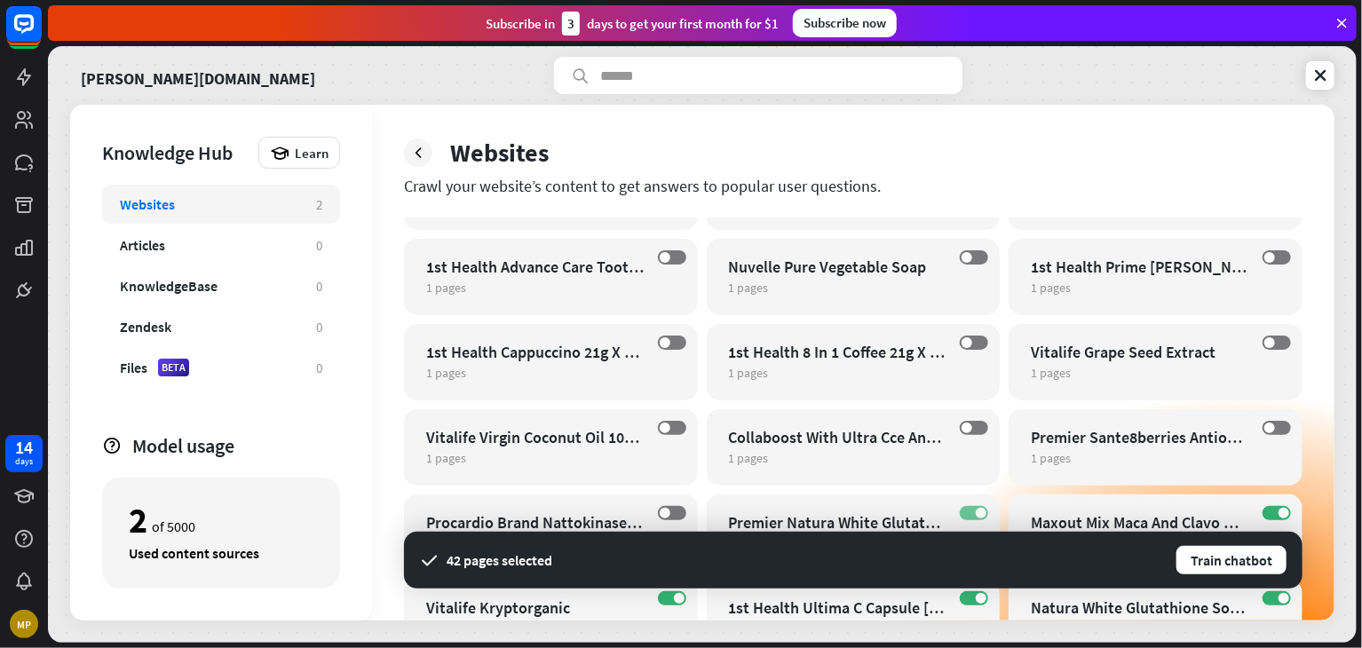
click at [973, 511] on label "ON" at bounding box center [974, 513] width 28 height 14
click at [1272, 518] on label "ON" at bounding box center [1277, 513] width 28 height 14
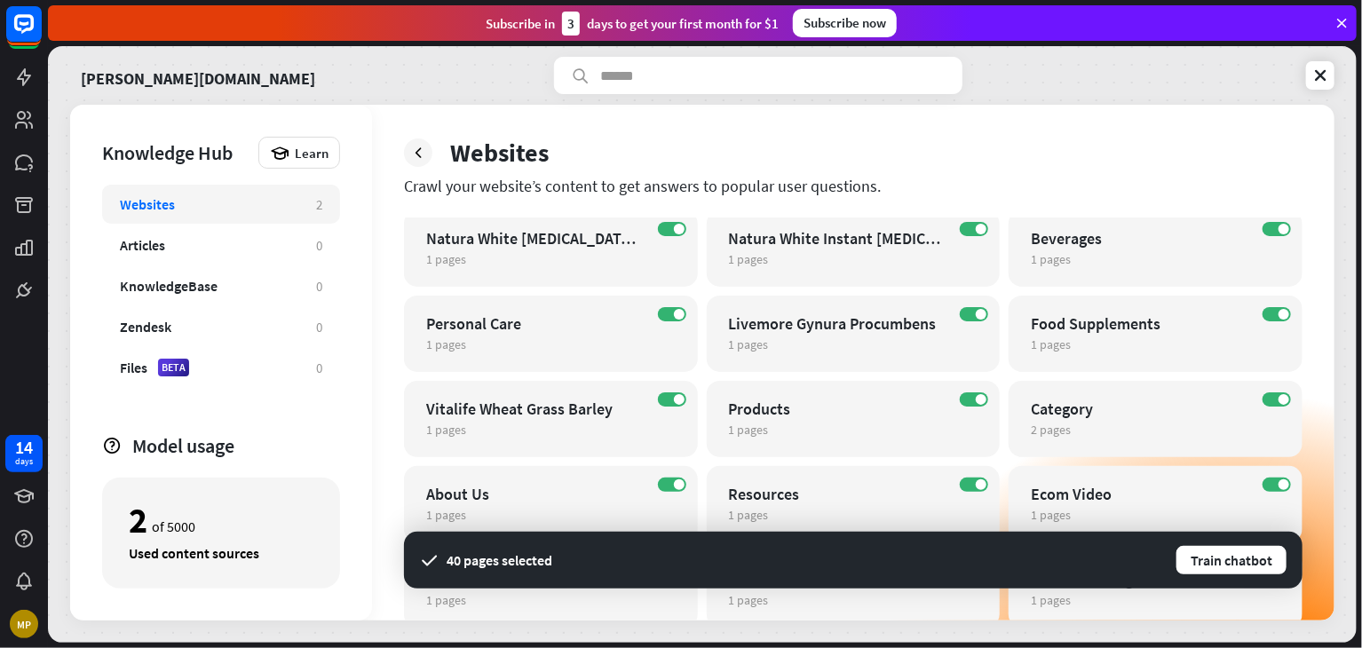
scroll to position [817, 0]
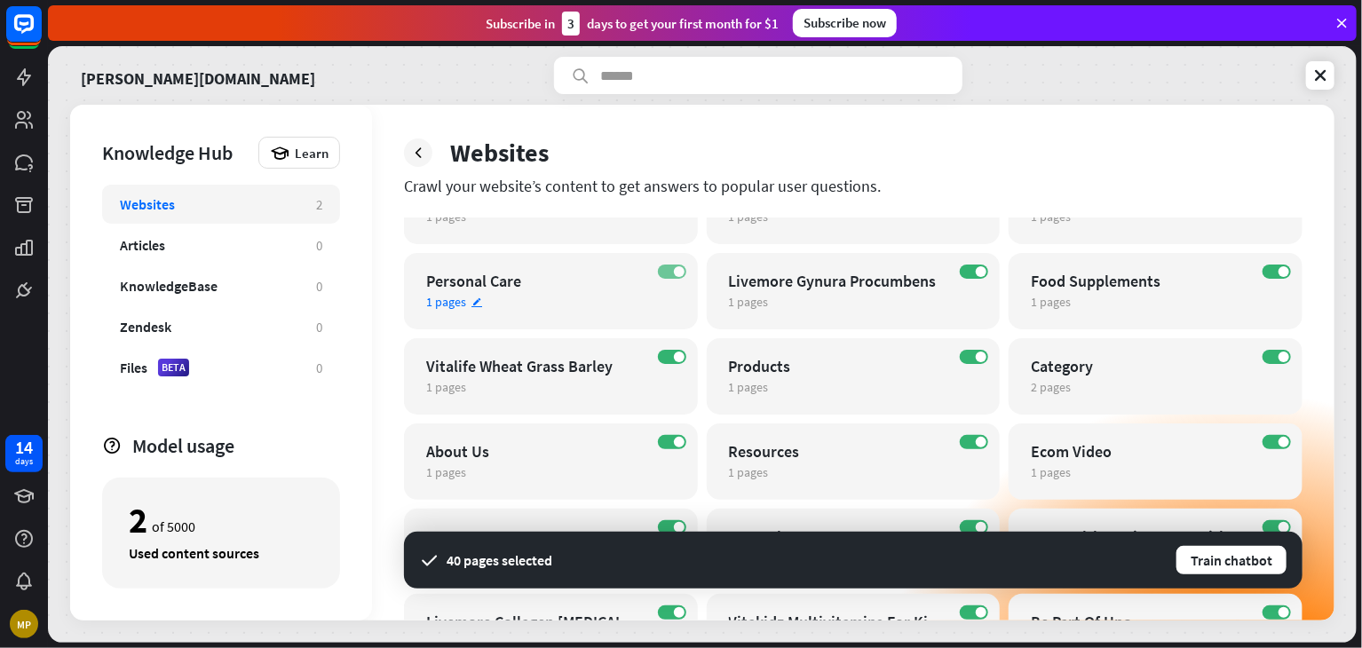
click at [664, 273] on label "ON" at bounding box center [672, 272] width 28 height 14
click at [669, 356] on label "ON" at bounding box center [672, 357] width 28 height 14
click at [963, 272] on label "ON" at bounding box center [974, 272] width 28 height 14
click at [966, 360] on label "ON" at bounding box center [974, 357] width 28 height 14
click at [1260, 277] on div "ON Food Supplements 1 pages edit" at bounding box center [1156, 291] width 294 height 76
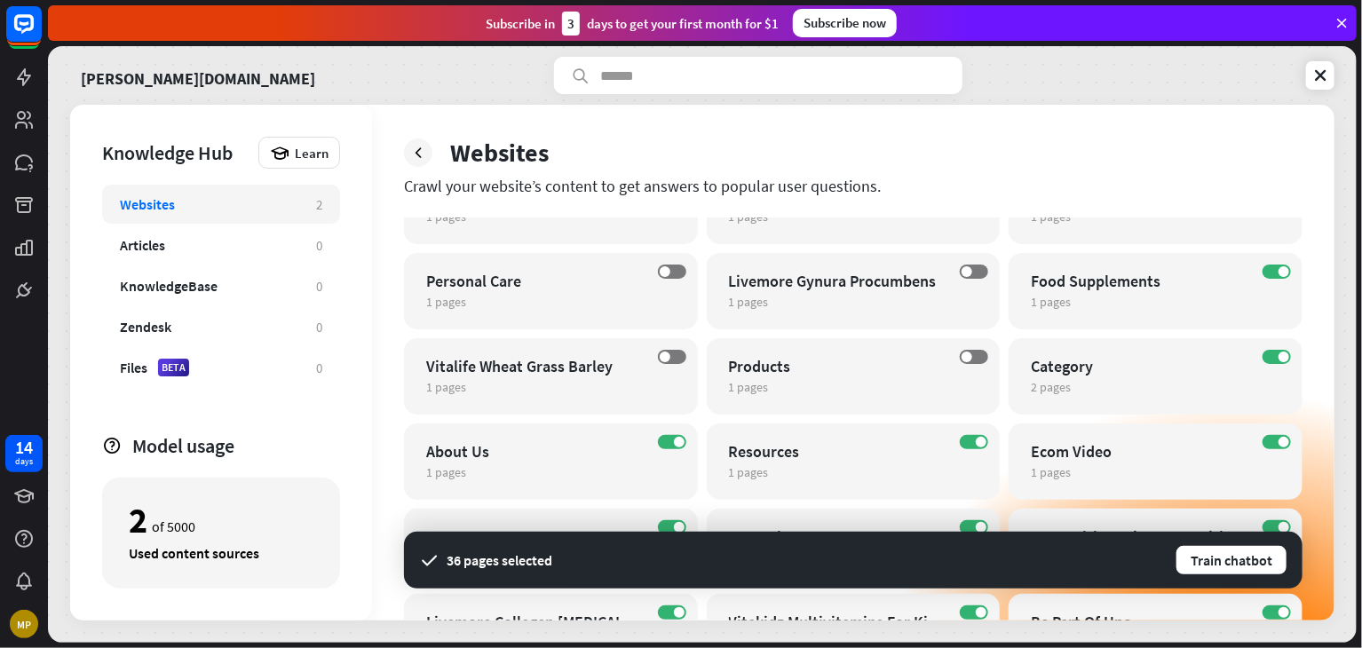
click at [1273, 272] on label "ON" at bounding box center [1277, 272] width 28 height 14
click at [1263, 365] on div "ON Category 2 pages edit" at bounding box center [1156, 376] width 294 height 76
click at [1163, 177] on div "close Train the bot with pages from the “Category” category There are 2 pages i…" at bounding box center [681, 324] width 1362 height 648
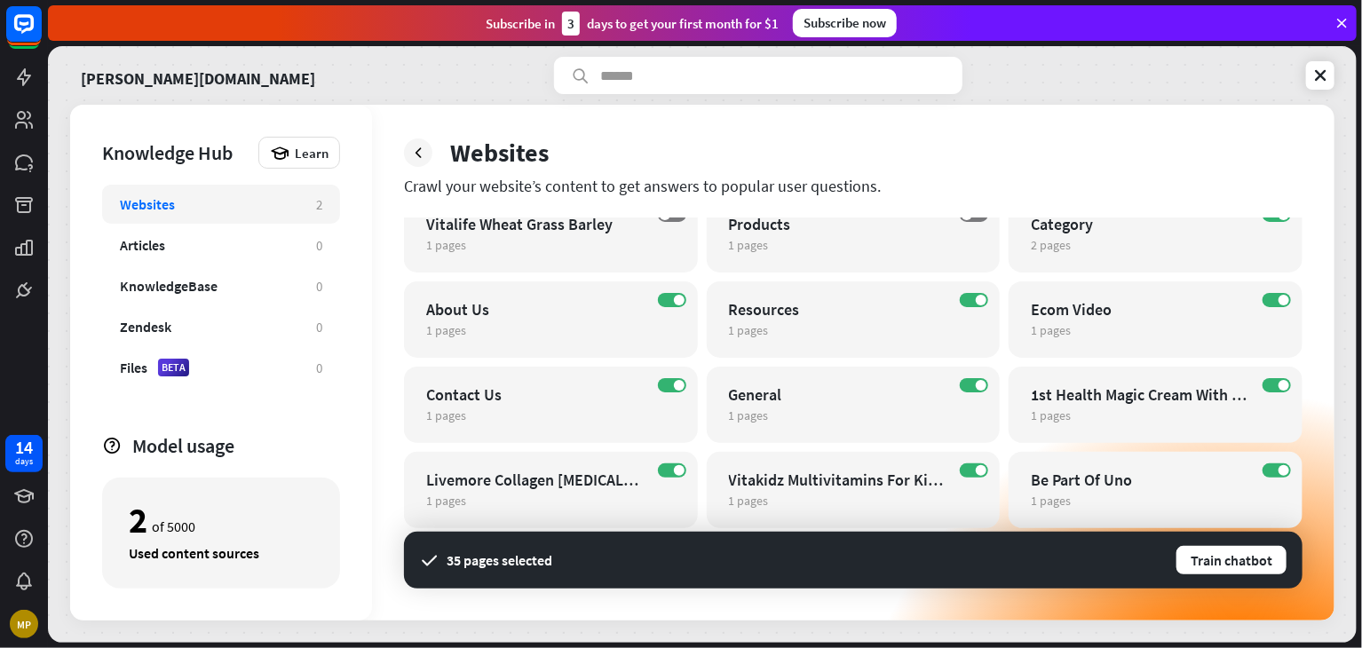
scroll to position [964, 0]
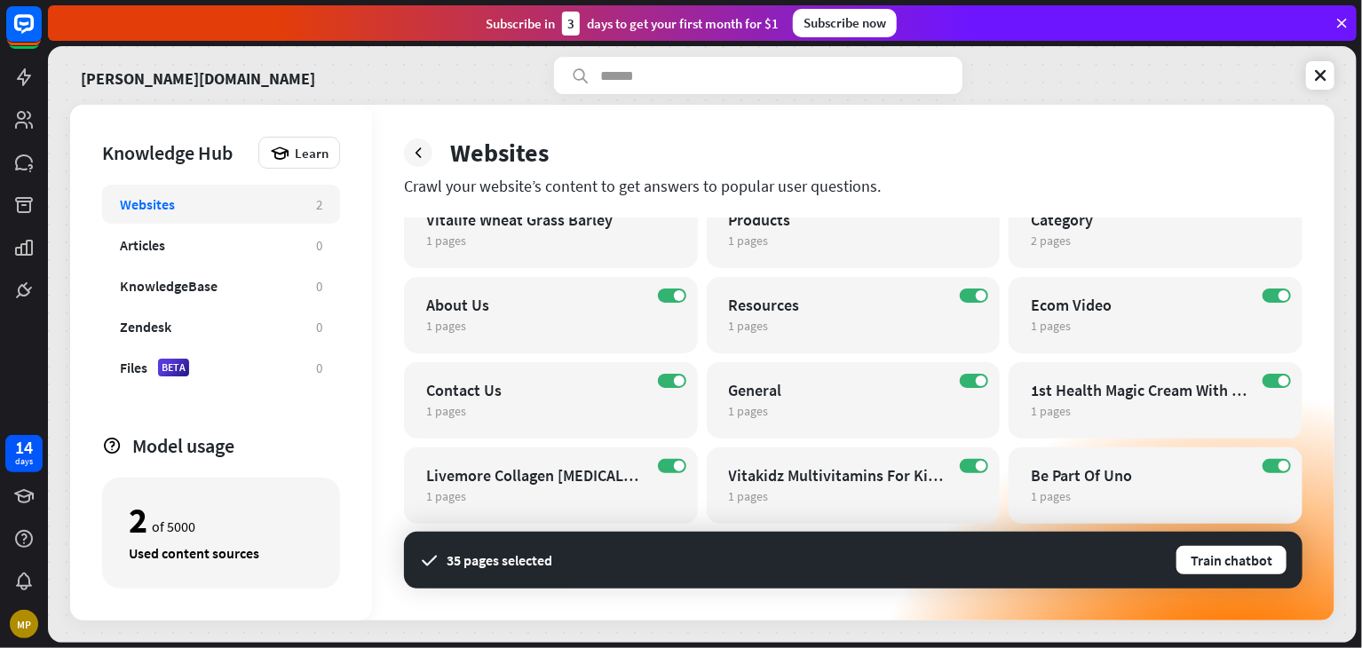
click at [332, 485] on div "2 of 5000 Used content sources" at bounding box center [221, 533] width 238 height 111
click at [663, 466] on label "ON" at bounding box center [672, 466] width 28 height 14
click at [661, 384] on label "ON" at bounding box center [672, 381] width 28 height 14
click at [970, 464] on label "ON" at bounding box center [974, 466] width 28 height 14
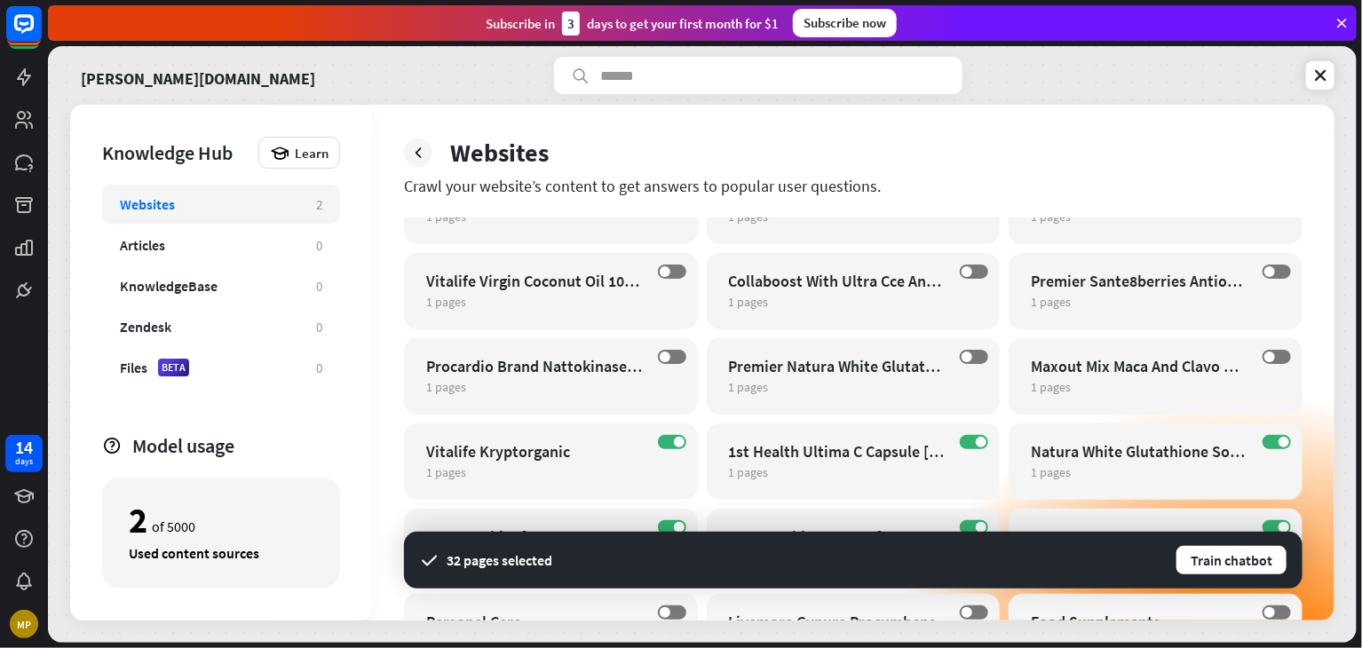
scroll to position [431, 0]
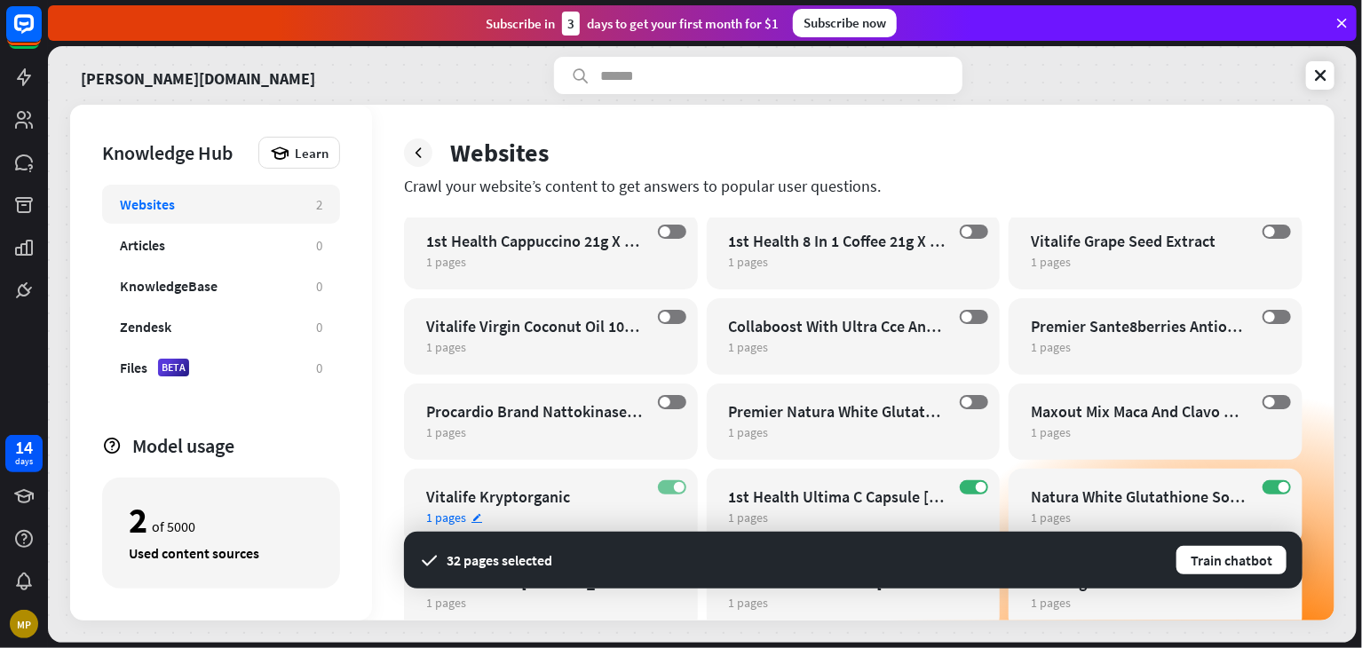
click at [662, 487] on label "ON" at bounding box center [672, 487] width 28 height 14
click at [970, 488] on label "ON" at bounding box center [974, 487] width 28 height 14
click at [1272, 488] on label "ON" at bounding box center [1277, 487] width 28 height 14
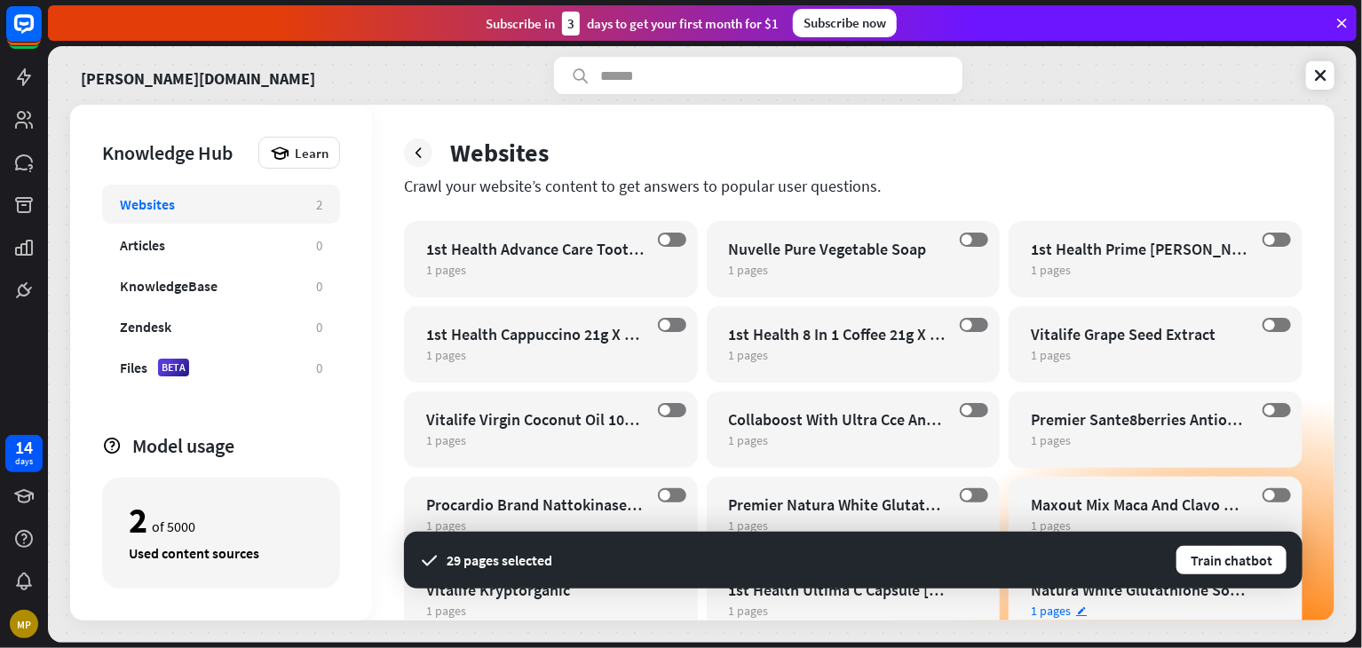
scroll to position [75, 0]
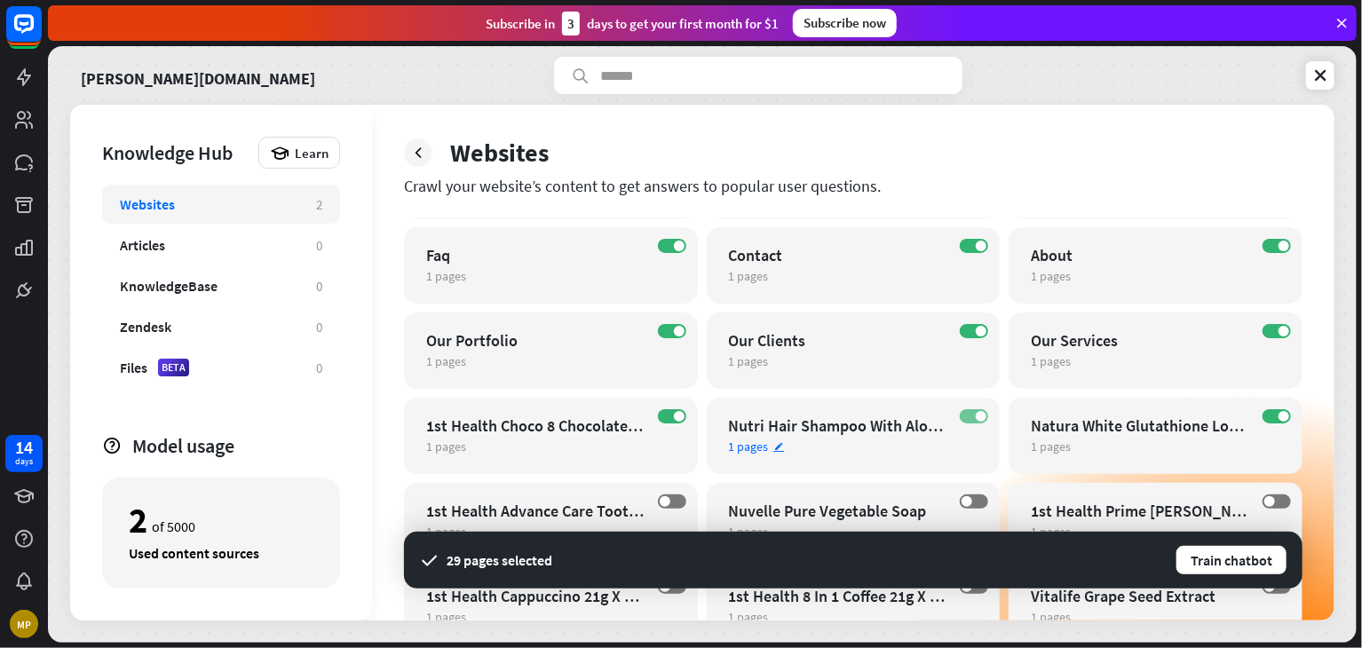
click at [963, 420] on label "ON" at bounding box center [974, 416] width 28 height 14
click at [661, 417] on label "ON" at bounding box center [672, 416] width 28 height 14
click at [1272, 414] on label "ON" at bounding box center [1277, 416] width 28 height 14
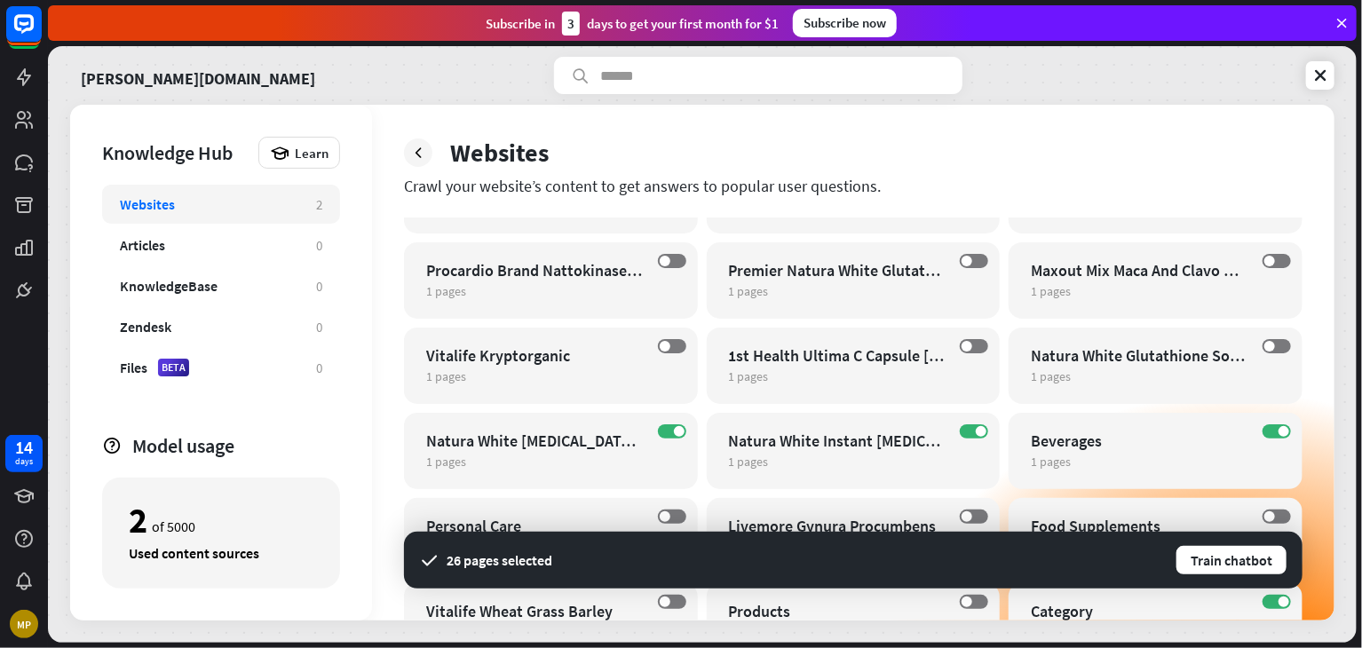
scroll to position [573, 0]
click at [666, 428] on label "ON" at bounding box center [672, 431] width 28 height 14
click at [970, 430] on label "ON" at bounding box center [974, 431] width 28 height 14
click at [1272, 431] on label "ON" at bounding box center [1277, 431] width 28 height 14
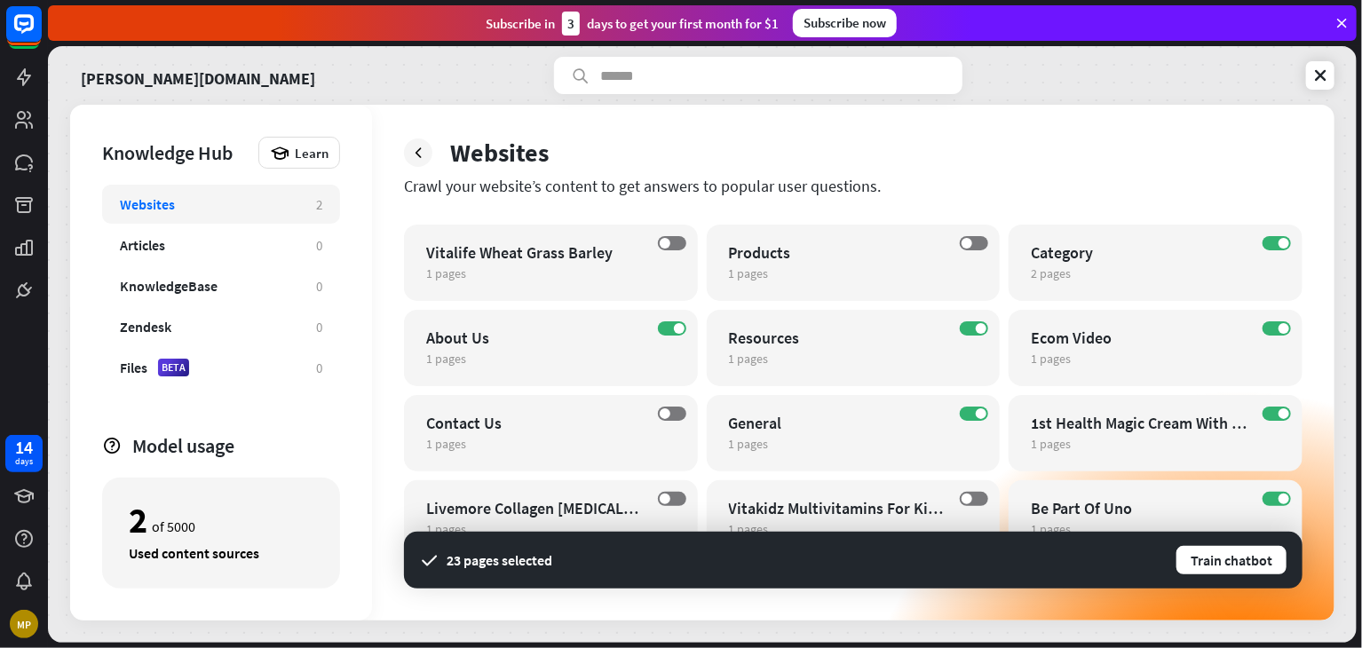
scroll to position [964, 0]
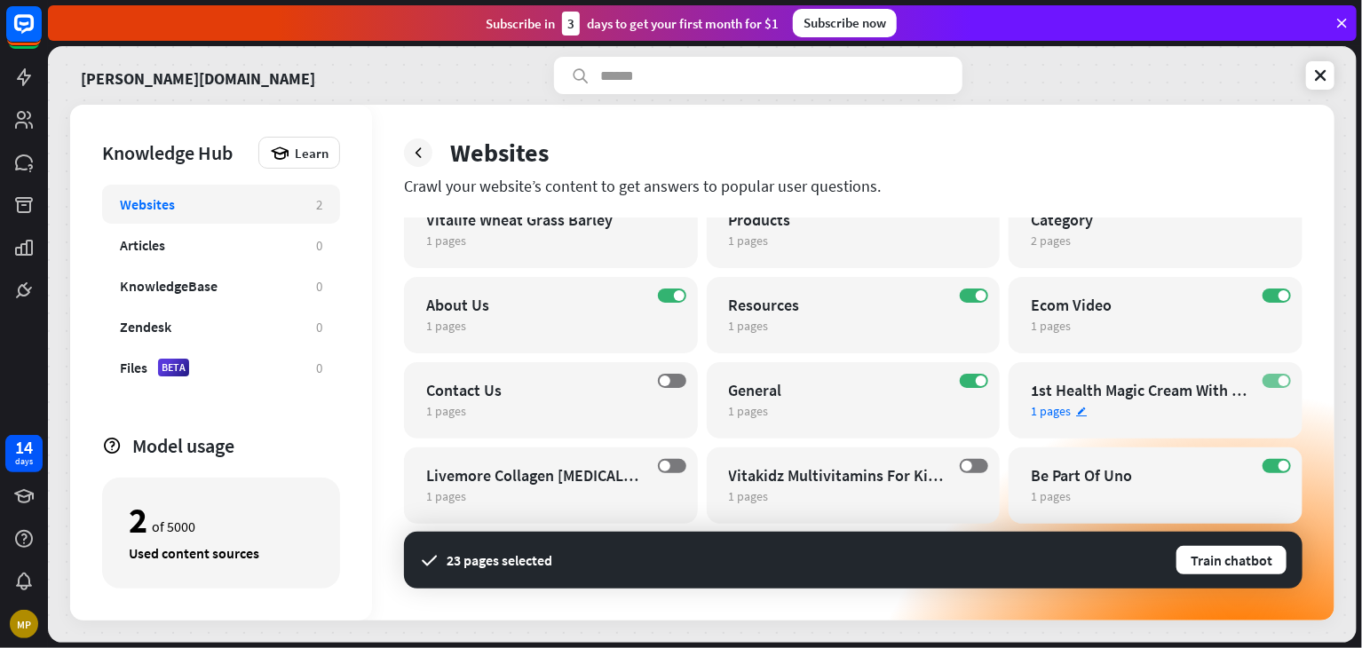
click at [1272, 386] on label "ON" at bounding box center [1277, 381] width 28 height 14
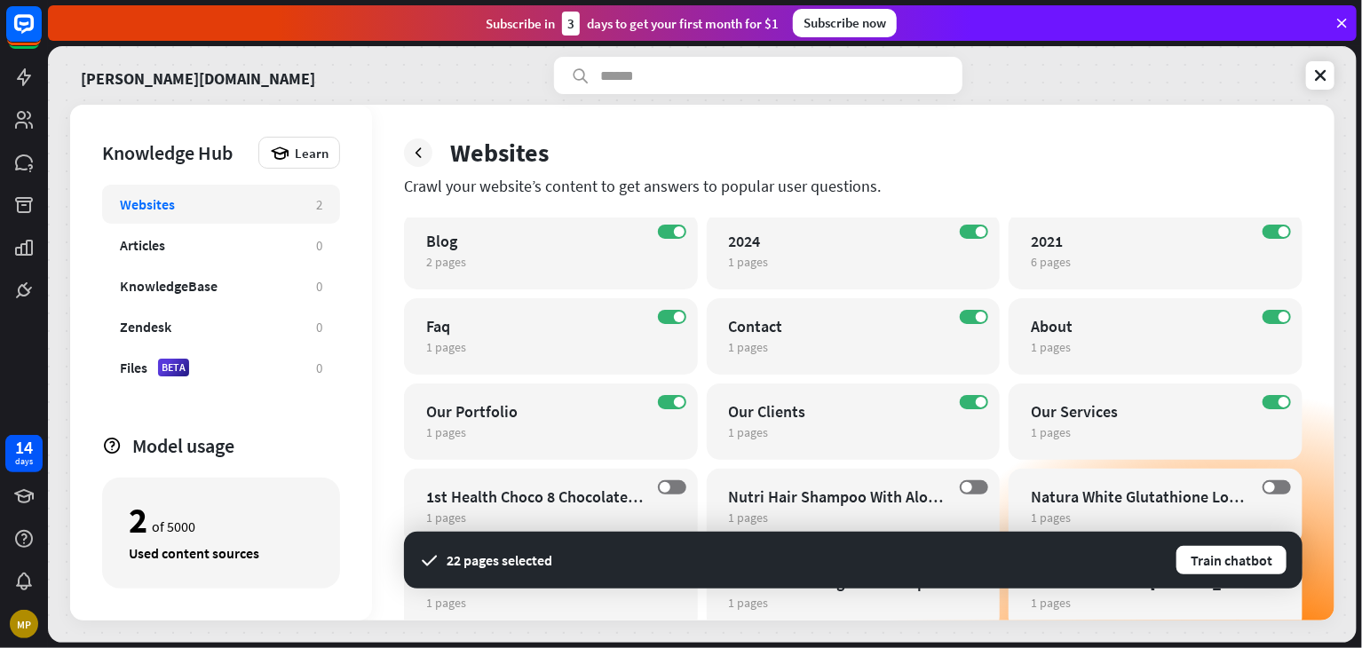
scroll to position [0, 0]
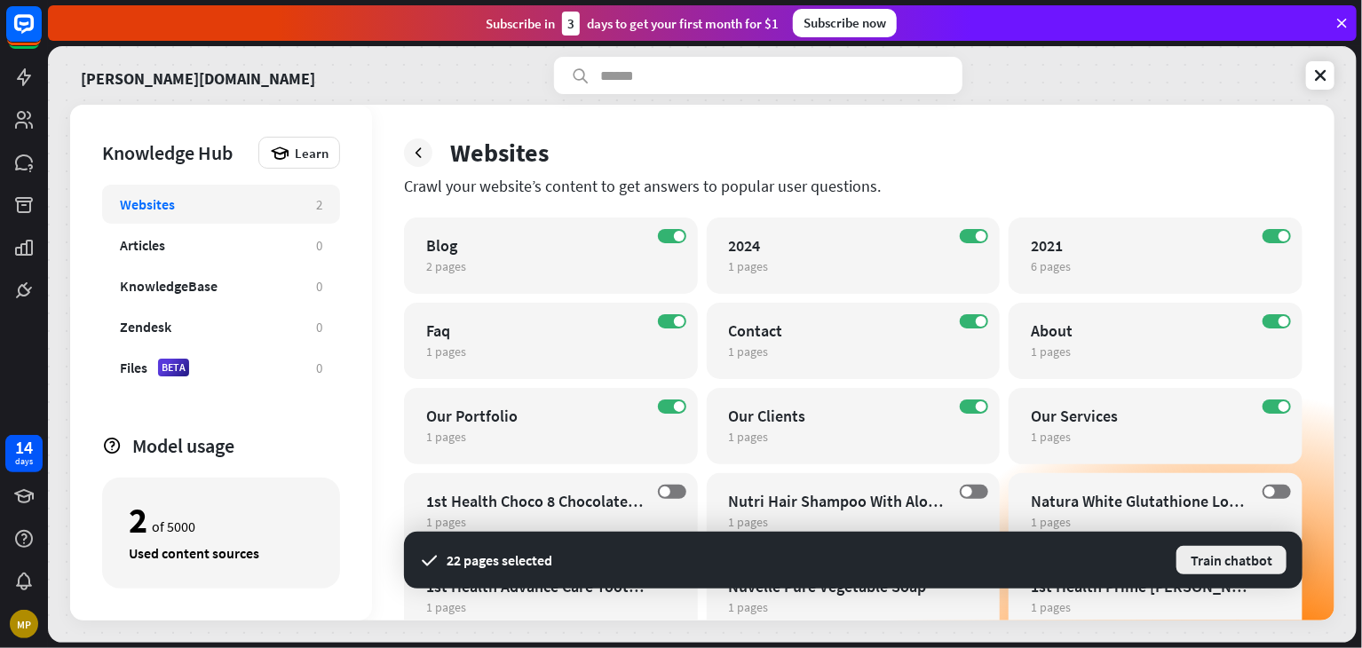
click at [1218, 548] on button "Train chatbot" at bounding box center [1232, 560] width 114 height 32
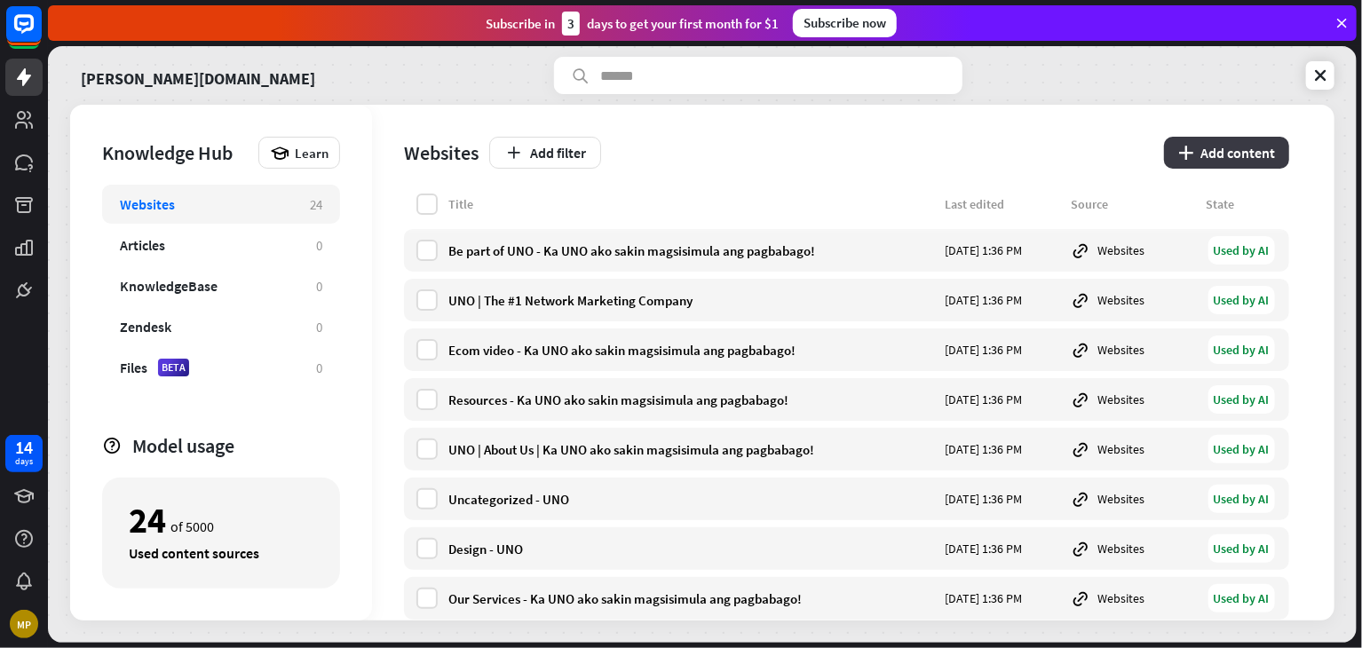
click at [1195, 149] on button "plus Add content" at bounding box center [1226, 153] width 125 height 32
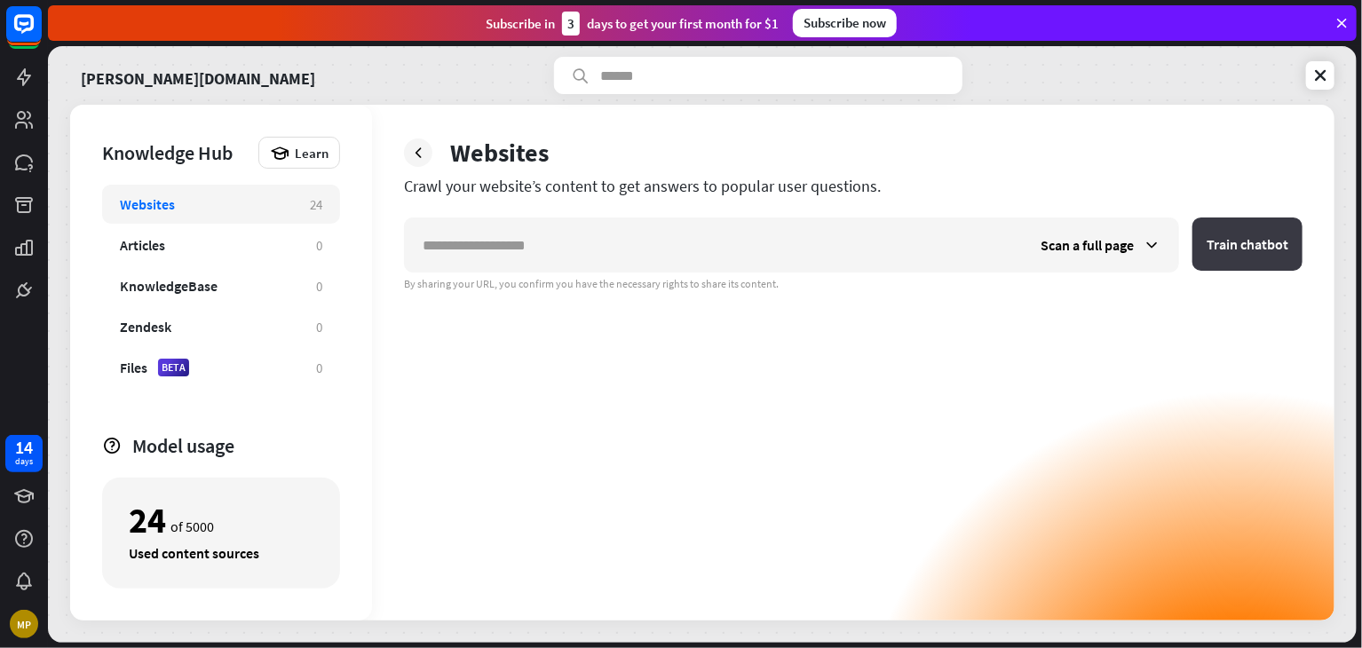
click at [1231, 248] on button "Train chatbot" at bounding box center [1248, 244] width 110 height 53
click at [808, 470] on div "Scan a full page Train chatbot By sharing your URL, you confirm you have the ne…" at bounding box center [853, 419] width 899 height 403
click at [249, 245] on div "Articles" at bounding box center [209, 245] width 179 height 18
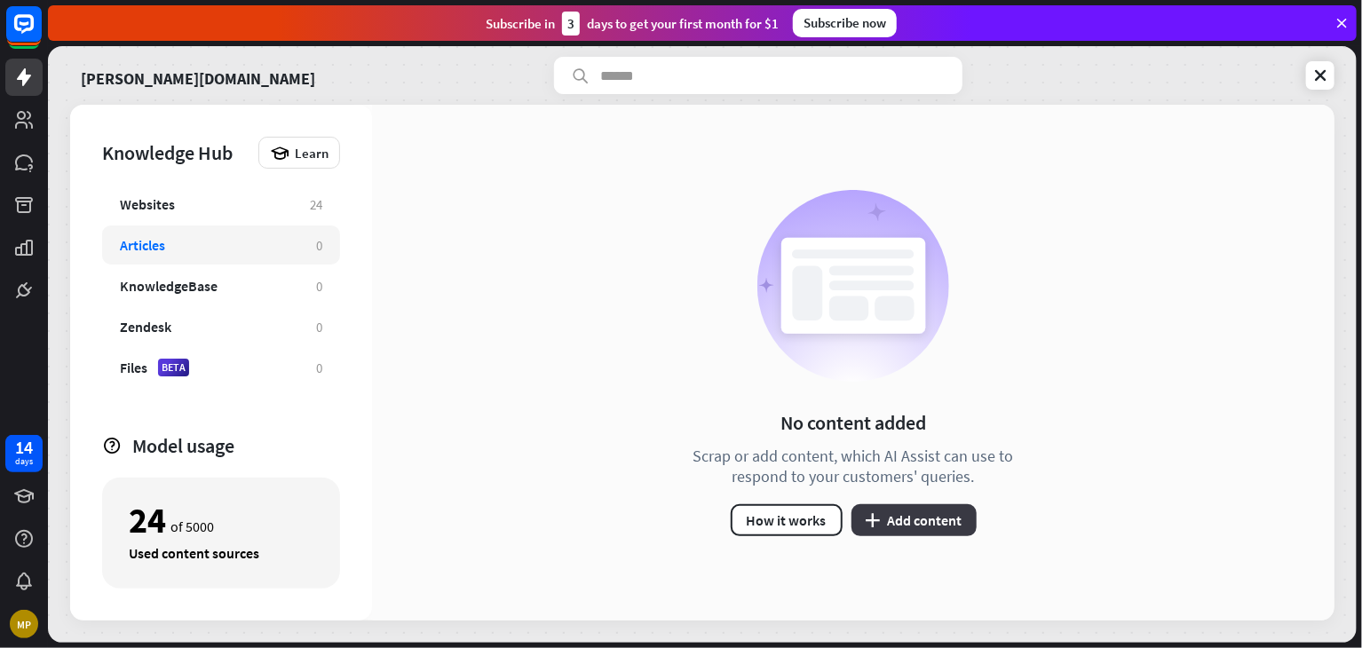
click at [906, 516] on button "plus Add content" at bounding box center [914, 520] width 125 height 32
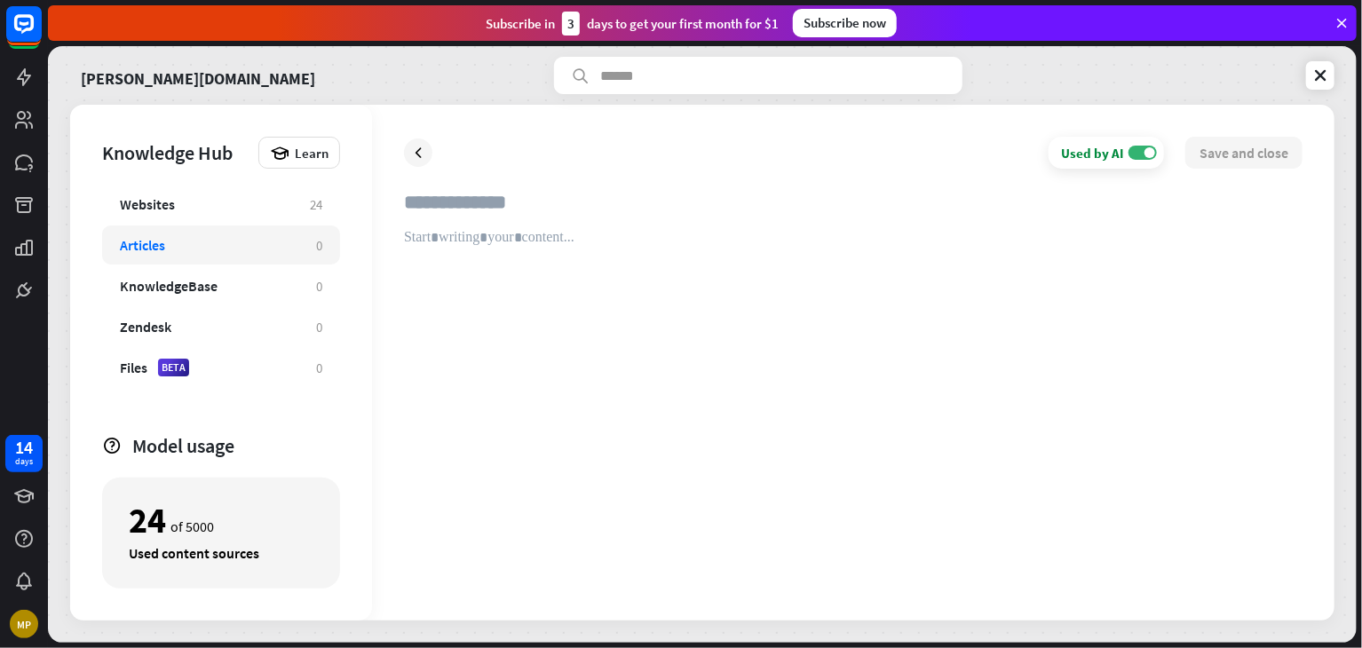
click at [1095, 157] on div "Used by AI" at bounding box center [1092, 153] width 63 height 17
click at [1144, 156] on label "OFF" at bounding box center [1143, 153] width 28 height 14
click at [456, 230] on div at bounding box center [853, 409] width 899 height 360
click at [480, 213] on input "text" at bounding box center [853, 209] width 899 height 39
click at [448, 242] on div at bounding box center [853, 409] width 899 height 360
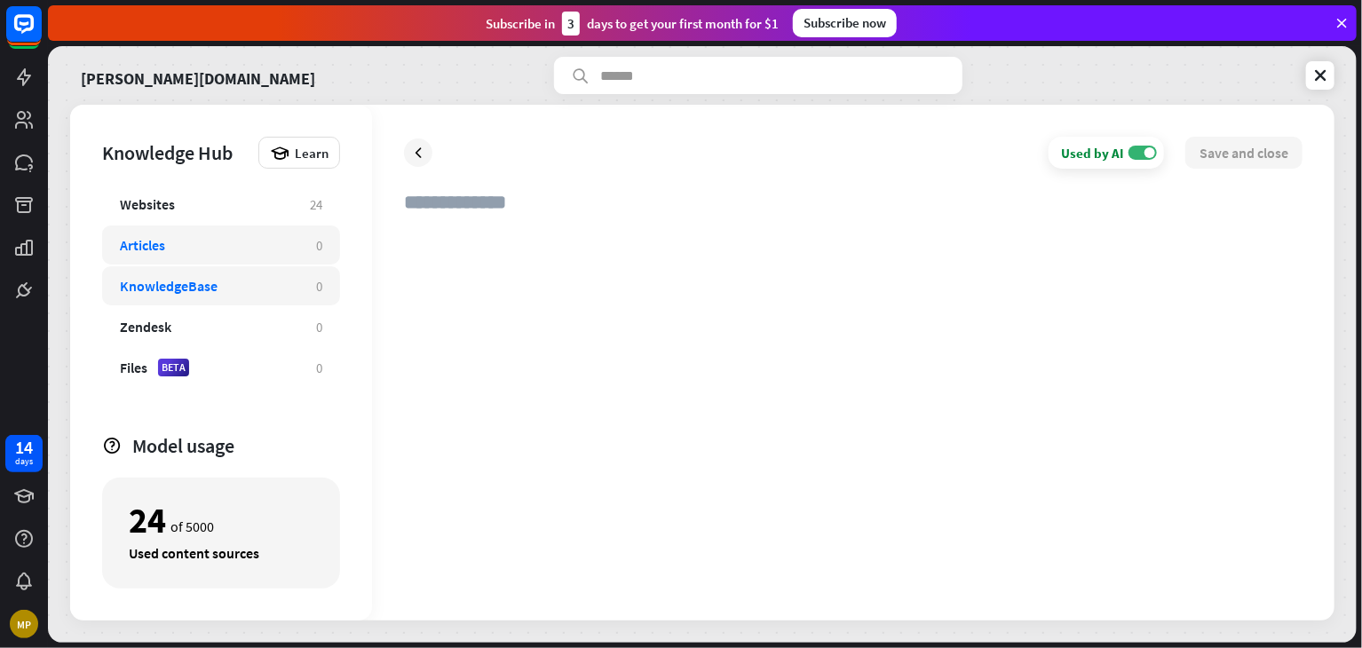
click at [200, 294] on div "KnowledgeBase" at bounding box center [169, 286] width 98 height 18
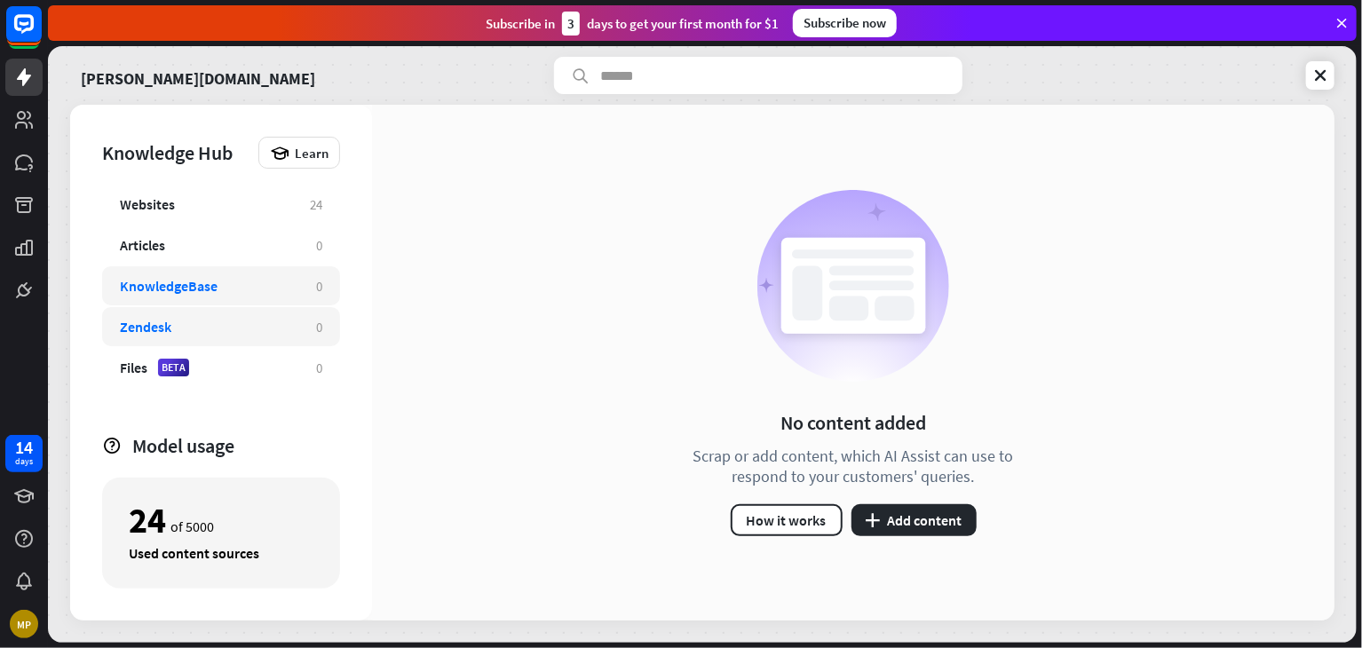
click at [172, 336] on div "Zendesk 0" at bounding box center [221, 326] width 238 height 39
click at [167, 374] on div "BETA" at bounding box center [173, 368] width 31 height 18
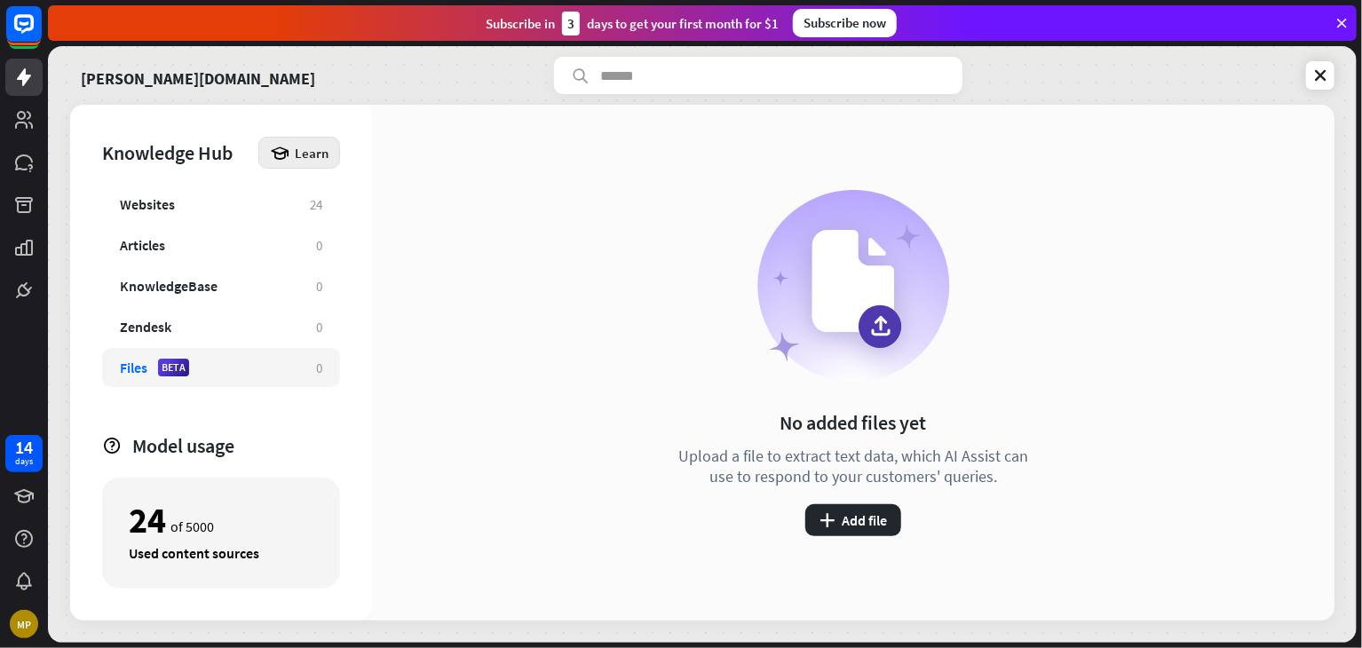
click at [311, 149] on span "Learn" at bounding box center [312, 153] width 34 height 17
click at [199, 157] on div "Knowledge Hub" at bounding box center [175, 152] width 147 height 25
click at [267, 155] on div "Learn" at bounding box center [299, 153] width 82 height 32
click at [826, 526] on icon "plus" at bounding box center [827, 520] width 15 height 14
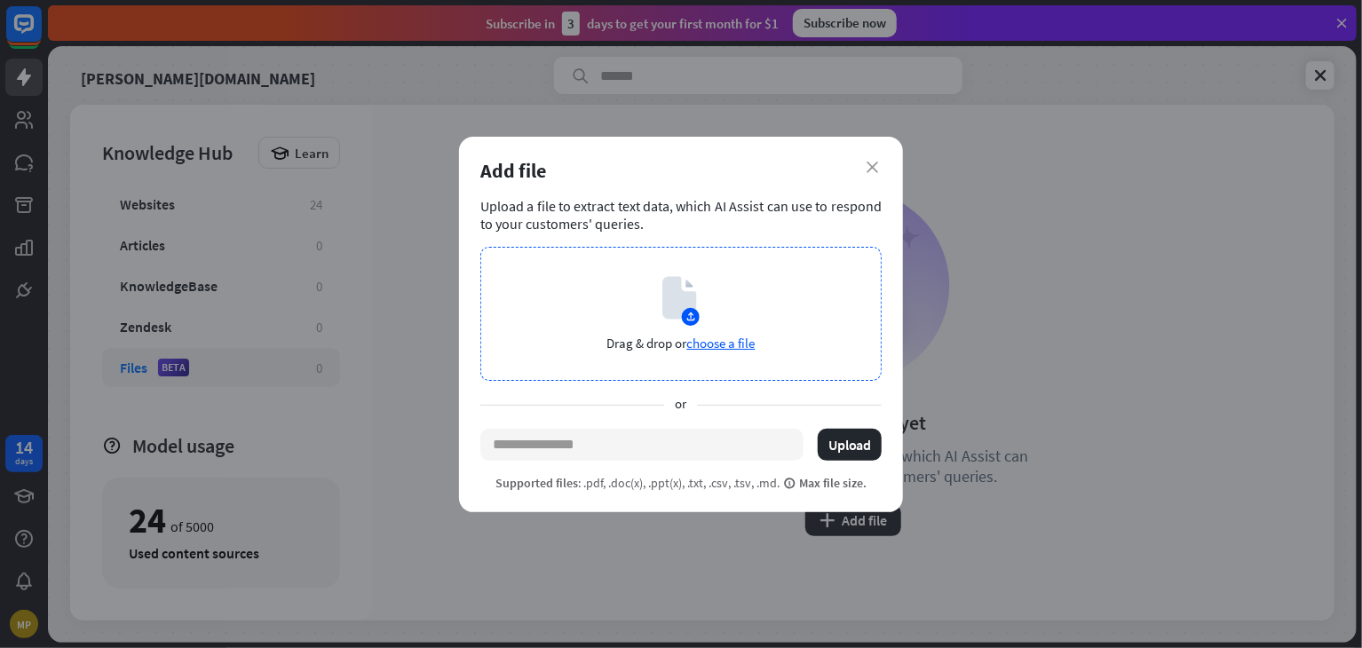
click at [686, 321] on circle at bounding box center [691, 316] width 18 height 18
click at [750, 341] on span "choose a file" at bounding box center [721, 343] width 68 height 17
click at [819, 480] on span "Max file size." at bounding box center [824, 483] width 83 height 16
click at [851, 441] on button "Upload" at bounding box center [850, 445] width 64 height 32
click at [523, 454] on input "text" at bounding box center [641, 445] width 323 height 32
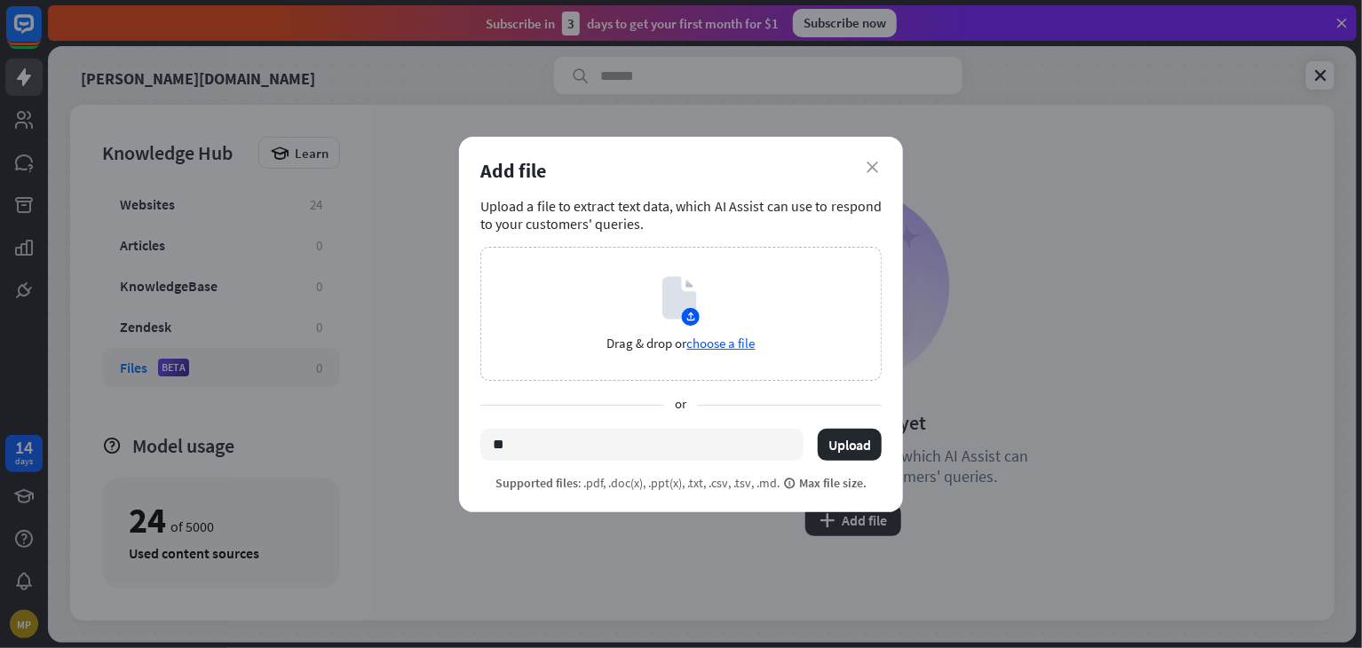
type input "*"
click at [868, 156] on div "close Add file Upload a file to extract text data, which AI Assist can use to r…" at bounding box center [681, 325] width 444 height 376
click at [877, 167] on icon "close" at bounding box center [873, 168] width 12 height 12
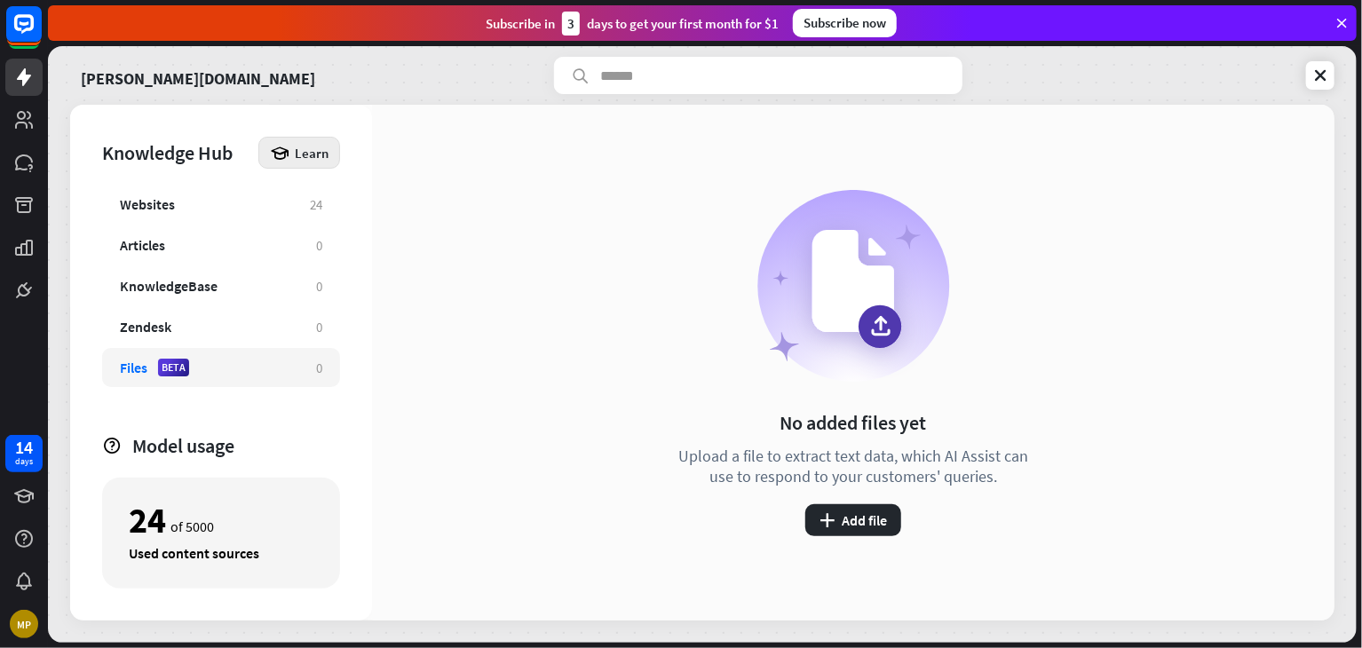
click at [297, 154] on span "Learn" at bounding box center [312, 153] width 34 height 17
click at [291, 209] on icon at bounding box center [283, 203] width 18 height 18
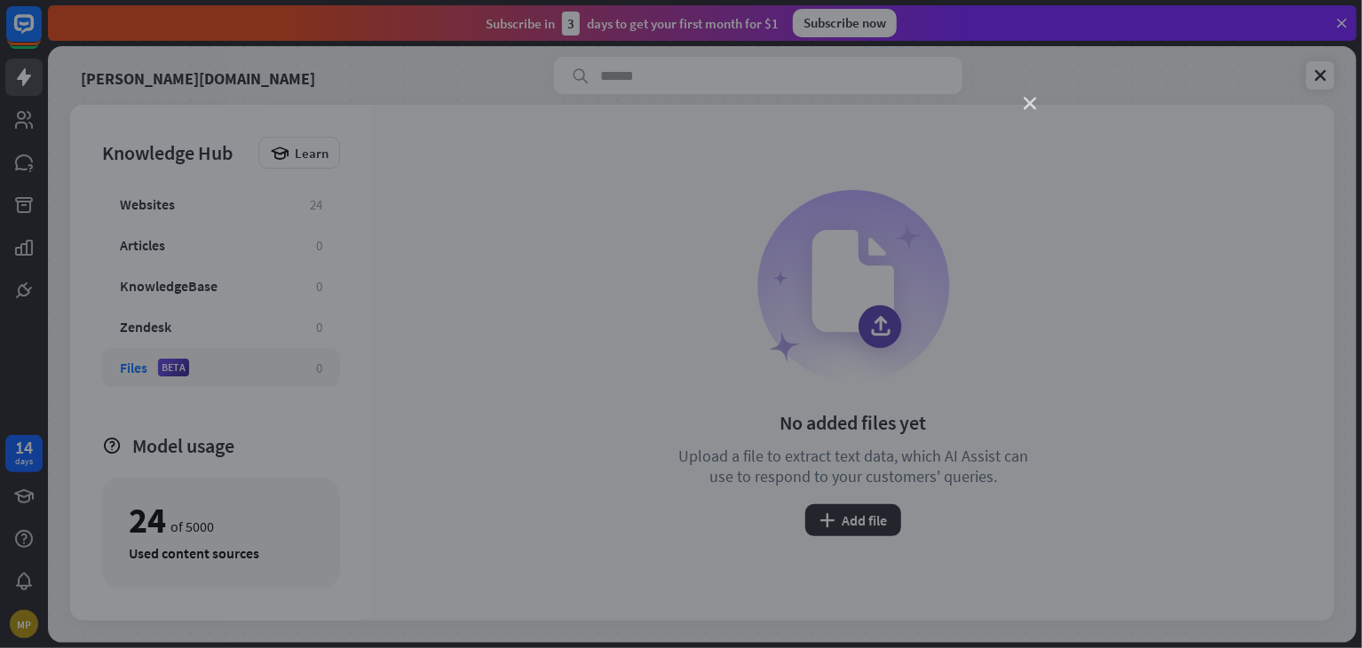
click at [1024, 100] on icon "close" at bounding box center [1030, 104] width 12 height 12
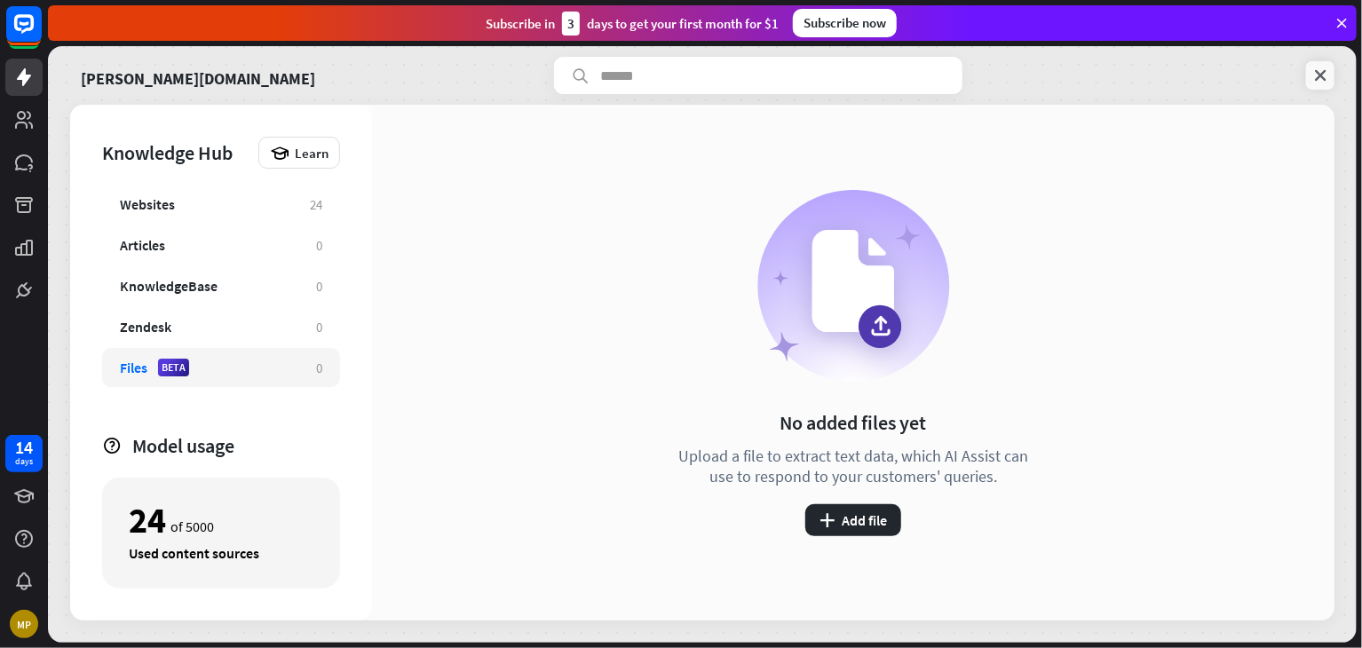
click at [1321, 75] on icon at bounding box center [1321, 76] width 18 height 18
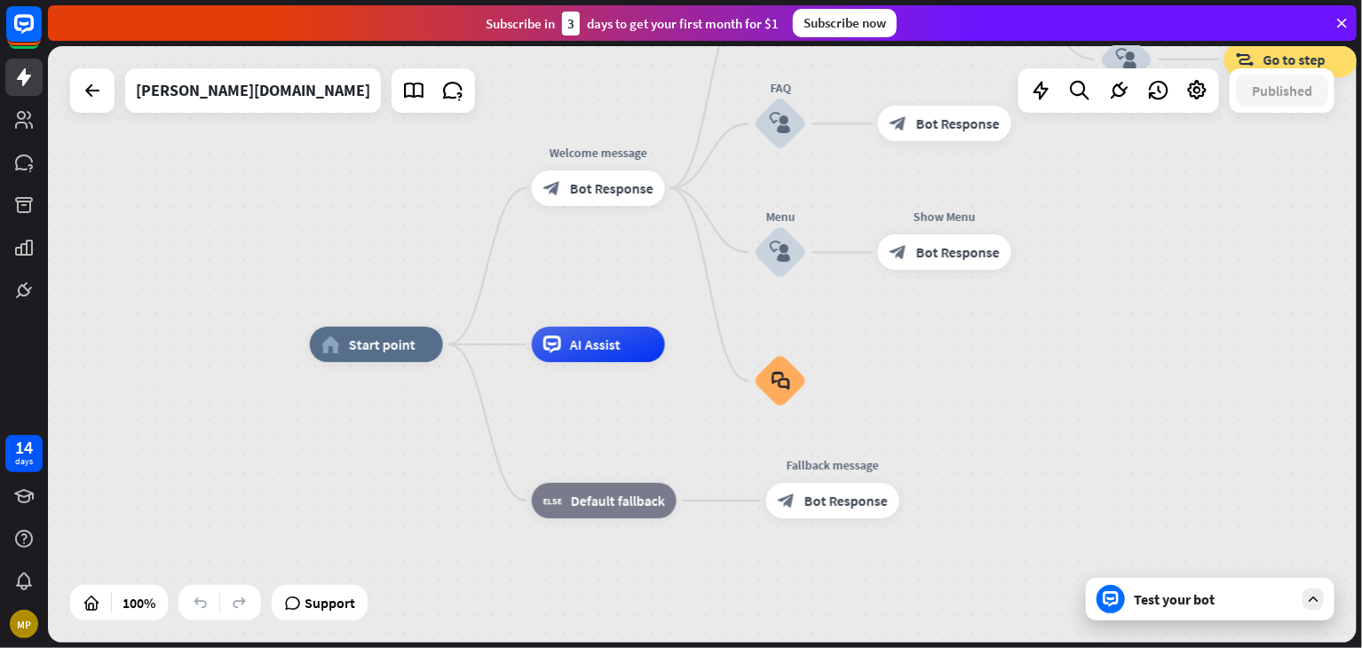
click at [1172, 605] on div "Test your bot" at bounding box center [1214, 600] width 160 height 18
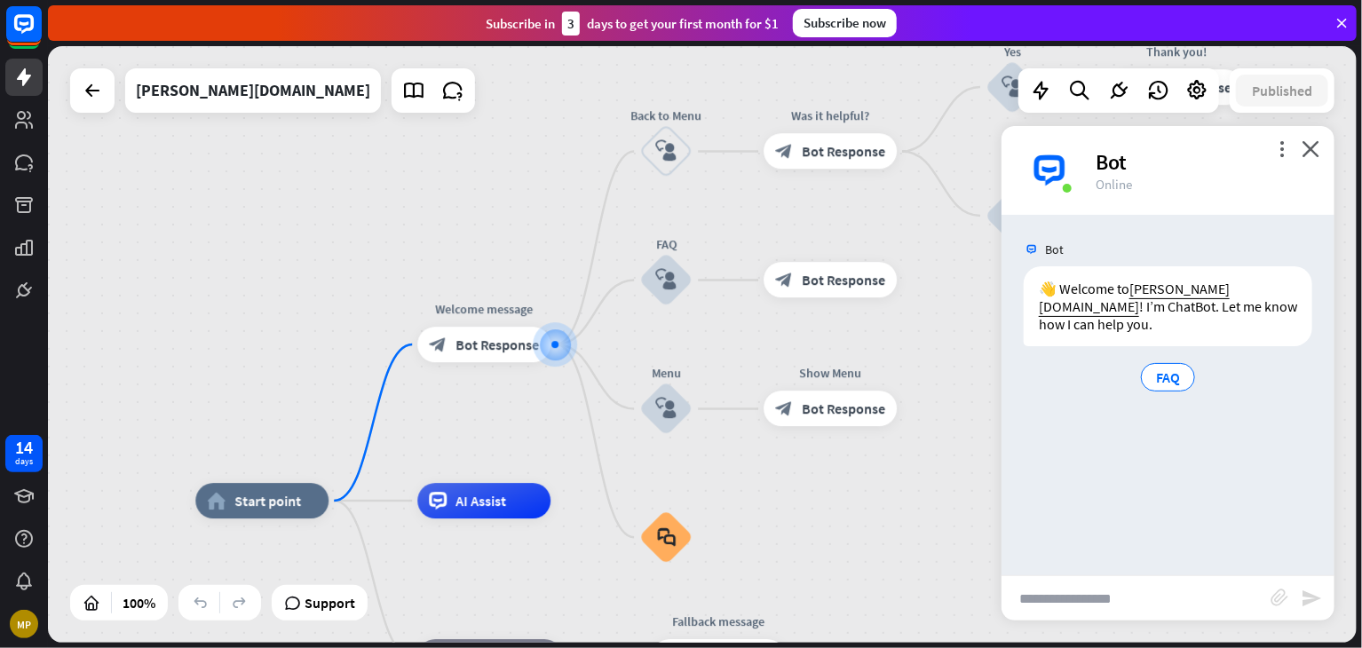
click at [1042, 604] on input "text" at bounding box center [1136, 598] width 269 height 44
type input "***"
click at [1320, 598] on icon "send" at bounding box center [1311, 598] width 21 height 21
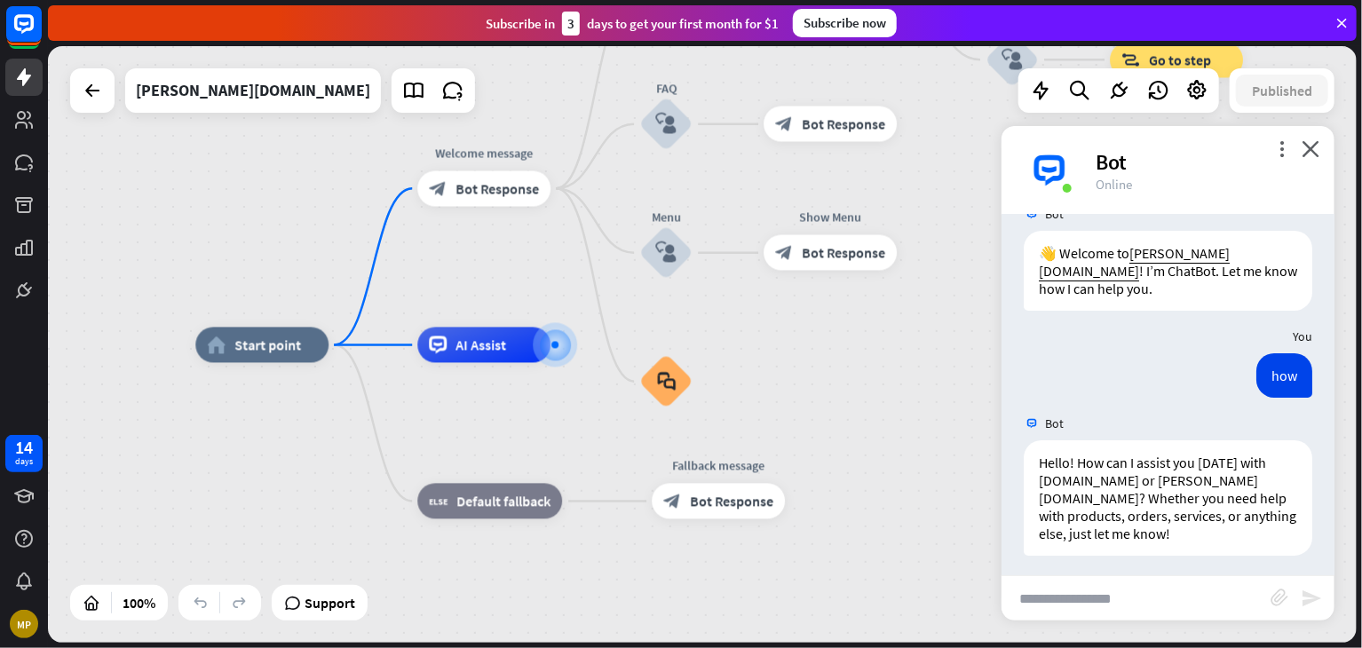
scroll to position [42, 0]
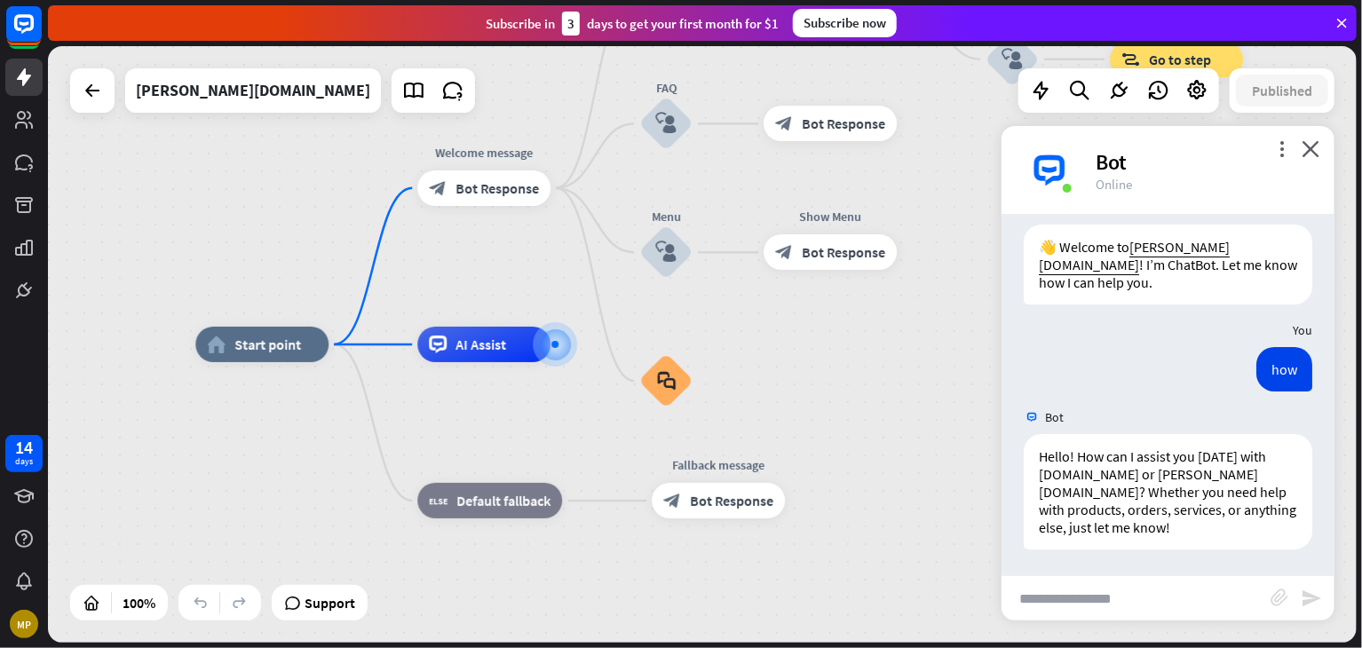
click at [1176, 589] on input "text" at bounding box center [1136, 598] width 269 height 44
click at [1165, 591] on input "text" at bounding box center [1136, 598] width 269 height 44
type input "**********"
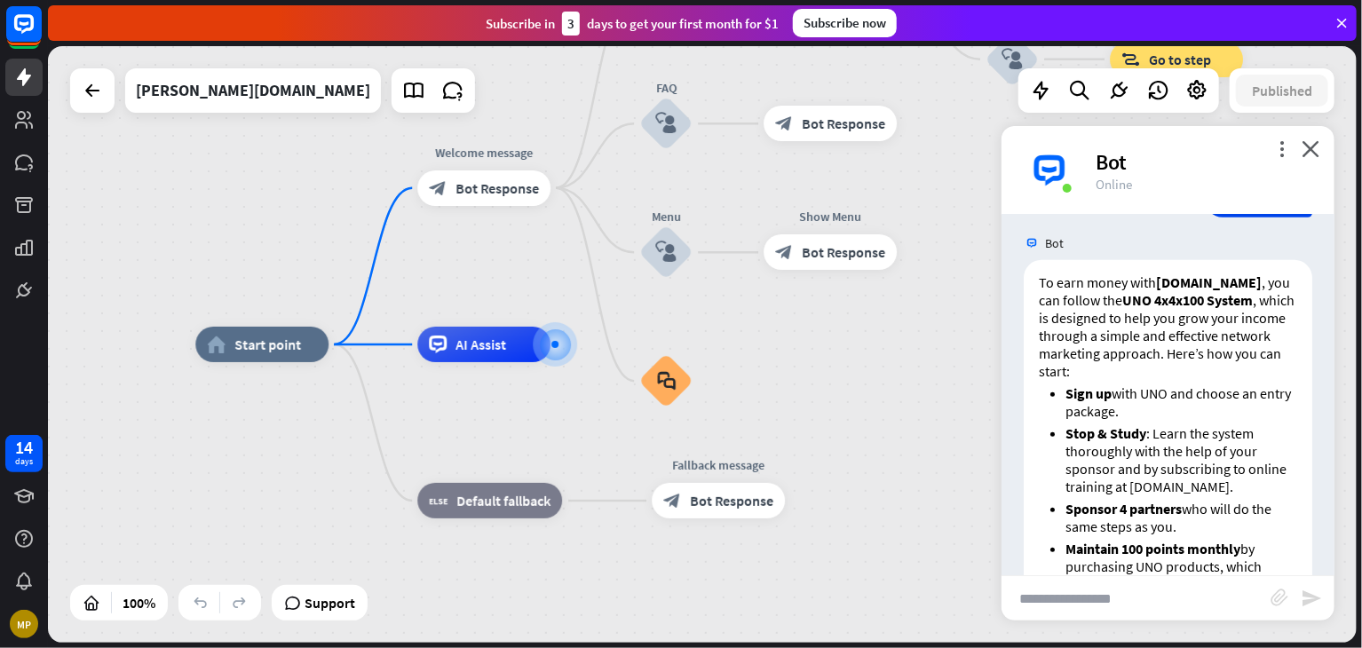
scroll to position [425, 0]
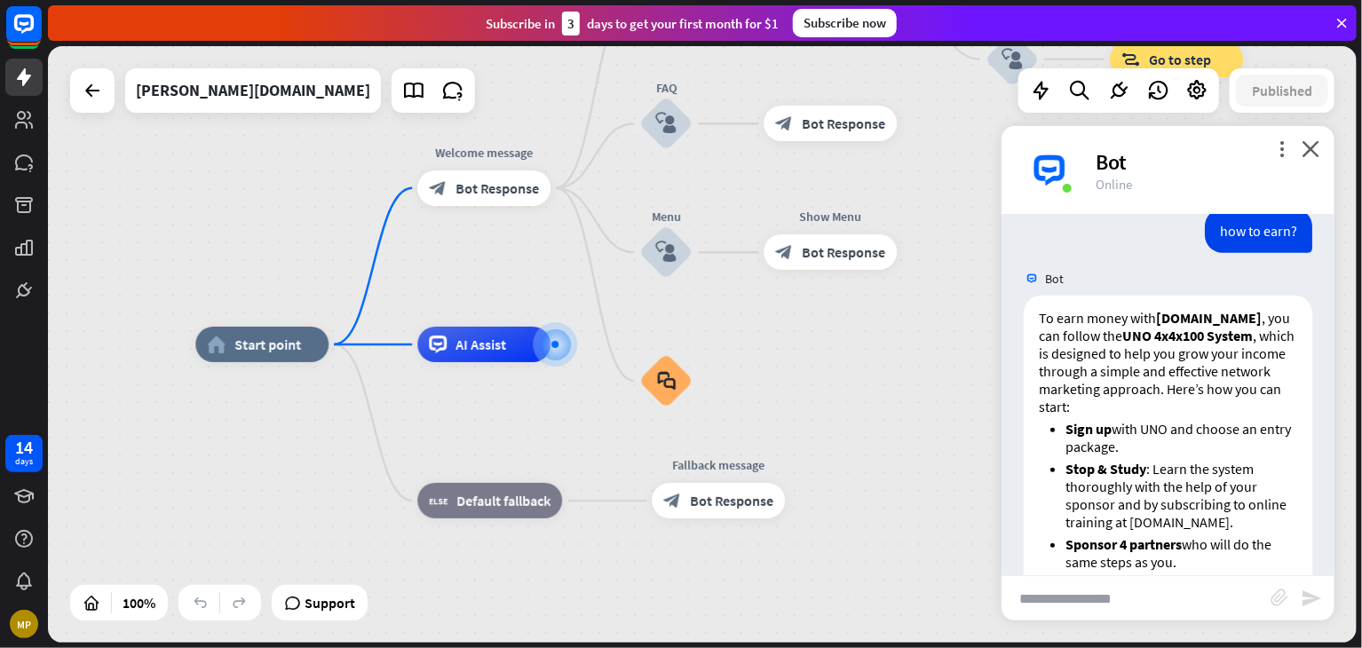
click at [1328, 576] on div "block_attachment send" at bounding box center [1168, 597] width 333 height 45
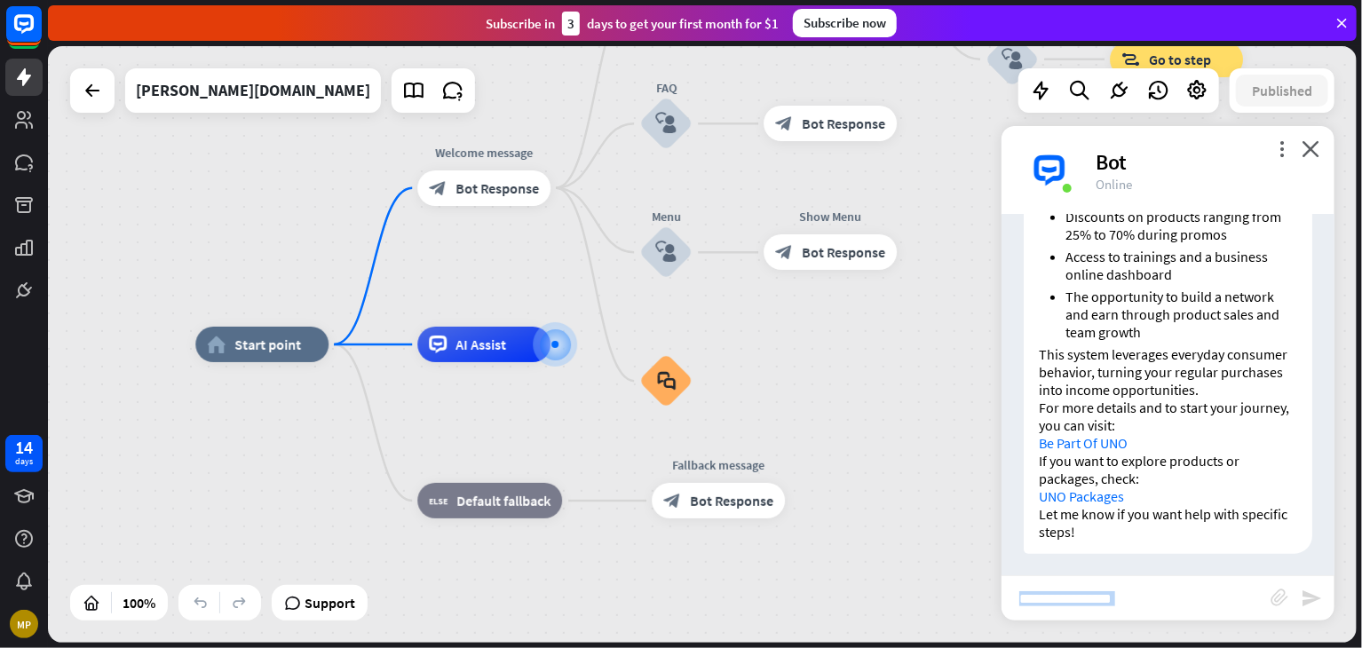
scroll to position [935, 0]
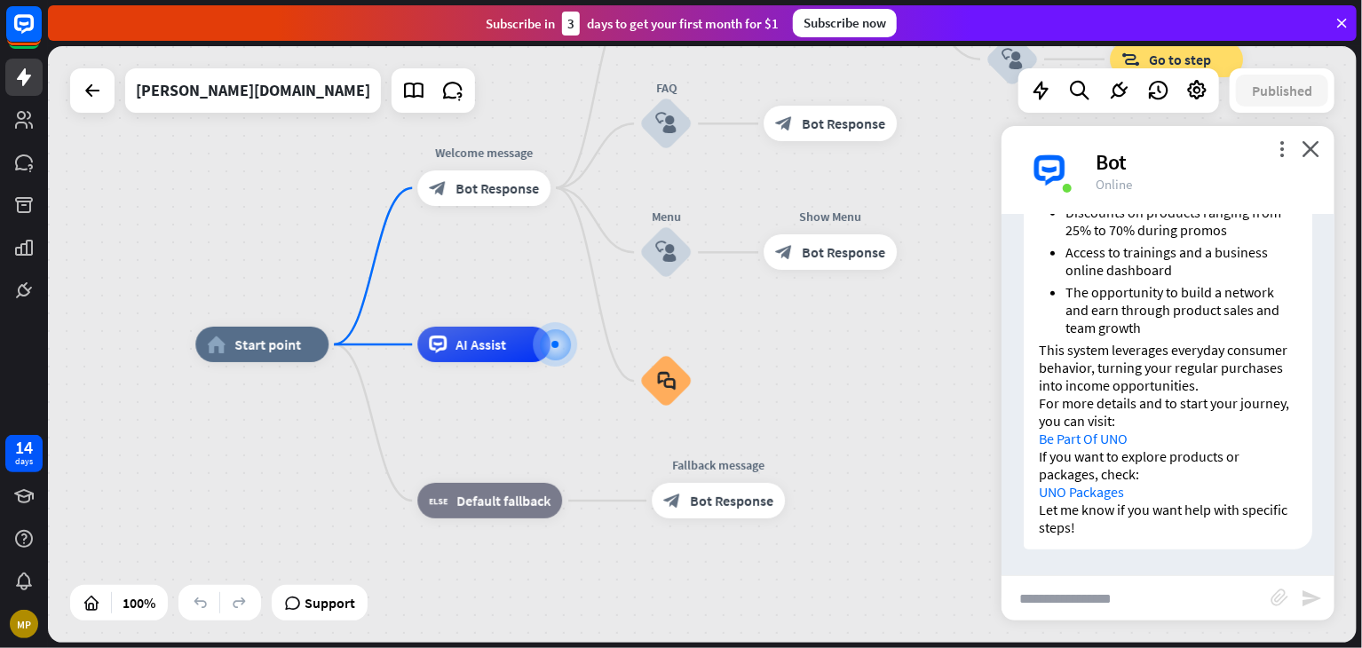
click at [1186, 605] on input "text" at bounding box center [1136, 598] width 269 height 44
type input "**********"
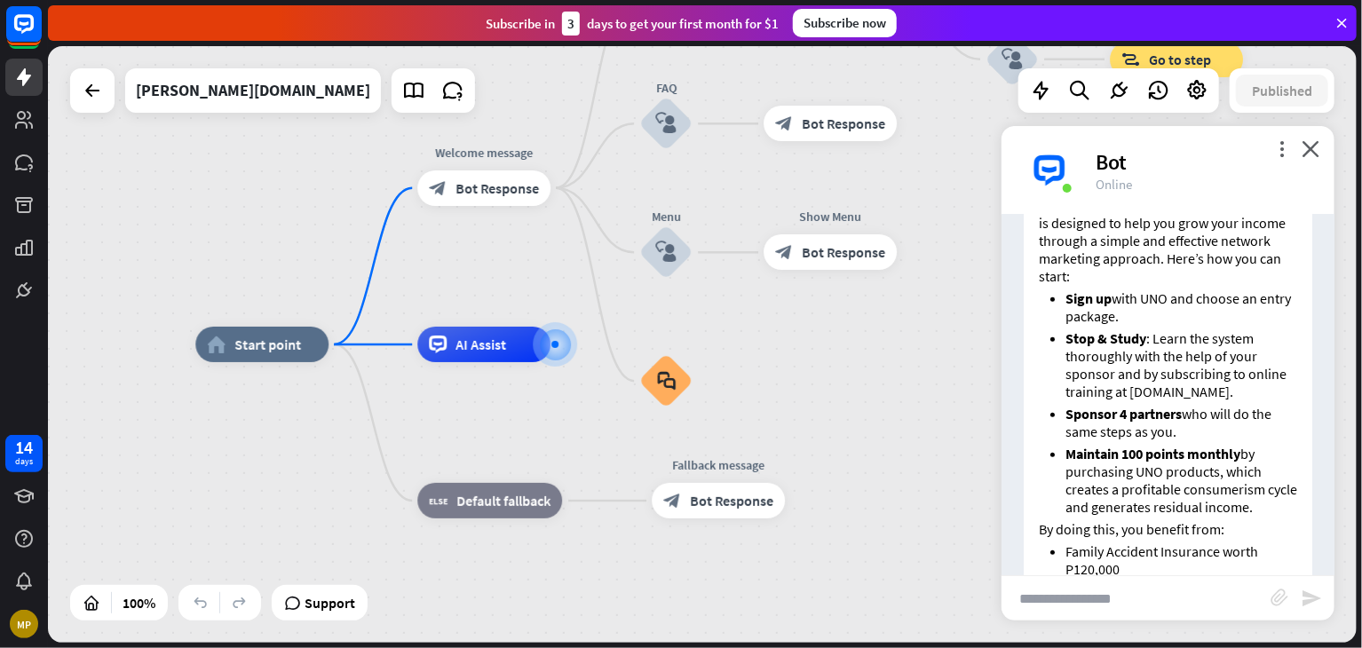
scroll to position [568, 0]
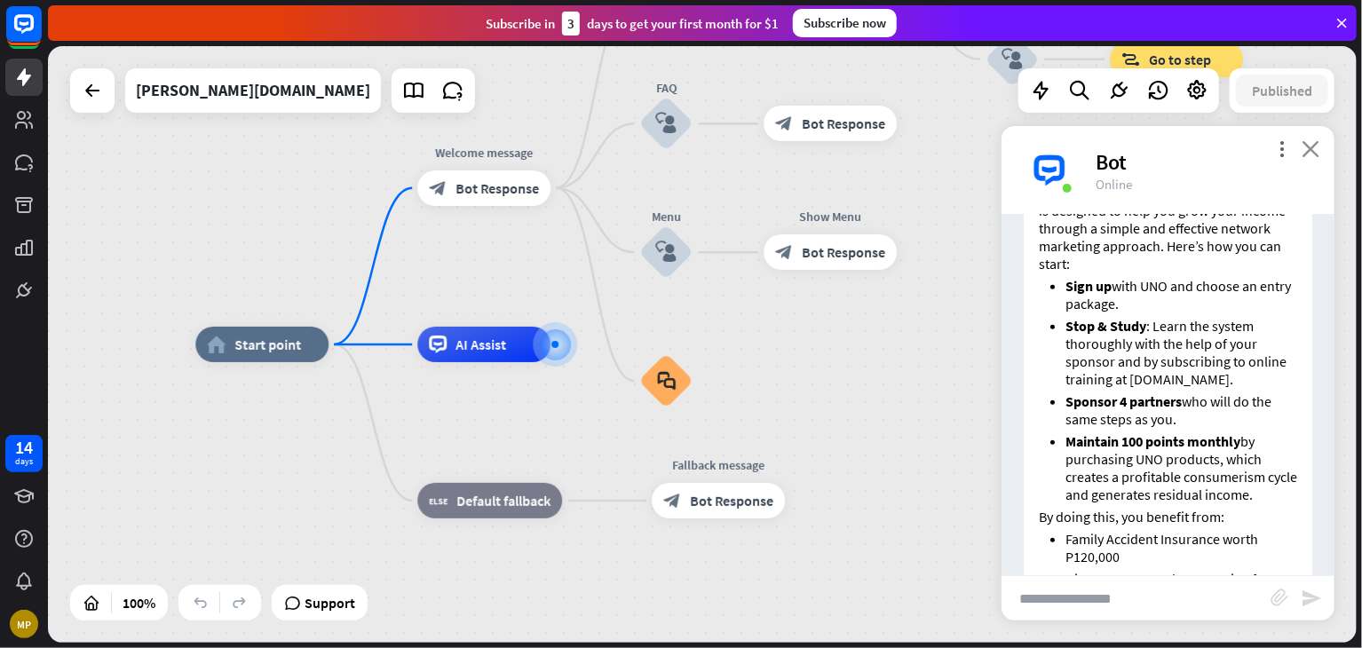
click at [1314, 155] on icon "close" at bounding box center [1311, 148] width 18 height 17
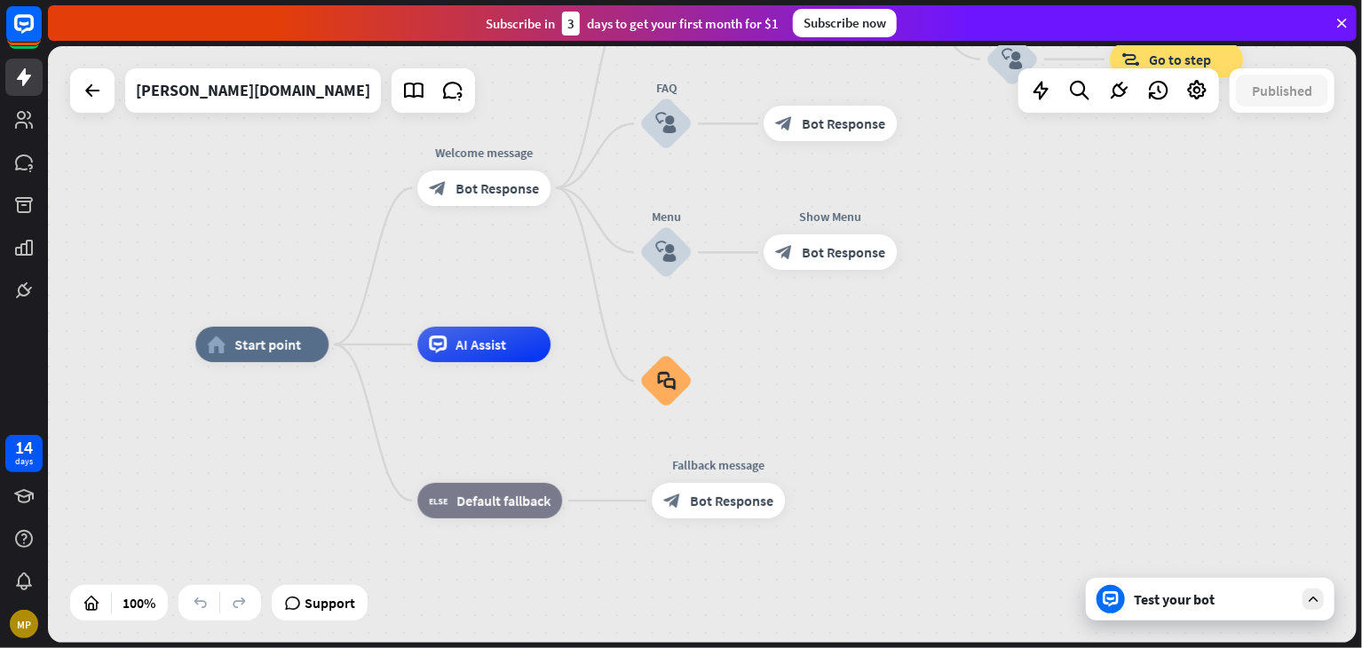
click at [202, 608] on icon at bounding box center [200, 603] width 18 height 18
click at [206, 601] on icon at bounding box center [200, 603] width 18 height 18
click at [200, 605] on icon at bounding box center [200, 603] width 18 height 18
click at [480, 146] on span "Edit name" at bounding box center [467, 148] width 55 height 16
click at [536, 150] on input "**********" at bounding box center [484, 149] width 124 height 25
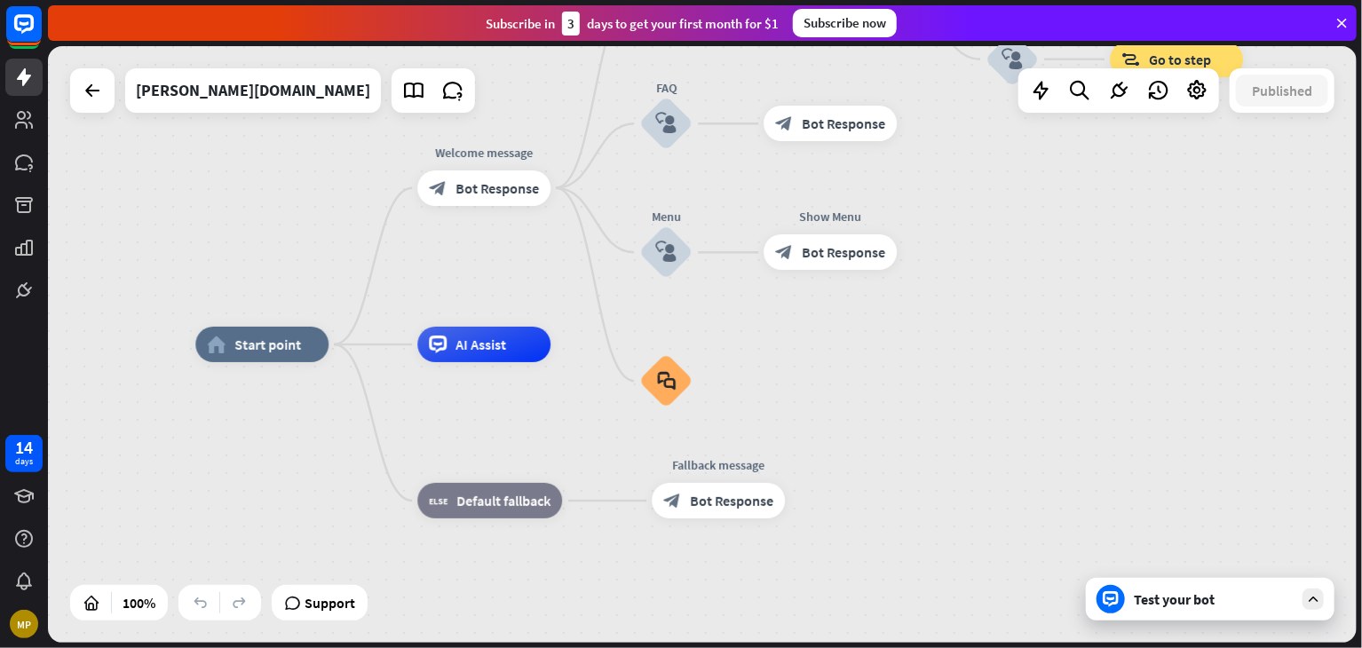
click at [584, 285] on div "**********" at bounding box center [702, 344] width 1309 height 597
click at [527, 139] on div "more_horiz" at bounding box center [520, 148] width 33 height 27
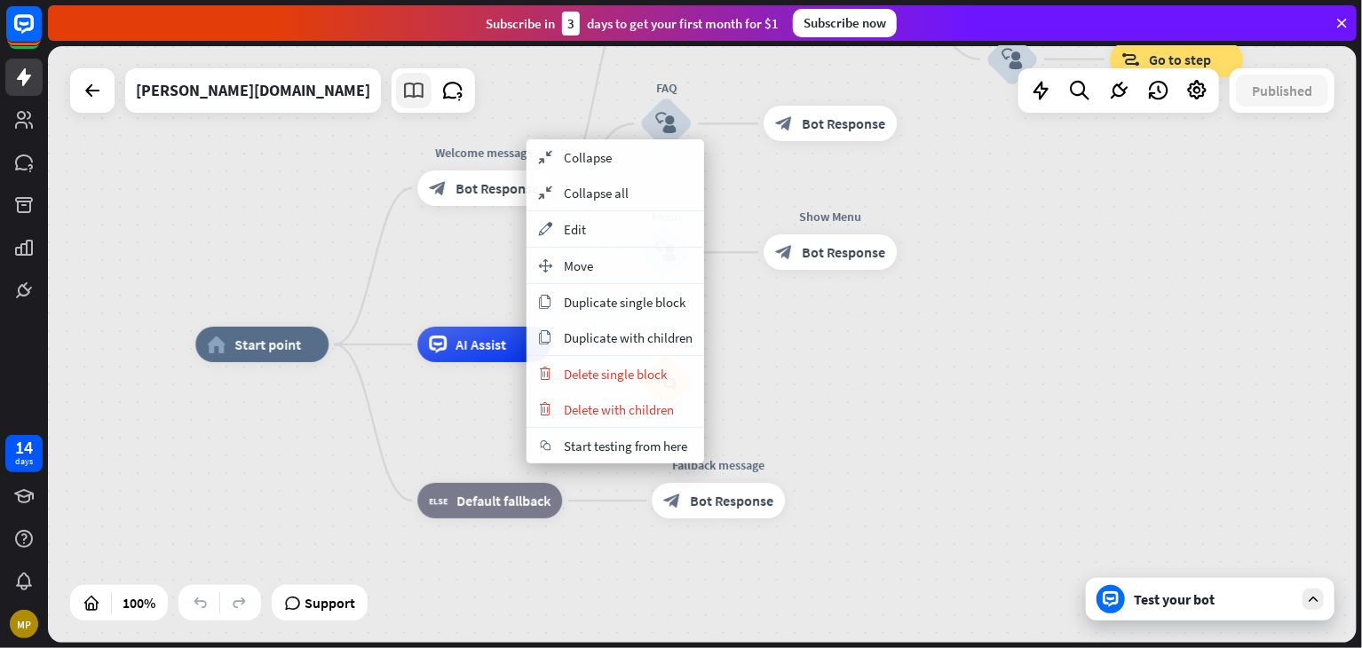
click at [402, 89] on icon at bounding box center [413, 90] width 23 height 23
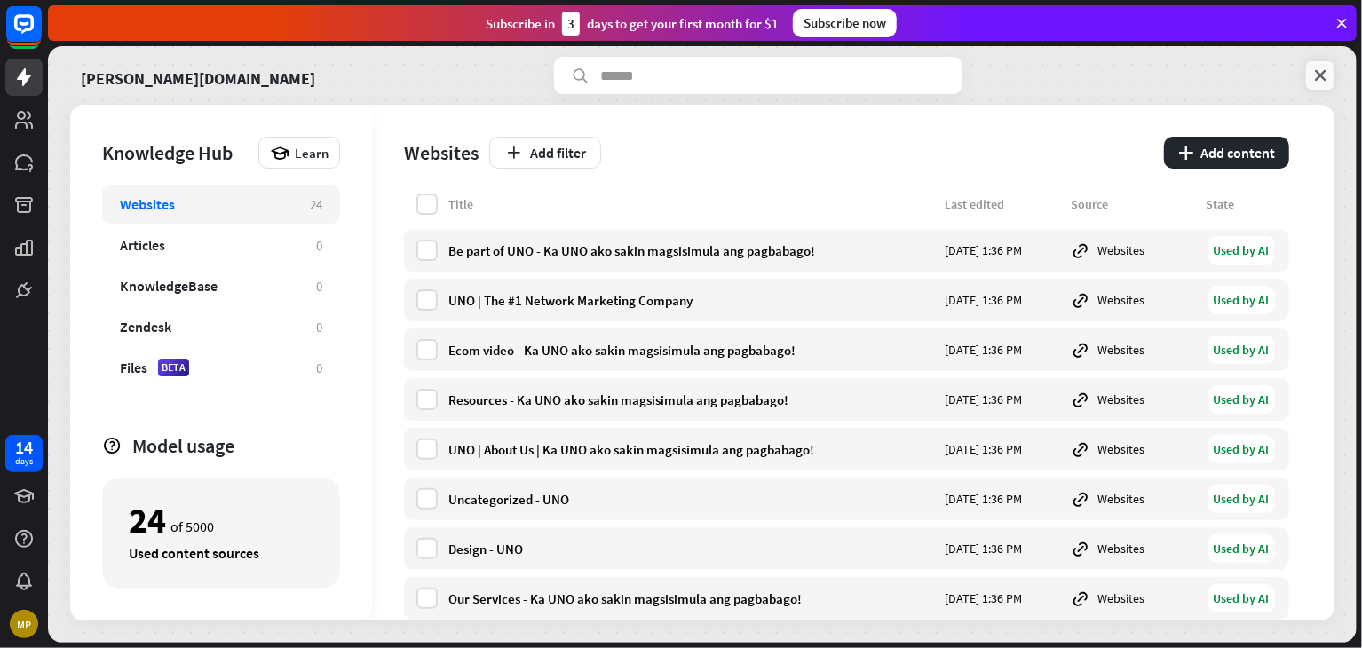
click at [1321, 69] on icon at bounding box center [1321, 76] width 18 height 18
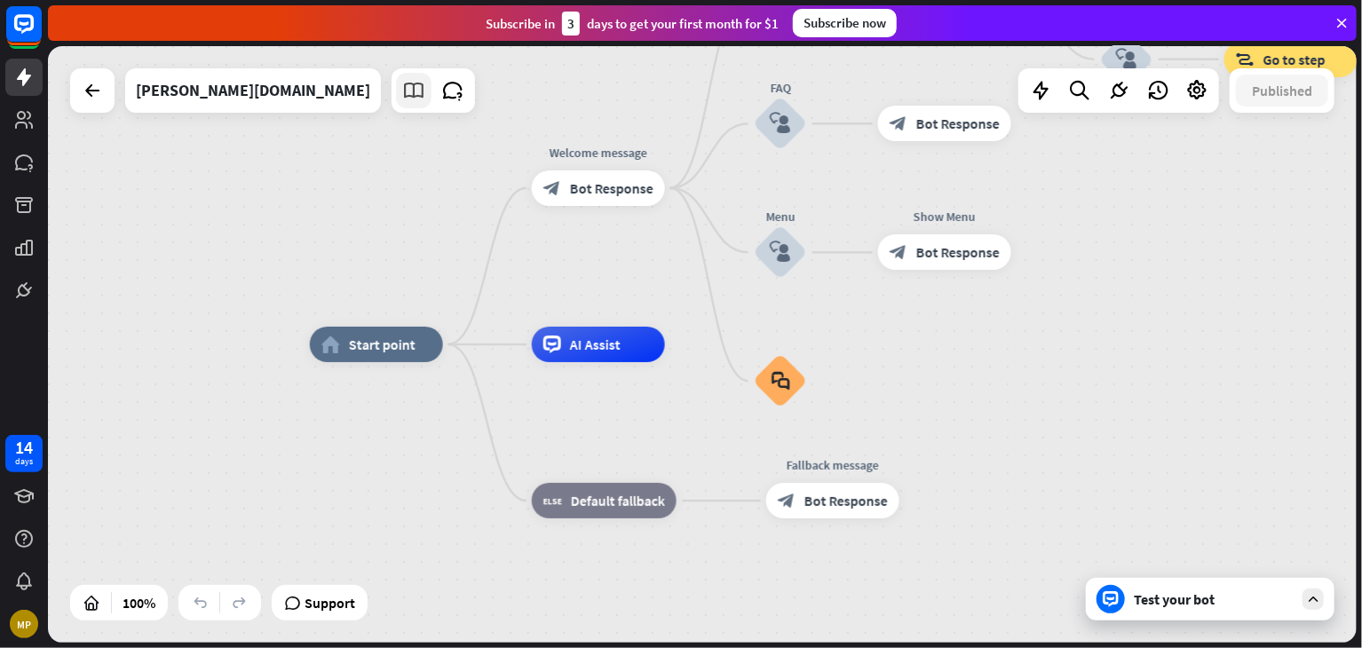
click at [402, 98] on icon at bounding box center [413, 90] width 23 height 23
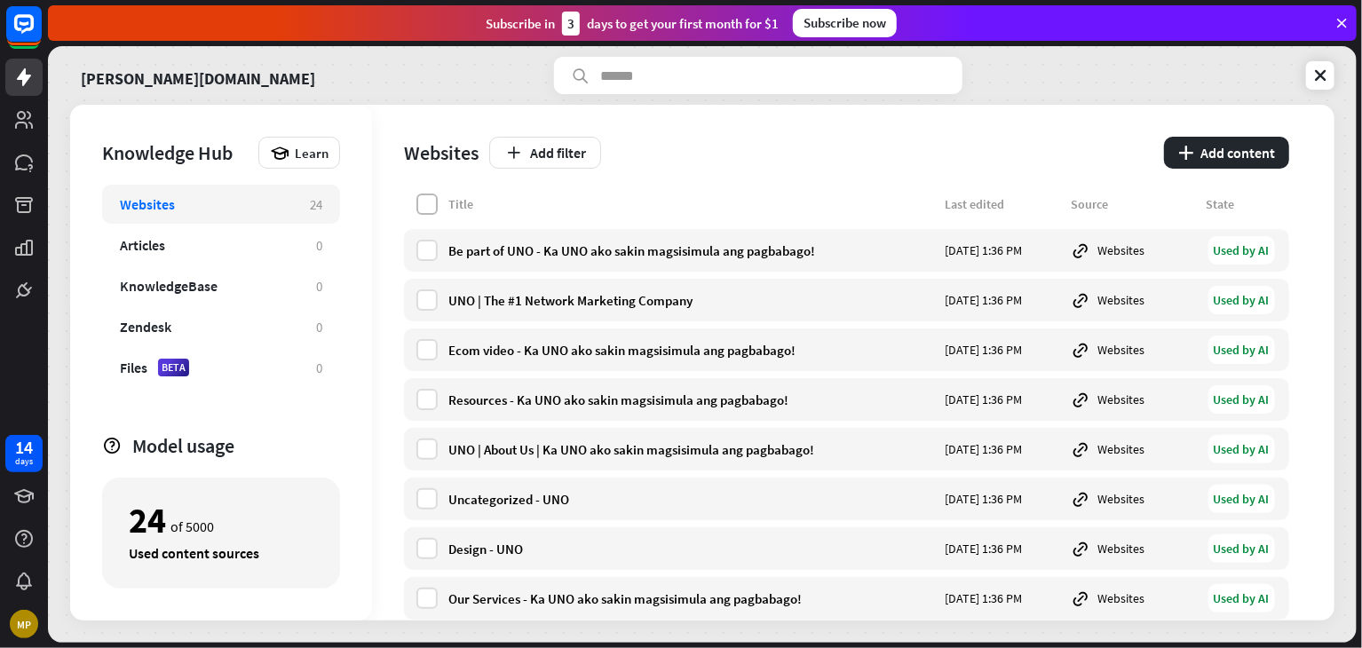
click at [426, 203] on label at bounding box center [427, 204] width 21 height 21
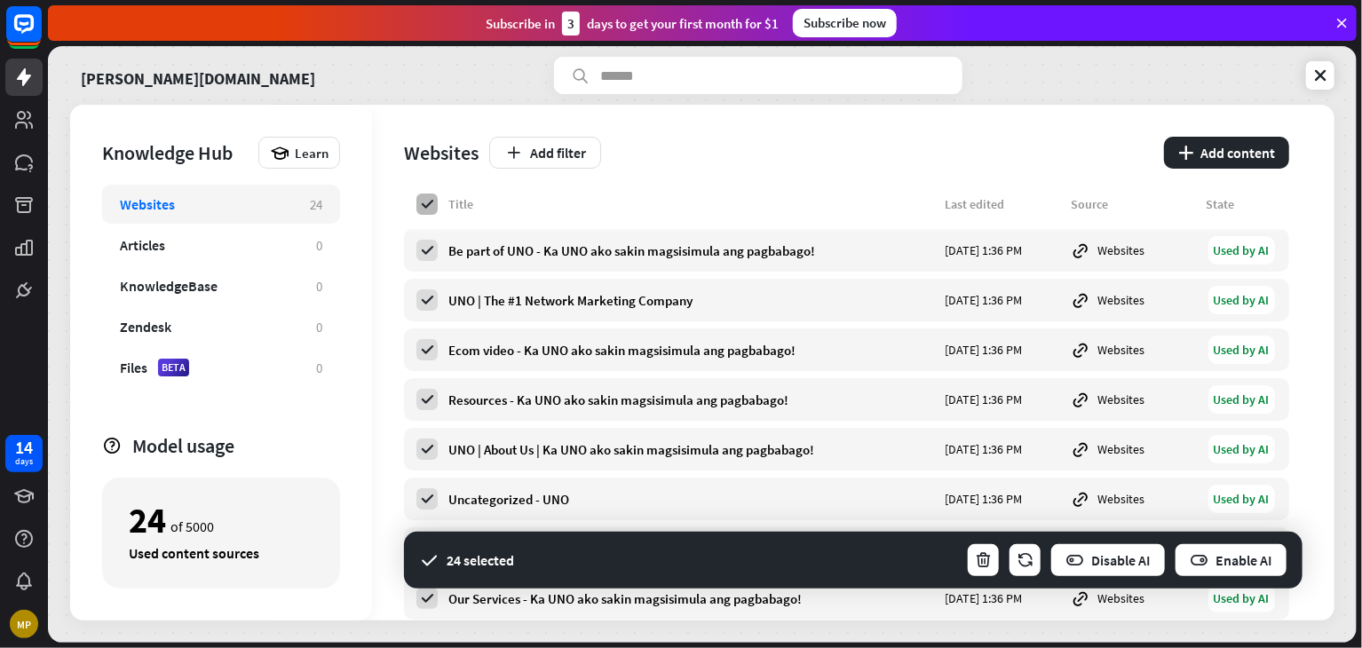
click at [426, 203] on icon at bounding box center [427, 204] width 16 height 16
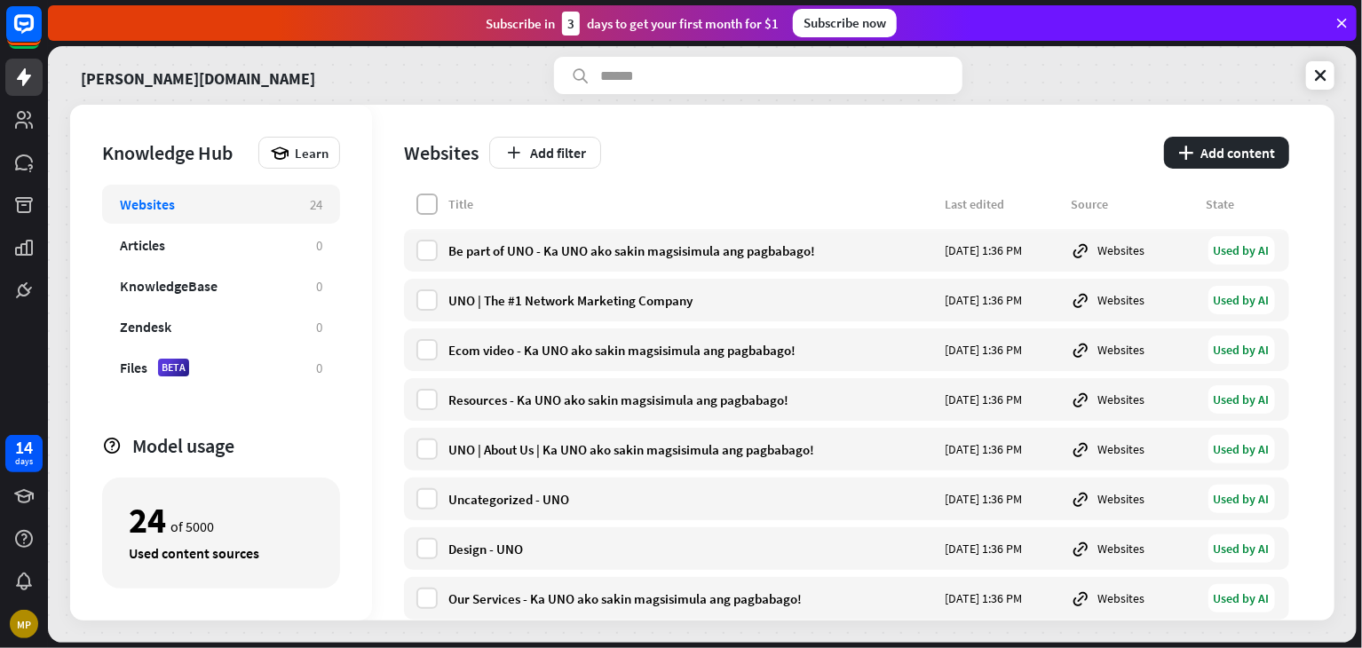
click at [432, 206] on label at bounding box center [427, 204] width 21 height 21
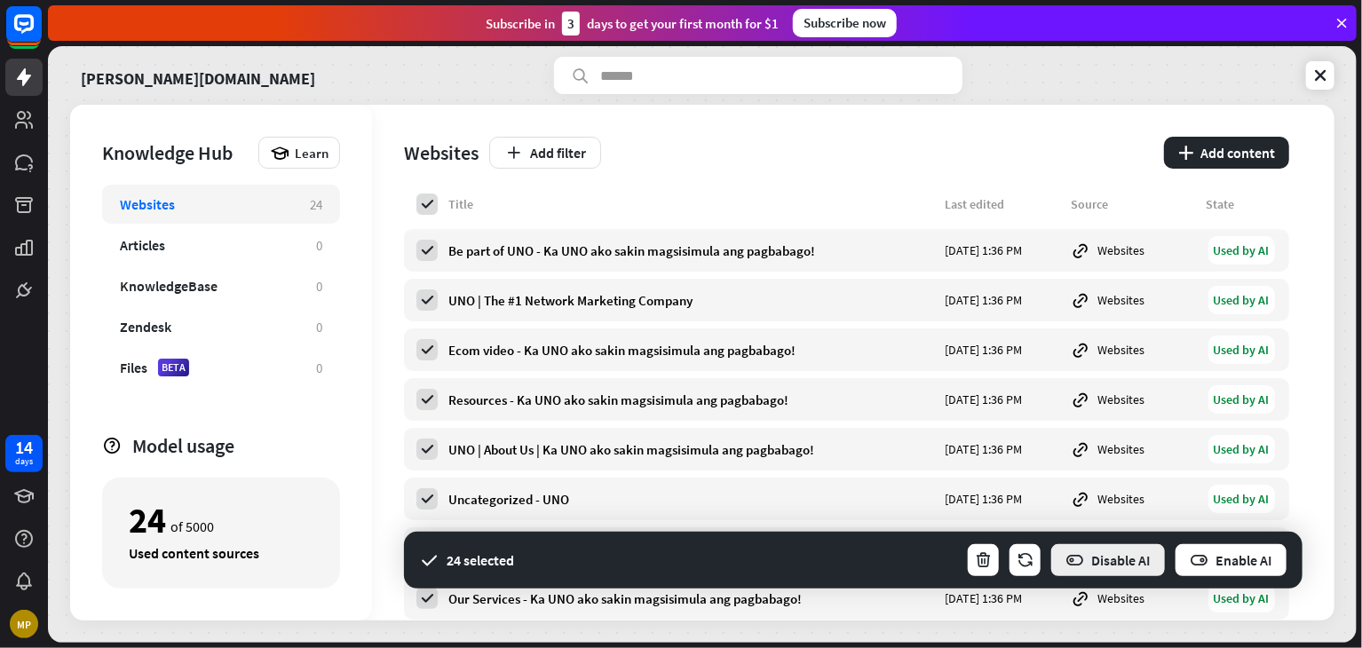
click at [1103, 567] on button "Disable AI" at bounding box center [1108, 561] width 117 height 36
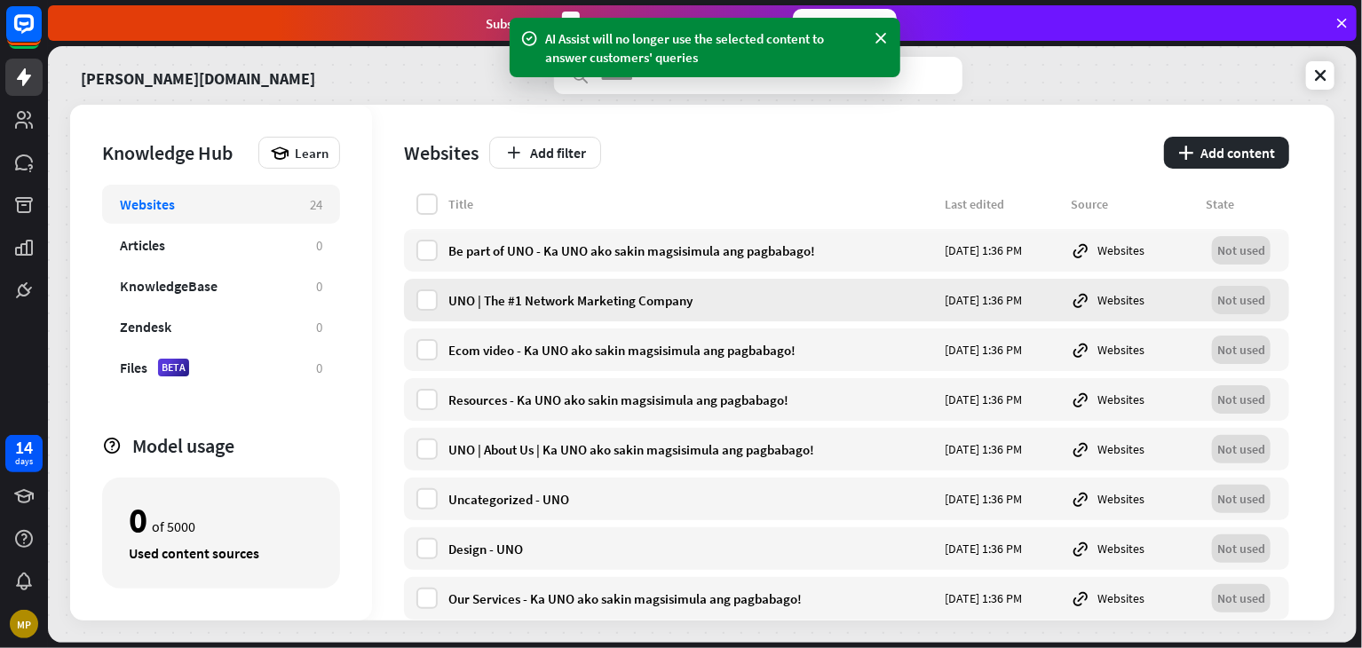
click at [1233, 303] on div "Not used" at bounding box center [1241, 300] width 59 height 28
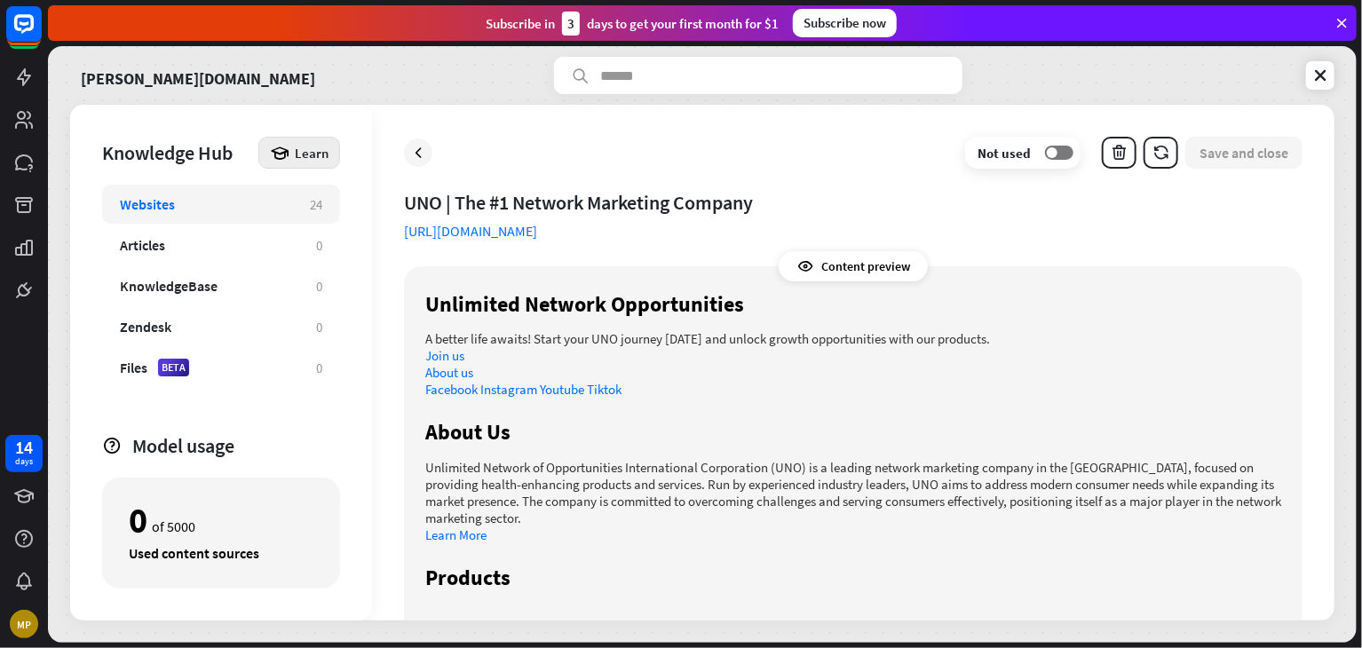
click at [284, 150] on icon at bounding box center [280, 153] width 20 height 20
click at [1067, 154] on label "OFF" at bounding box center [1059, 153] width 28 height 14
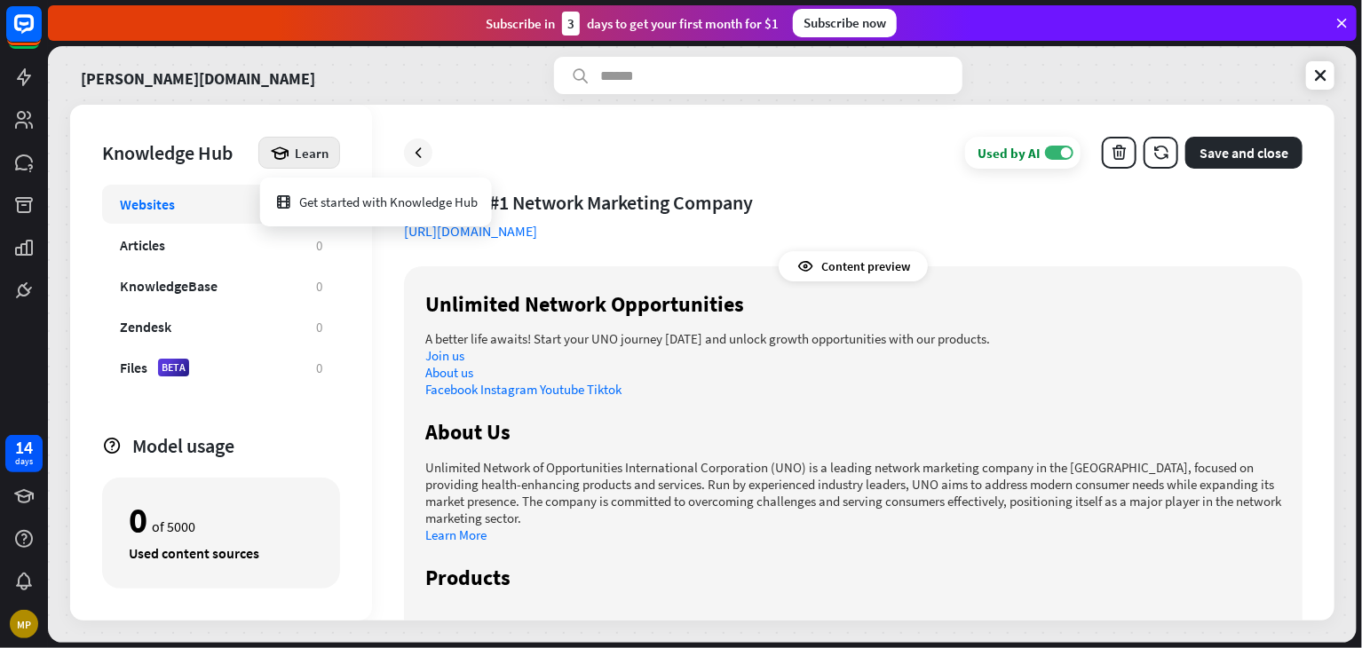
click at [1133, 347] on p "Join us" at bounding box center [853, 355] width 856 height 17
click at [1321, 77] on icon at bounding box center [1321, 76] width 18 height 18
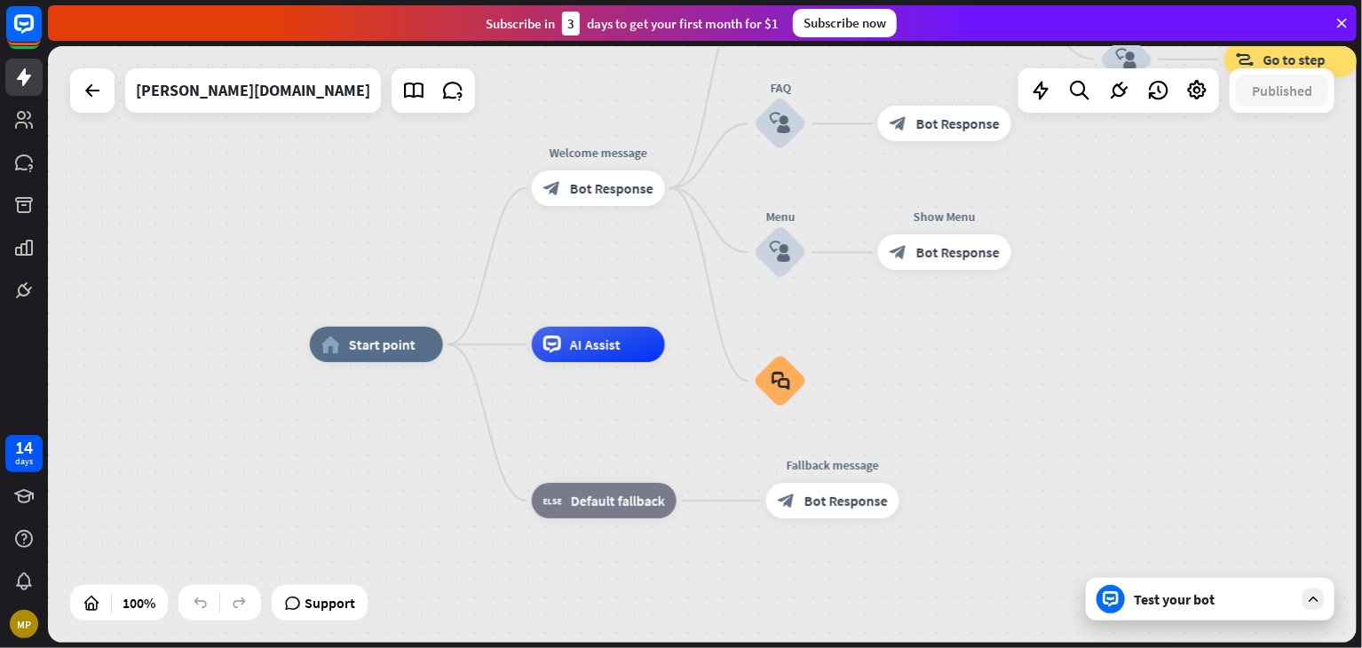
click at [1199, 612] on div "Test your bot" at bounding box center [1210, 599] width 249 height 43
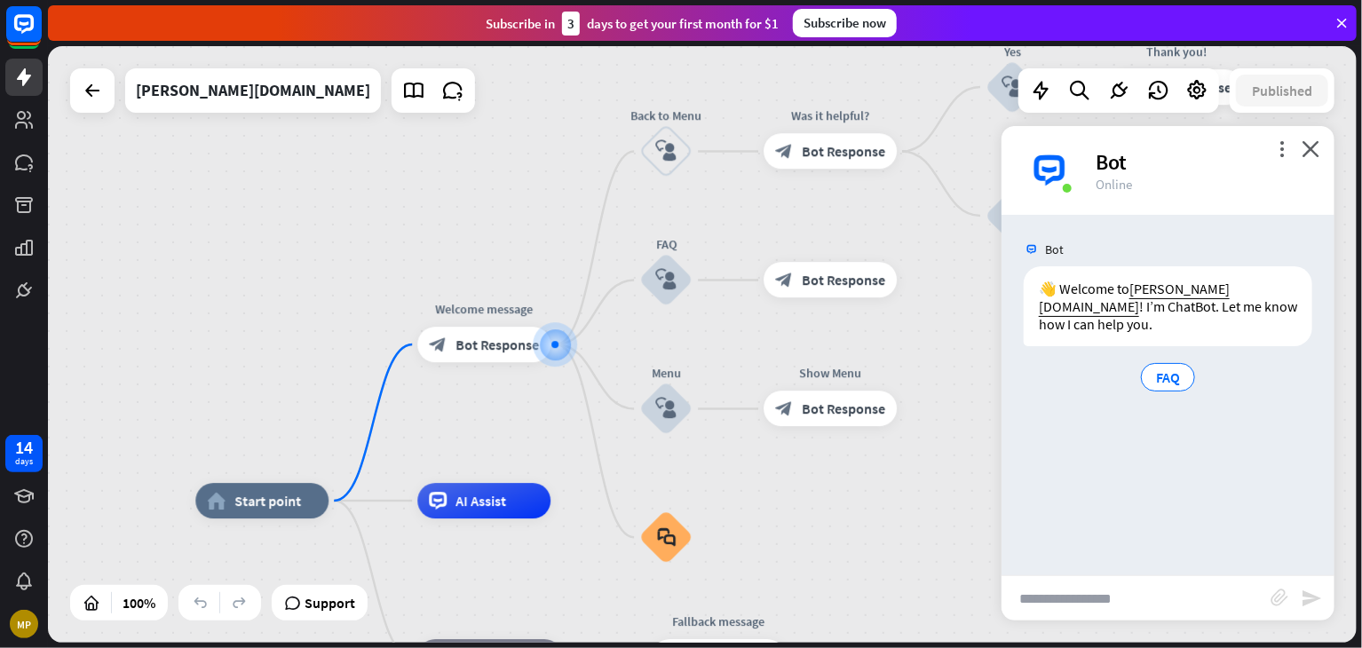
click at [1126, 586] on input "text" at bounding box center [1136, 598] width 269 height 44
type input "**********"
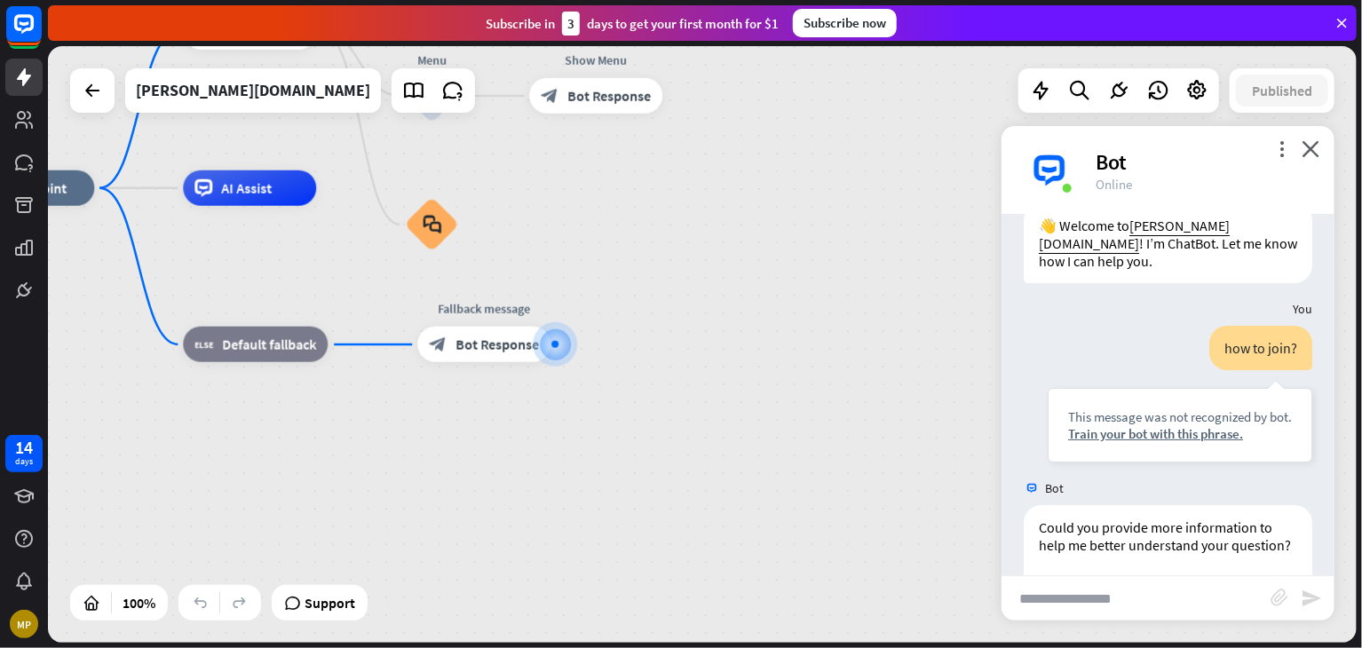
scroll to position [201, 0]
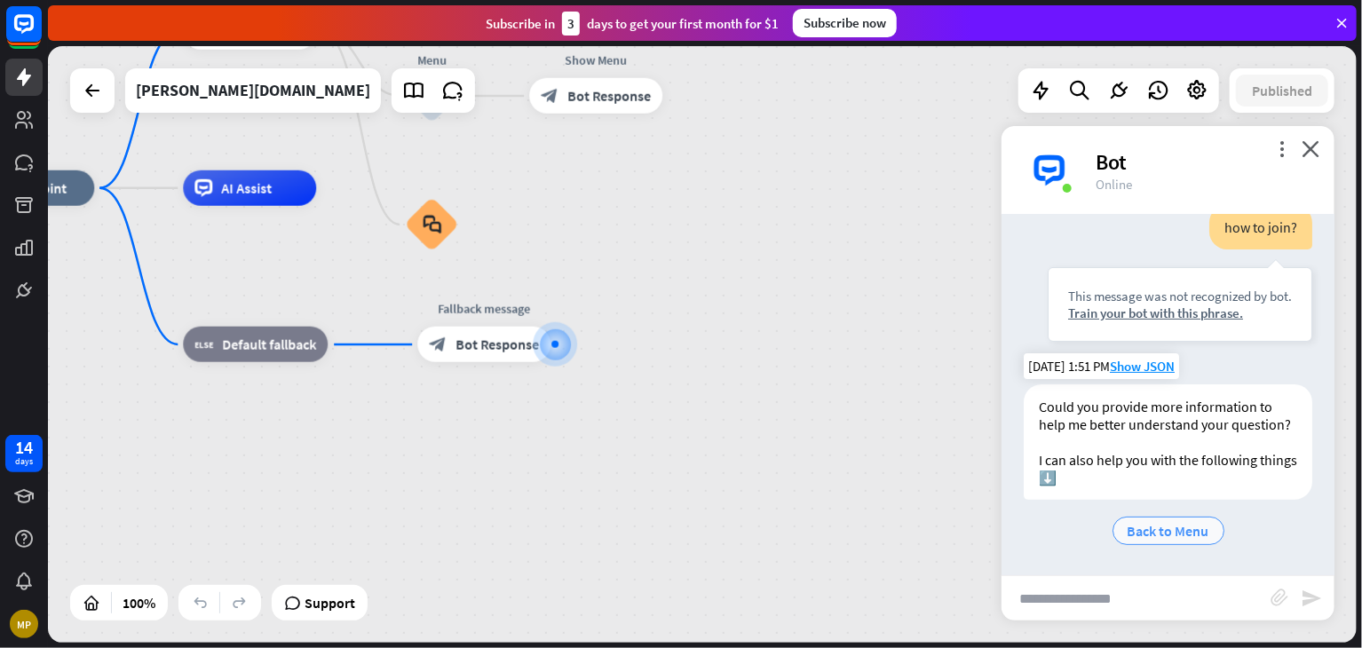
click at [1183, 536] on span "Back to Menu" at bounding box center [1169, 531] width 82 height 18
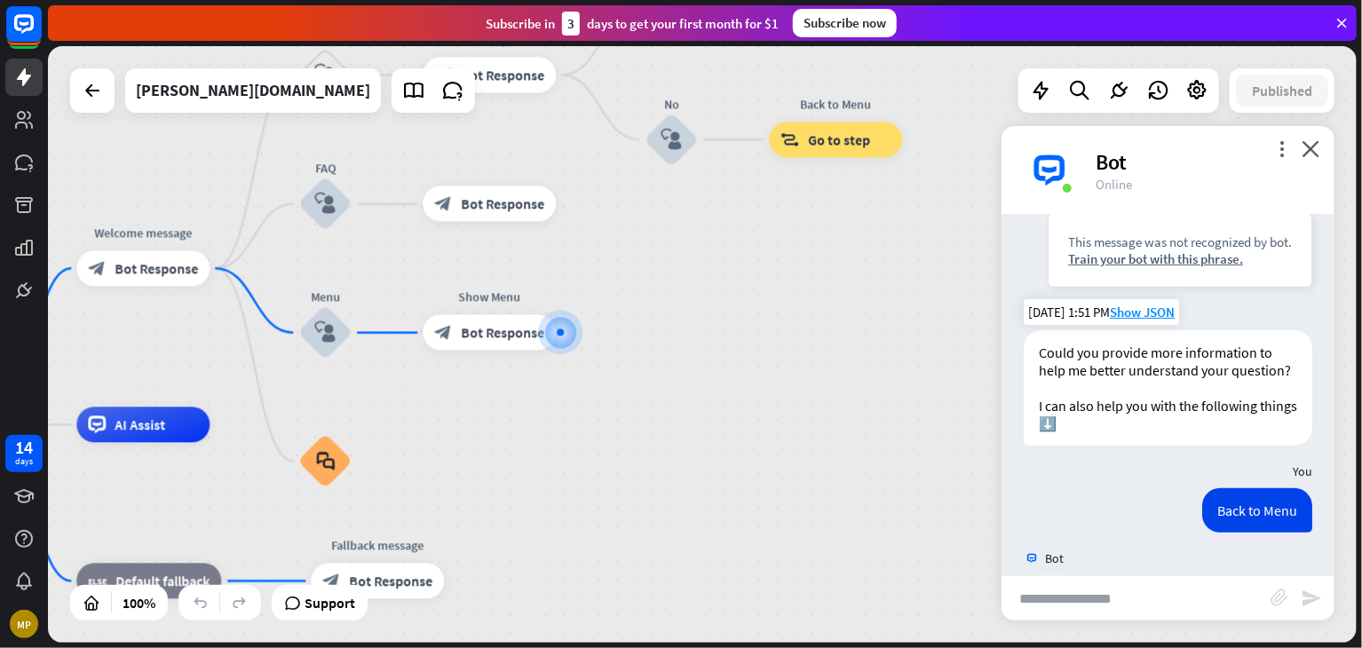
scroll to position [326, 0]
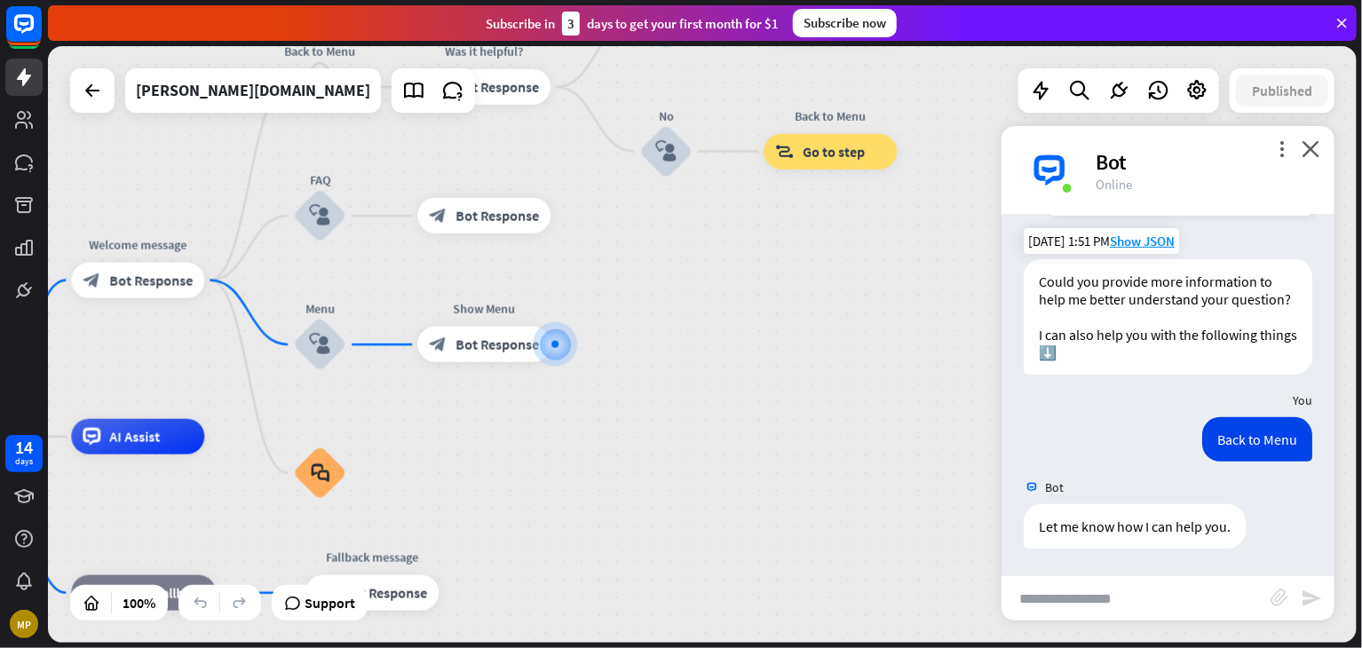
click at [1306, 138] on div "more_vert close Bot Online" at bounding box center [1168, 170] width 333 height 89
click at [1308, 147] on icon "close" at bounding box center [1311, 148] width 18 height 17
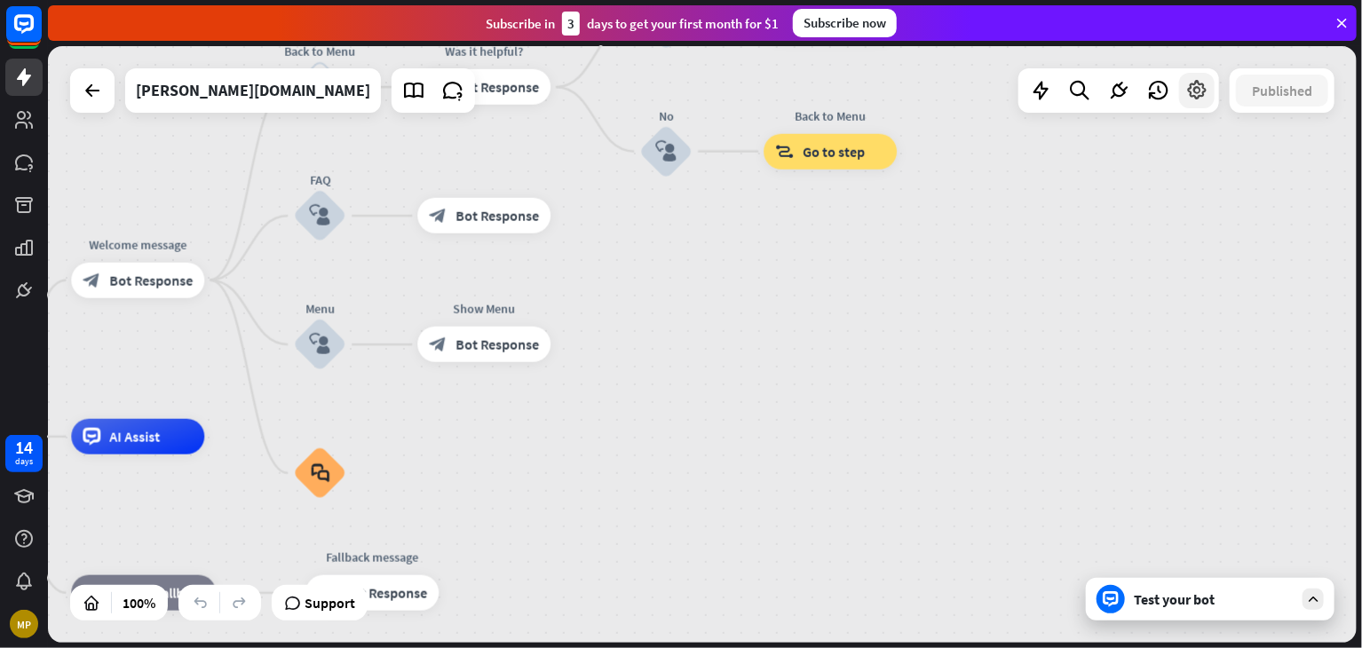
click at [1201, 97] on icon at bounding box center [1197, 90] width 23 height 23
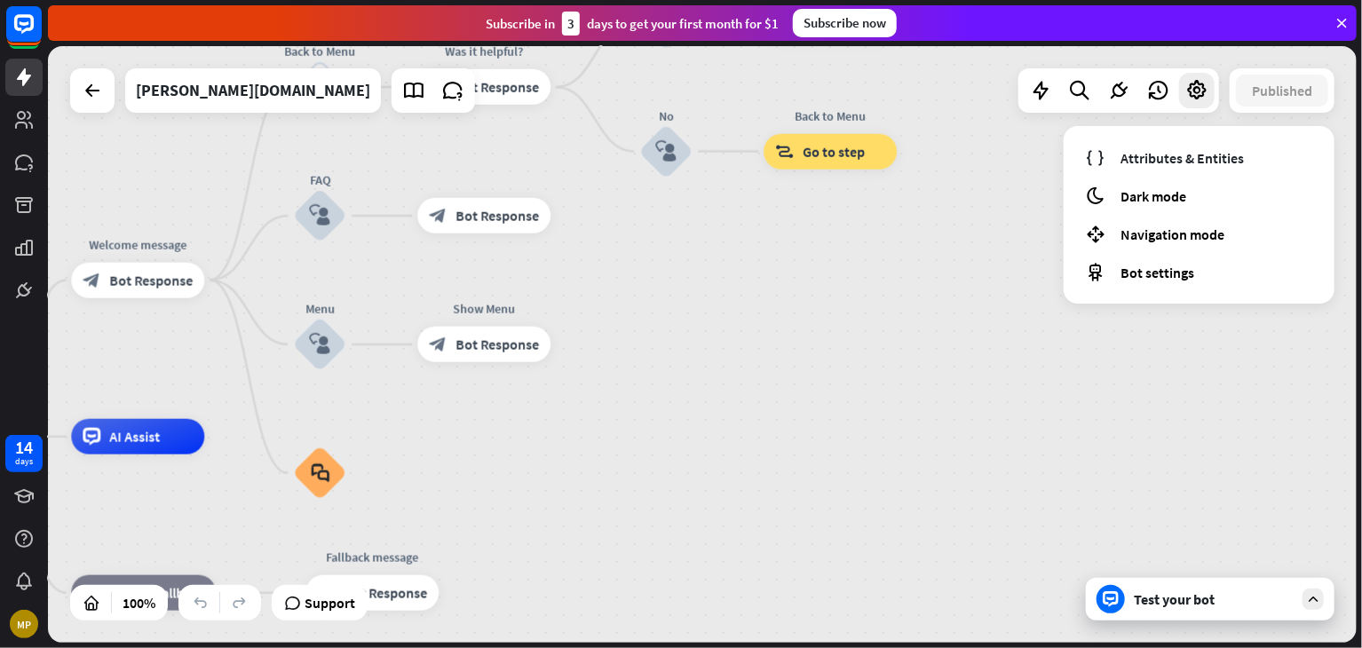
click at [782, 377] on div "home_2 Start point Welcome message block_bot_response Bot Response Back to Menu…" at bounding box center [702, 344] width 1309 height 597
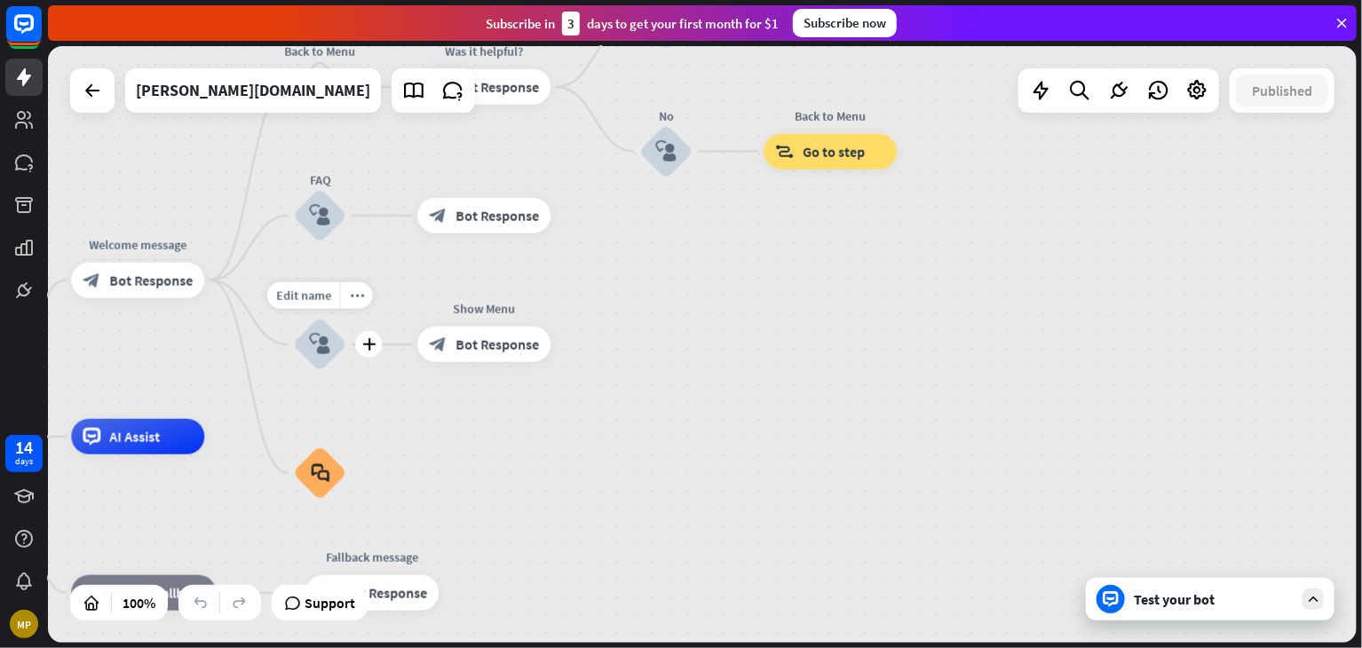
click at [321, 347] on icon "block_user_input" at bounding box center [319, 344] width 21 height 21
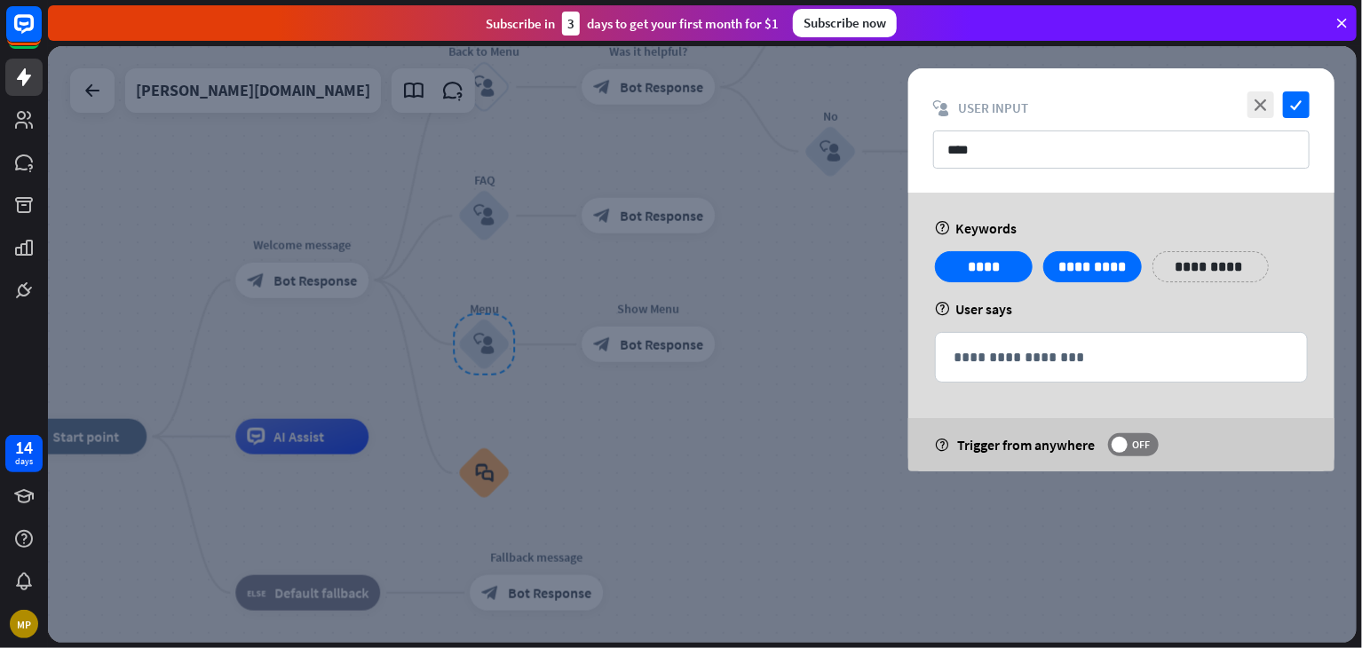
click at [305, 295] on div at bounding box center [702, 344] width 1309 height 597
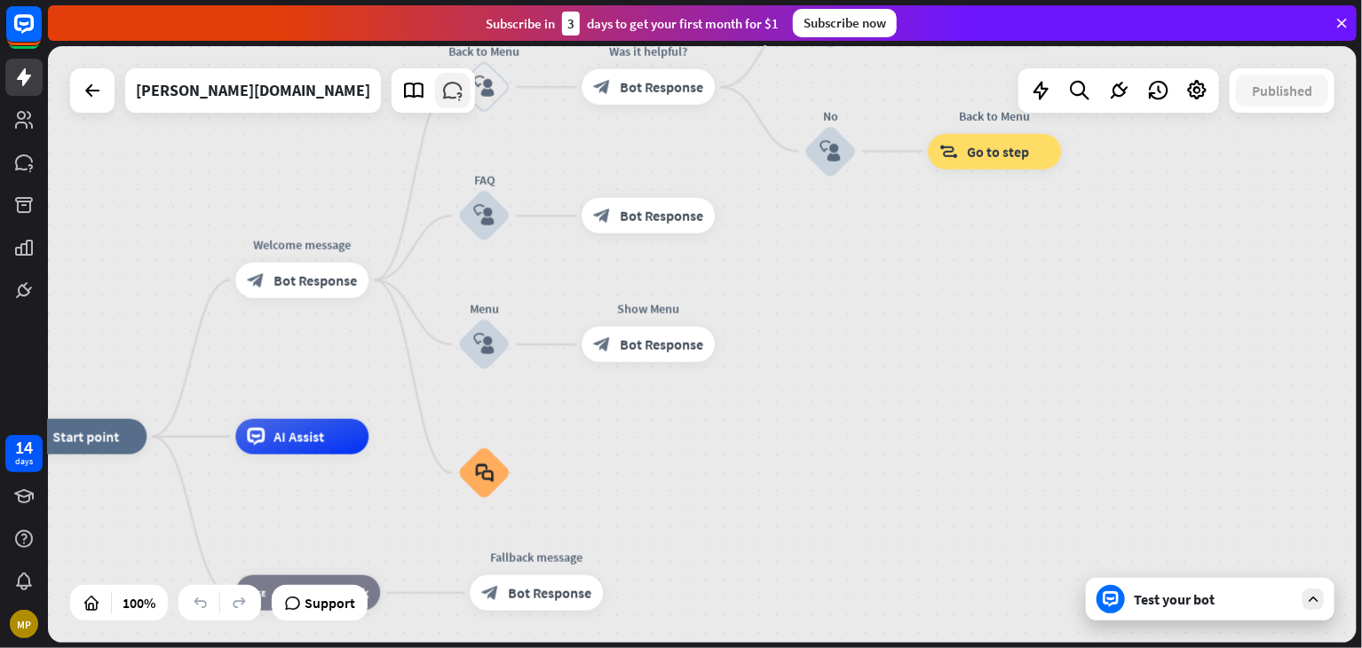
click at [441, 91] on icon at bounding box center [452, 90] width 23 height 23
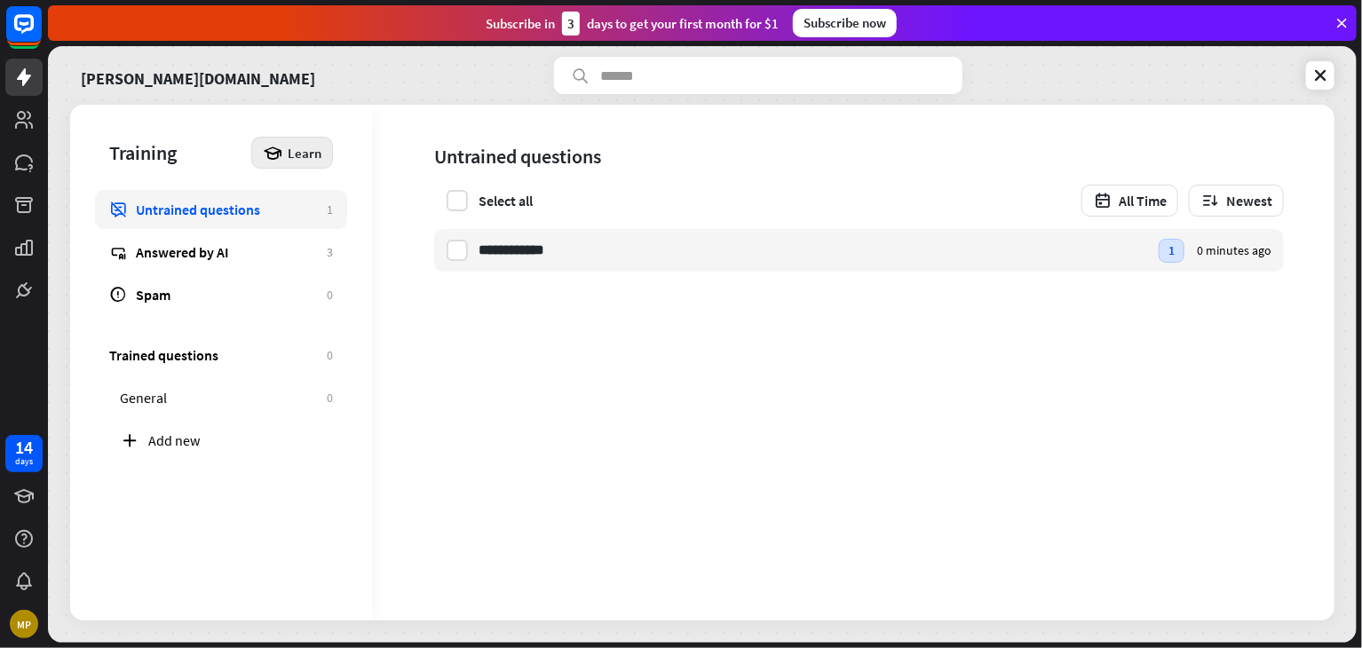
click at [280, 155] on icon at bounding box center [273, 153] width 20 height 20
click at [153, 154] on div "Training" at bounding box center [175, 152] width 133 height 25
click at [1321, 70] on icon at bounding box center [1321, 76] width 18 height 18
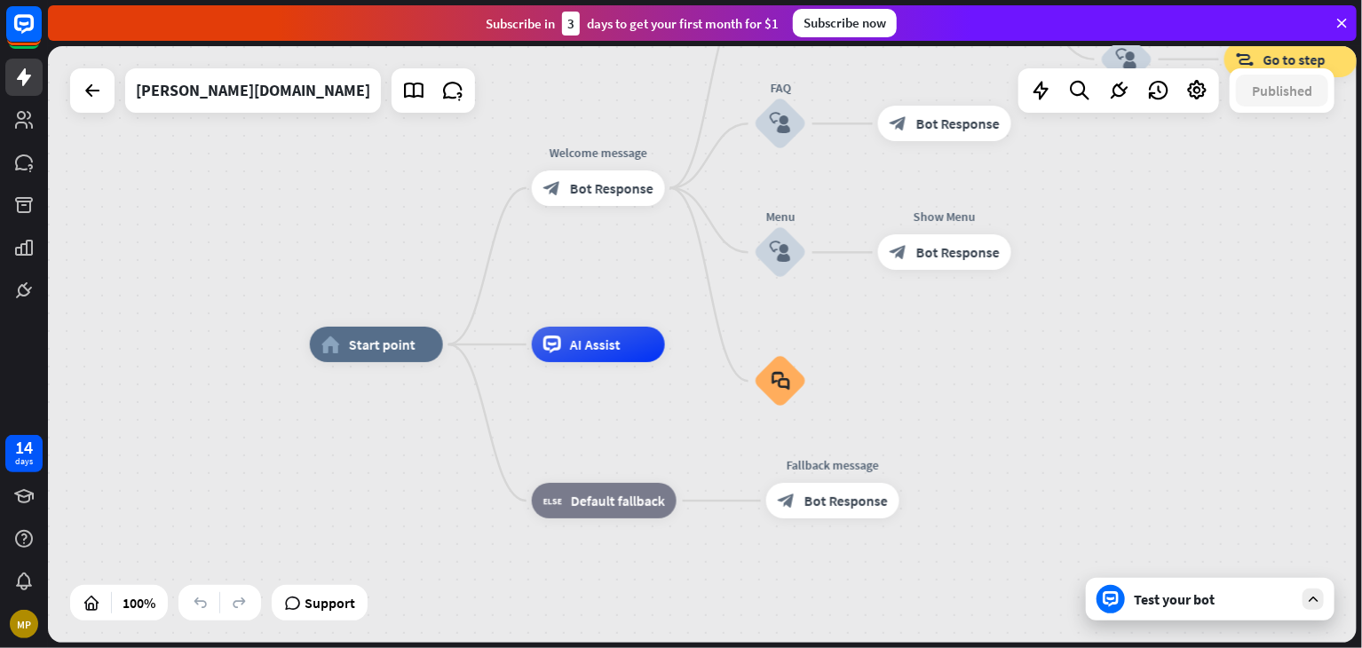
click at [1341, 13] on div "Subscribe [DATE] to get your first month for $1 Subscribe now" at bounding box center [702, 23] width 1309 height 36
click at [1343, 22] on icon at bounding box center [1342, 23] width 16 height 16
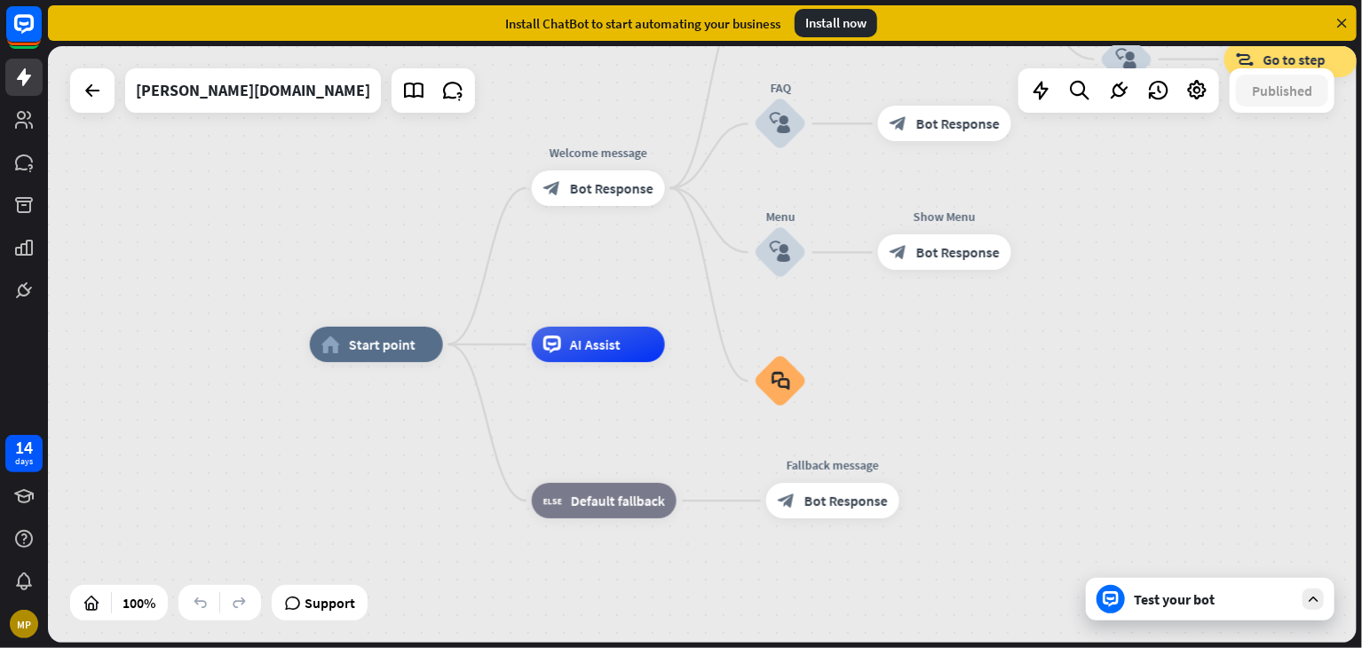
click at [830, 25] on div "Install now" at bounding box center [836, 23] width 83 height 28
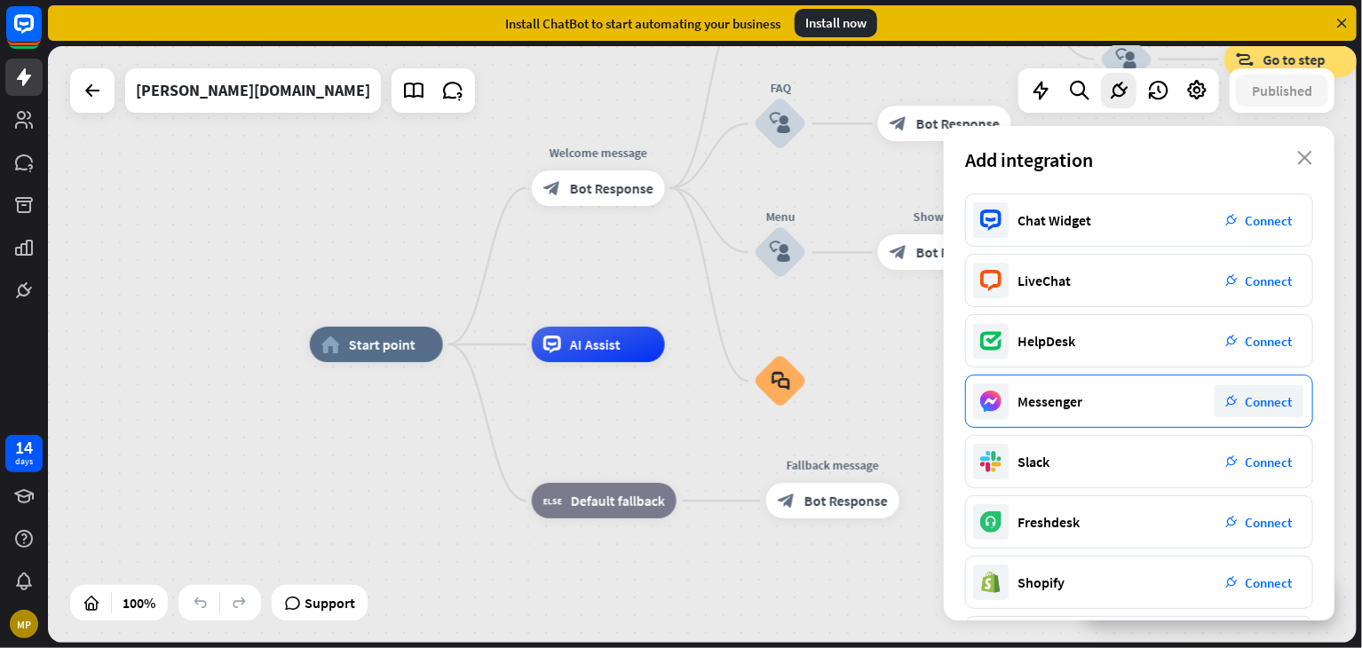
click at [1055, 409] on div "Messenger" at bounding box center [1050, 402] width 65 height 18
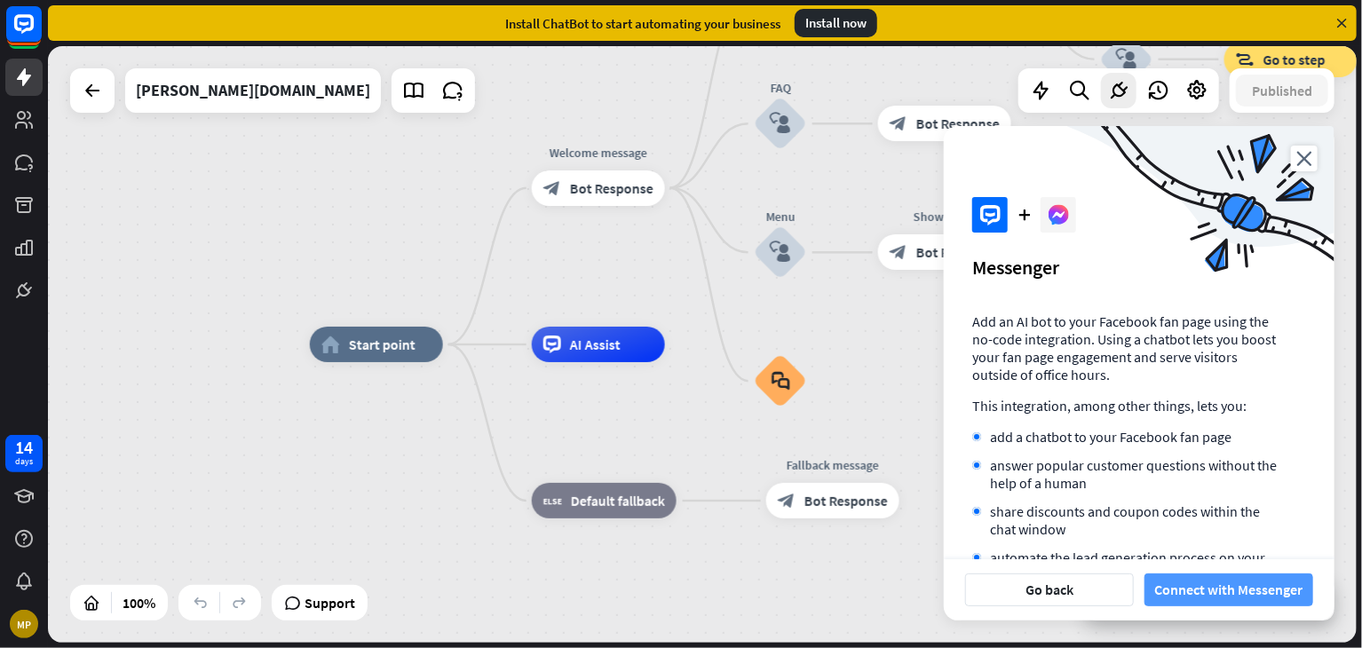
click at [1201, 593] on button "Connect with Messenger" at bounding box center [1229, 590] width 169 height 33
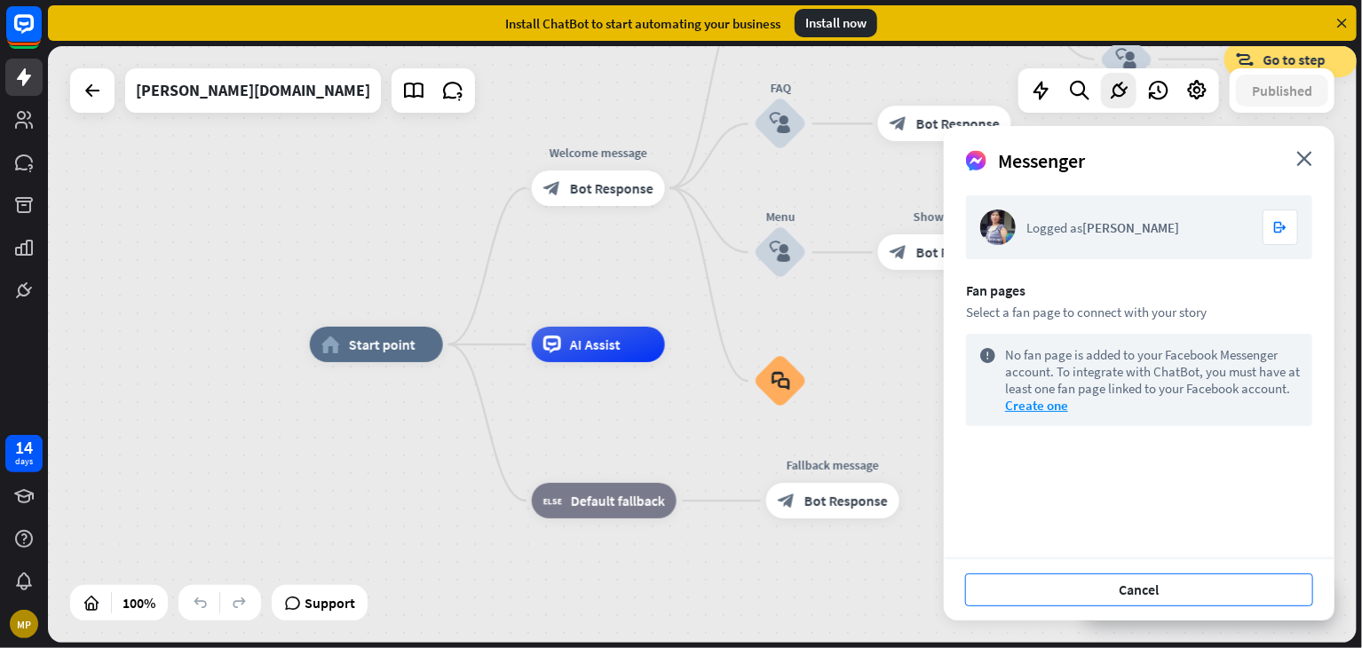
click at [1176, 591] on button "Cancel" at bounding box center [1139, 590] width 348 height 33
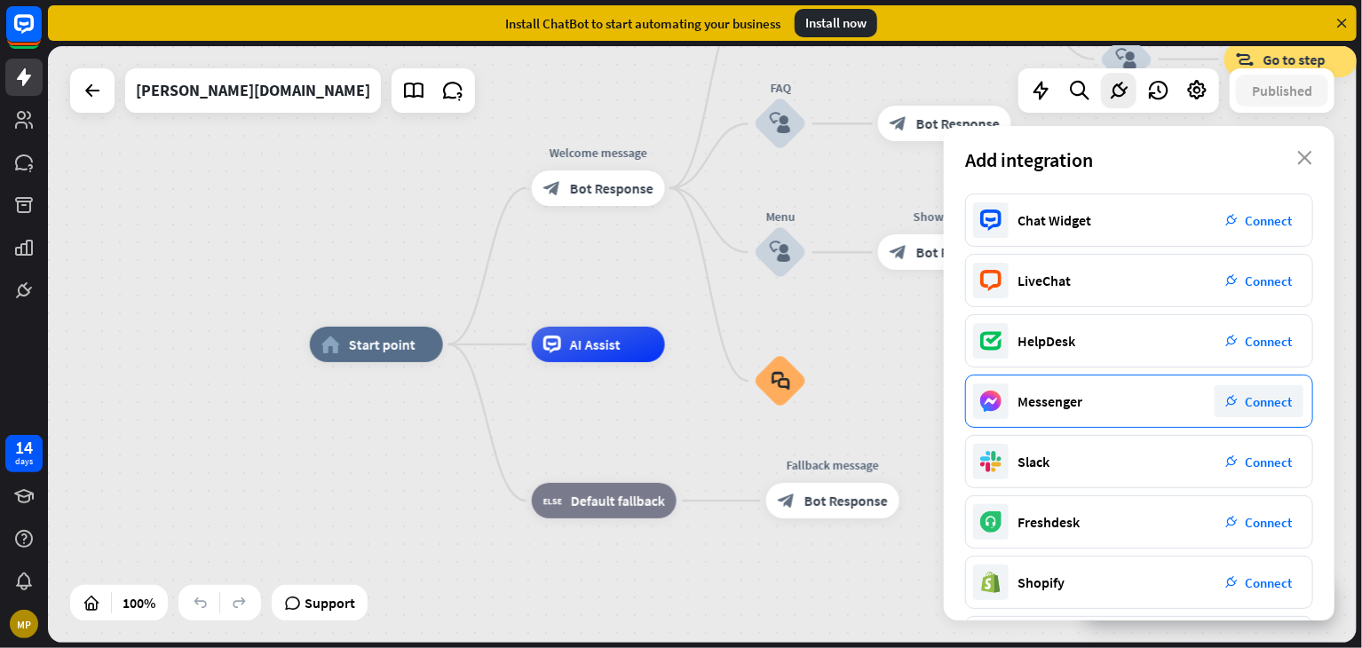
click at [1143, 400] on div "Messenger plug_integration Connect" at bounding box center [1139, 401] width 348 height 53
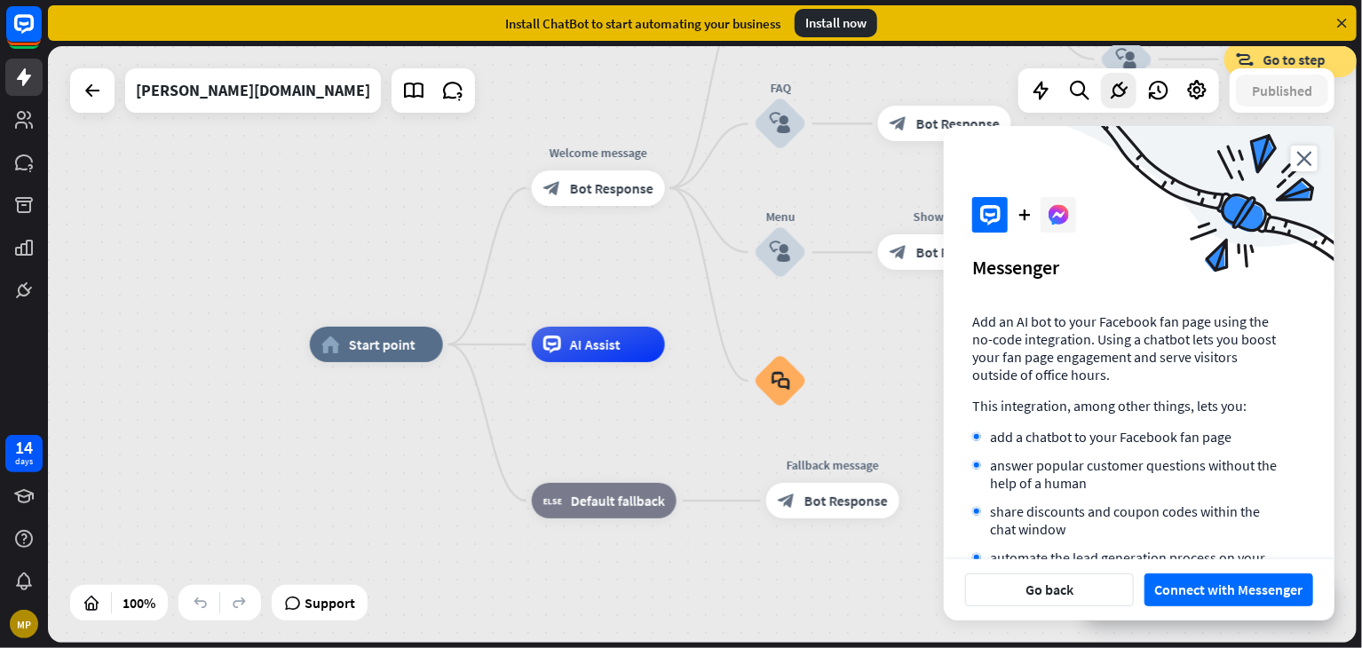
click at [1143, 400] on p "This integration, among other things, lets you:" at bounding box center [1124, 406] width 305 height 18
click at [1222, 584] on button "Connect with Messenger" at bounding box center [1229, 590] width 169 height 33
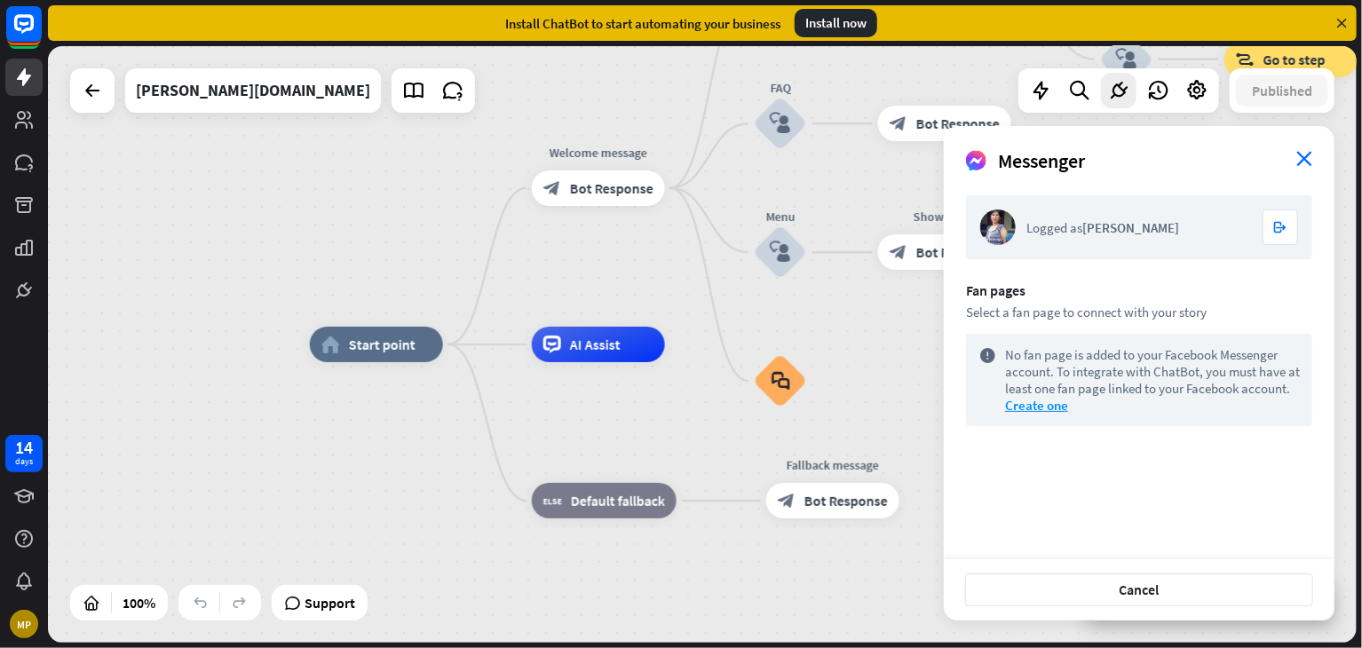
click at [1302, 155] on icon "close" at bounding box center [1305, 158] width 16 height 15
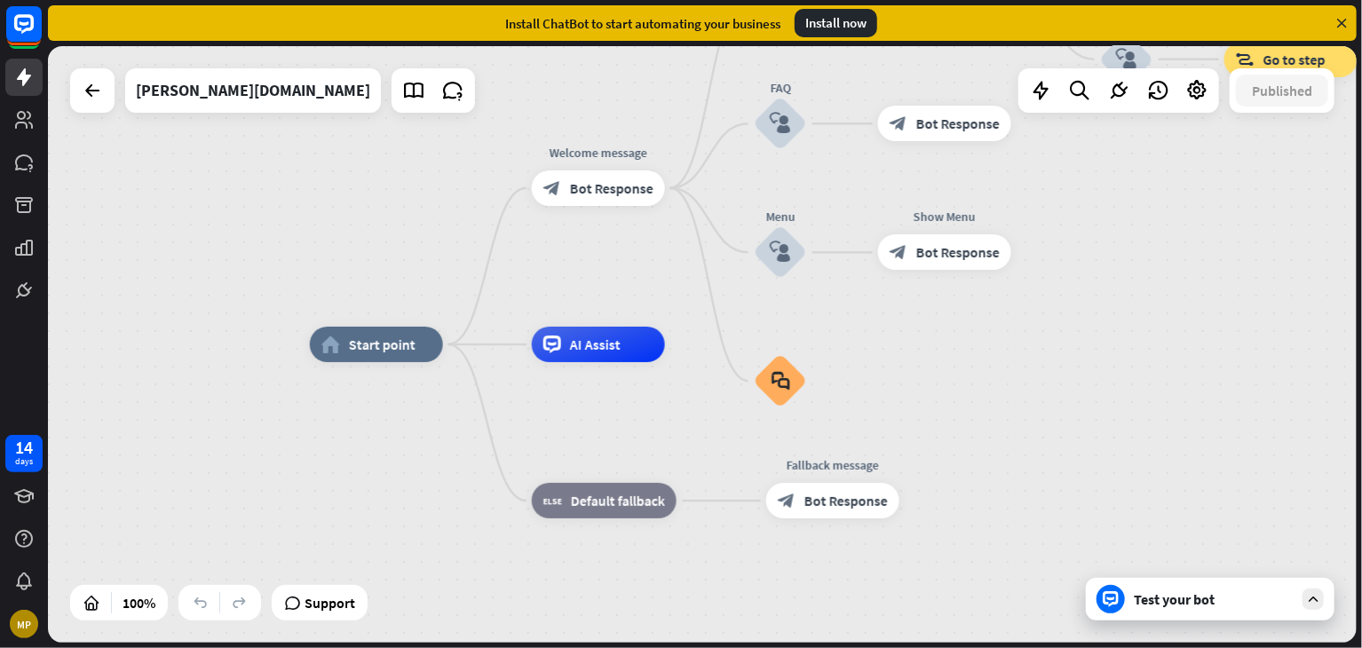
click at [1174, 614] on div "Test your bot" at bounding box center [1210, 599] width 249 height 43
